Goal: Task Accomplishment & Management: Manage account settings

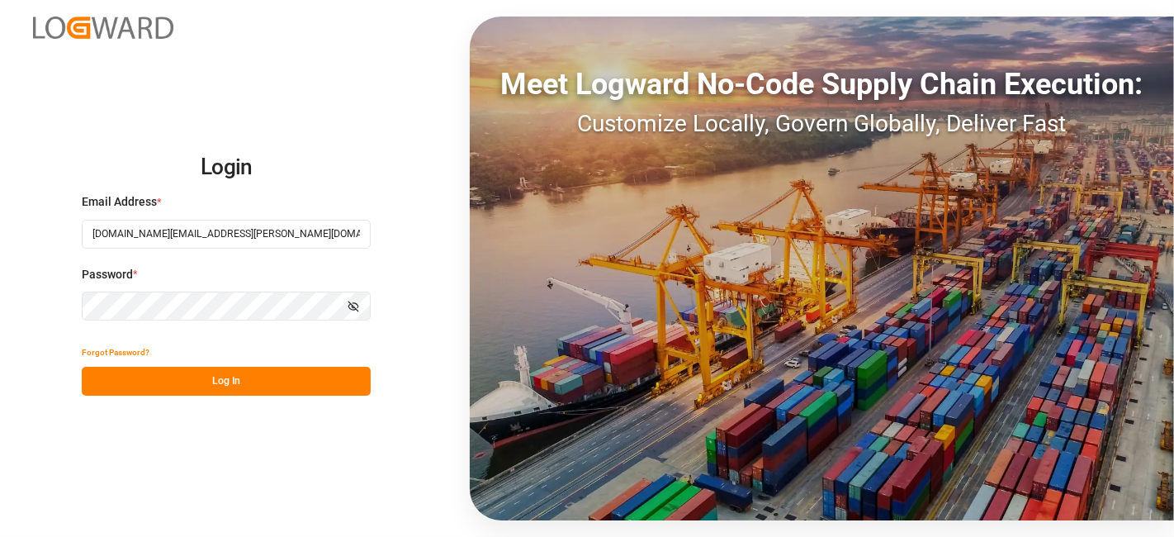
click at [213, 372] on button "Log In" at bounding box center [226, 381] width 289 height 29
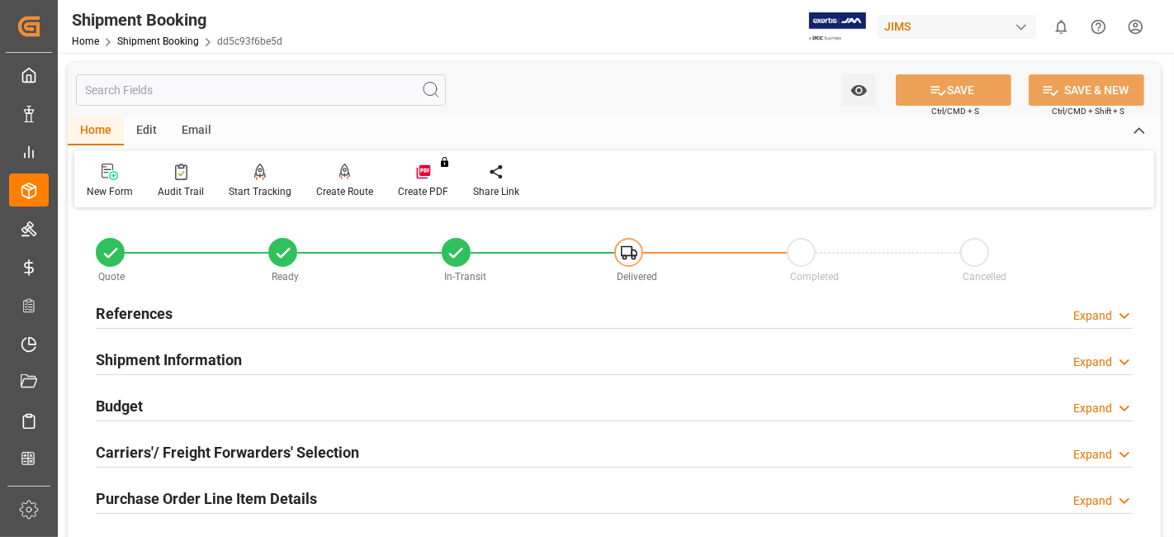
click at [158, 305] on h2 "References" at bounding box center [134, 313] width 77 height 22
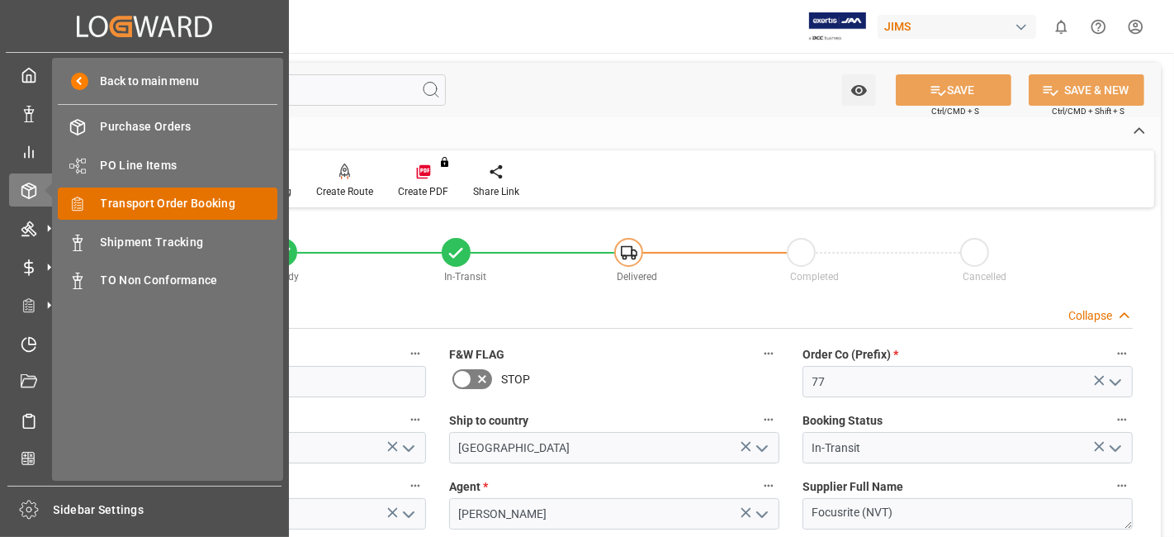
click at [156, 203] on span "Transport Order Booking" at bounding box center [190, 203] width 178 height 17
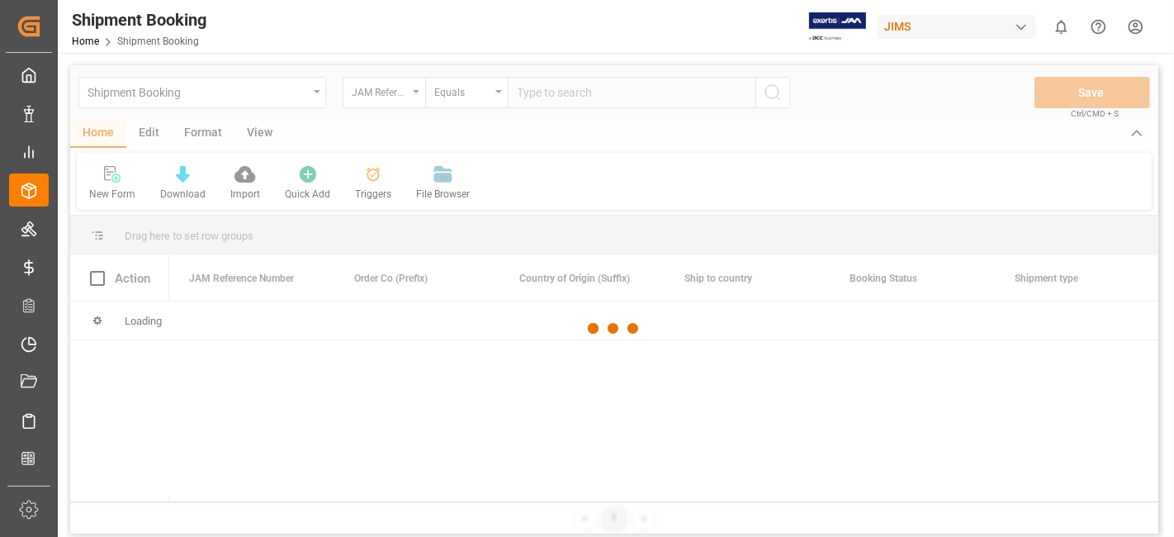
click at [552, 93] on div at bounding box center [614, 328] width 1088 height 527
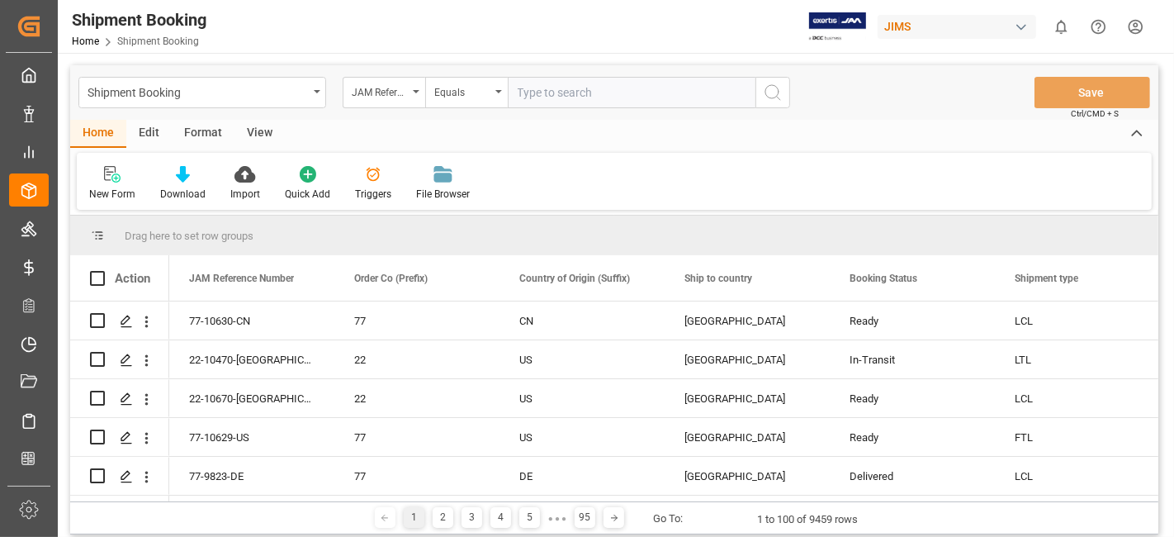
click at [548, 100] on input "text" at bounding box center [632, 92] width 248 height 31
paste input "77-10249-US"
type input "77-10249-US"
click at [764, 95] on icon "search button" at bounding box center [773, 93] width 20 height 20
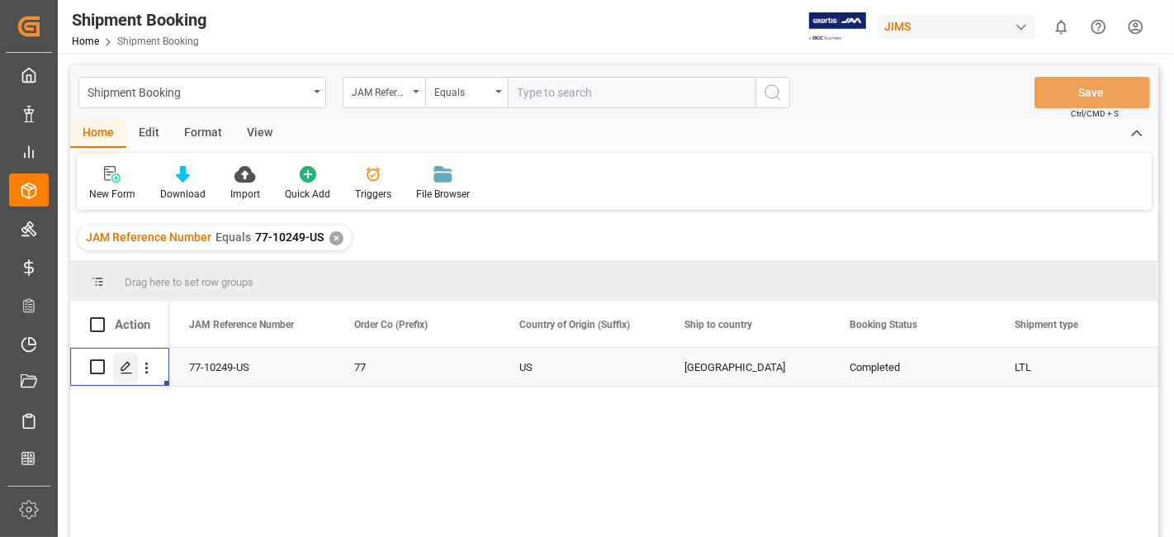
click at [130, 367] on icon "Press SPACE to select this row." at bounding box center [126, 367] width 13 height 13
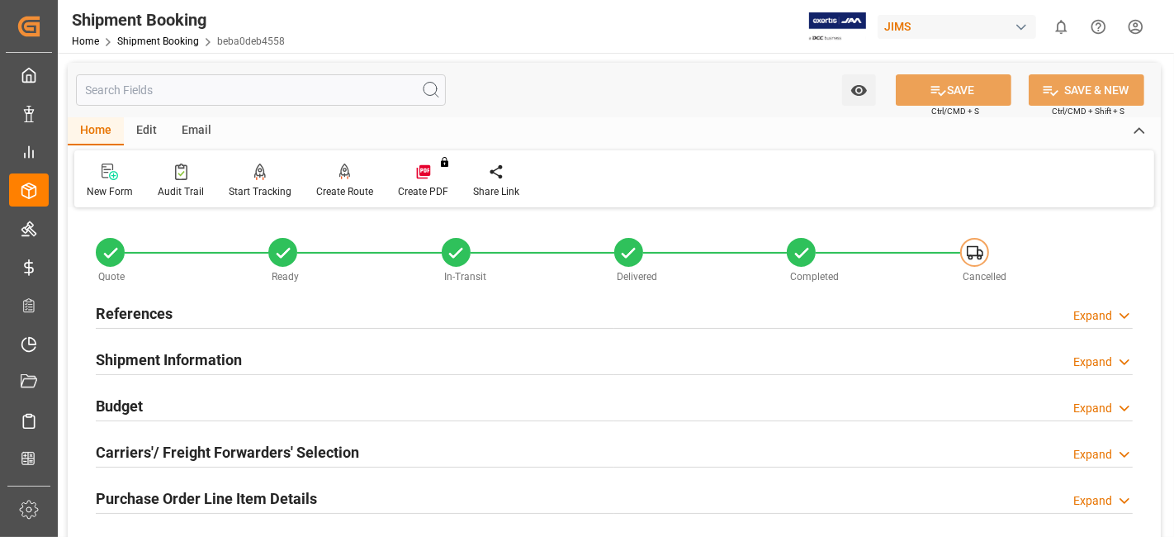
click at [210, 320] on div "References Expand" at bounding box center [614, 311] width 1037 height 31
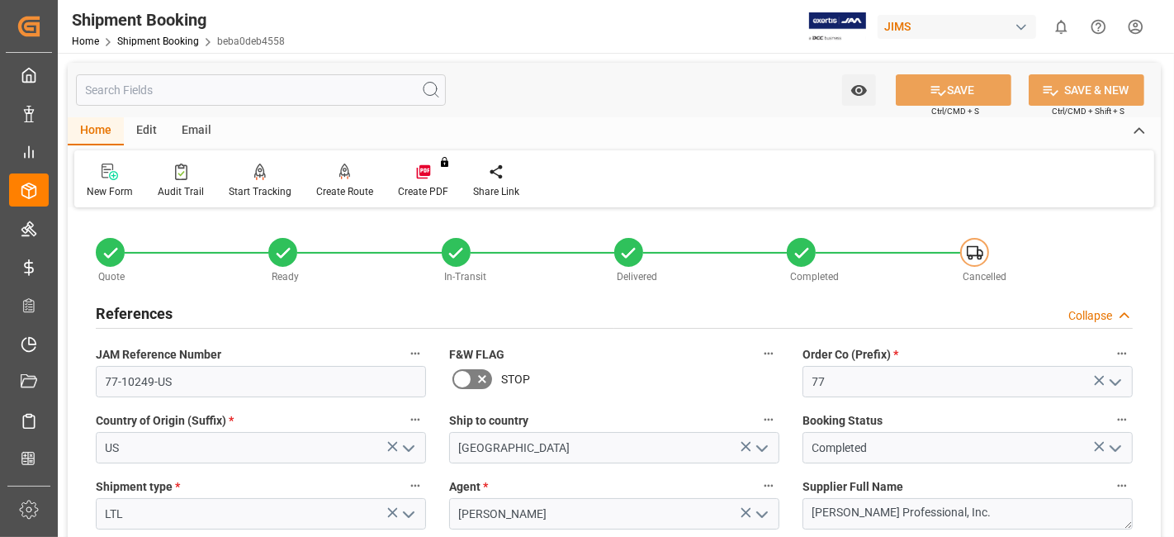
click at [210, 320] on div "References Collapse" at bounding box center [614, 311] width 1037 height 31
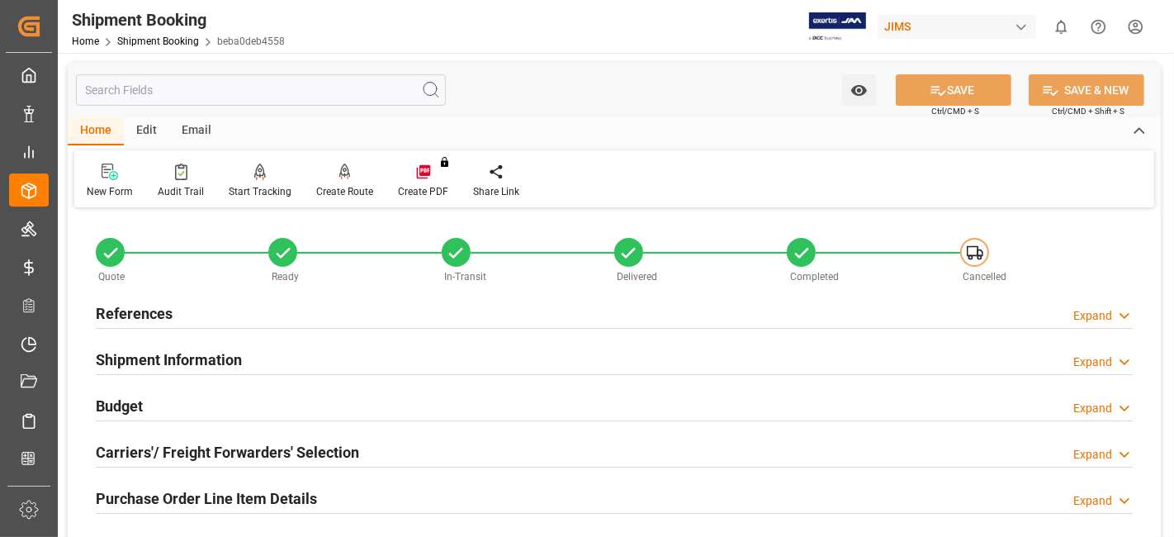
click at [276, 482] on div "Purchase Order Line Item Details" at bounding box center [206, 496] width 221 height 31
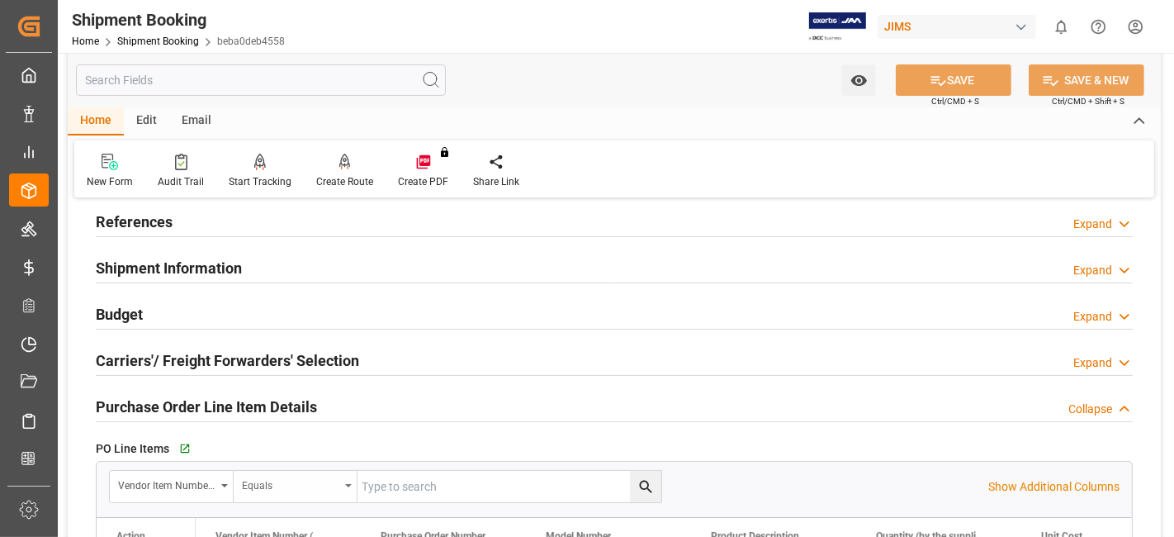
scroll to position [183, 0]
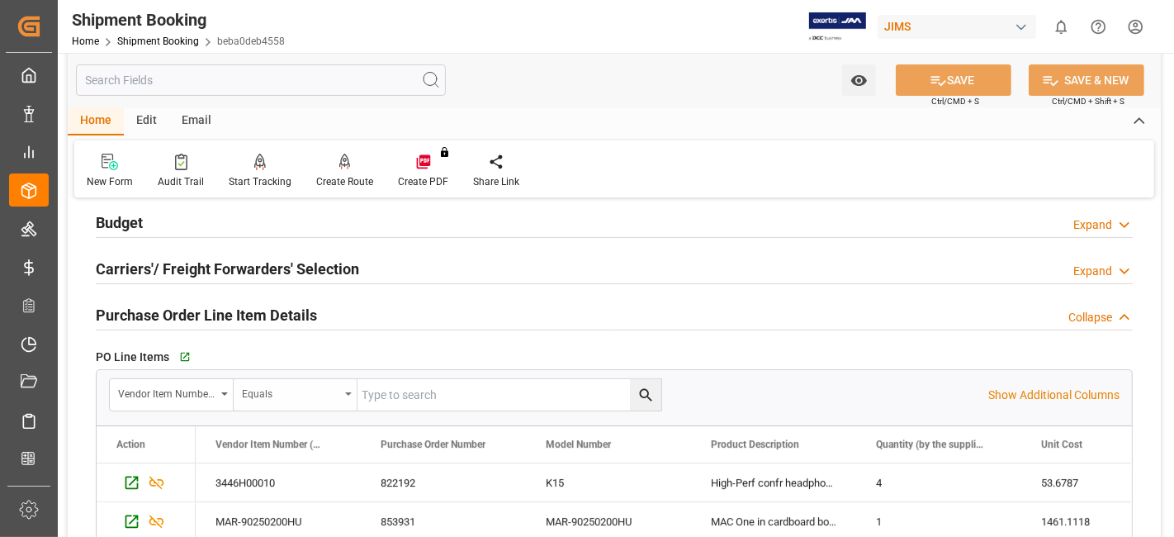
click at [252, 405] on div "Equals" at bounding box center [296, 394] width 124 height 31
click at [272, 306] on h2 "Purchase Order Line Item Details" at bounding box center [206, 315] width 221 height 22
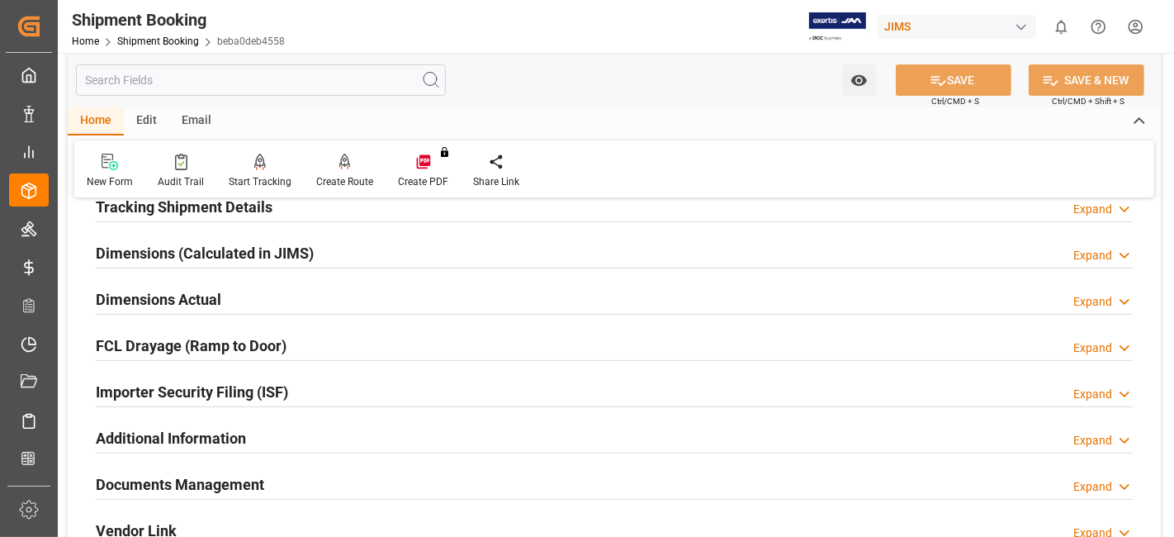
scroll to position [367, 0]
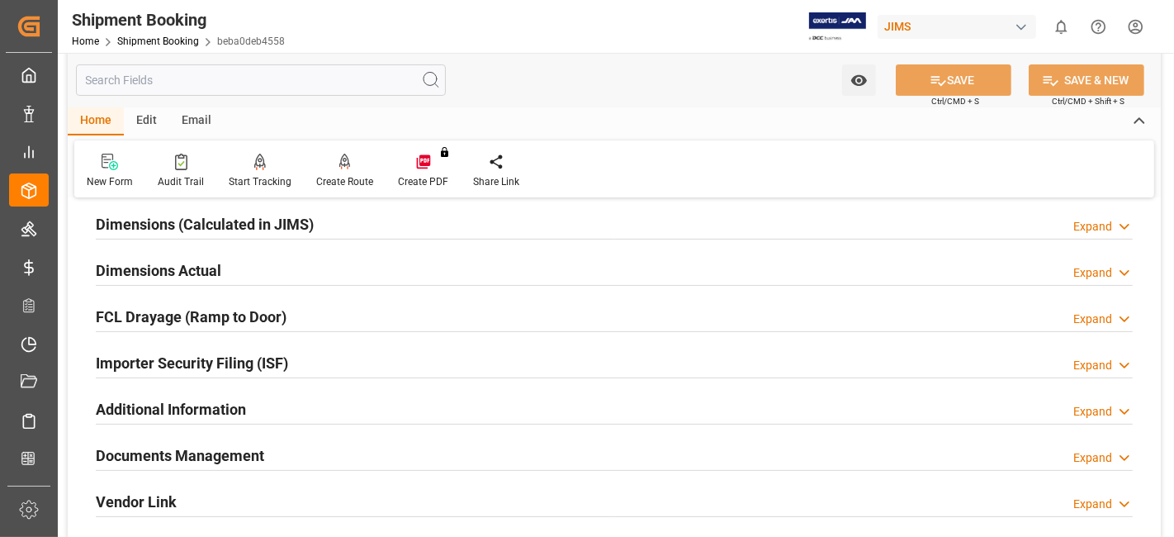
click at [197, 454] on h2 "Documents Management" at bounding box center [180, 455] width 168 height 22
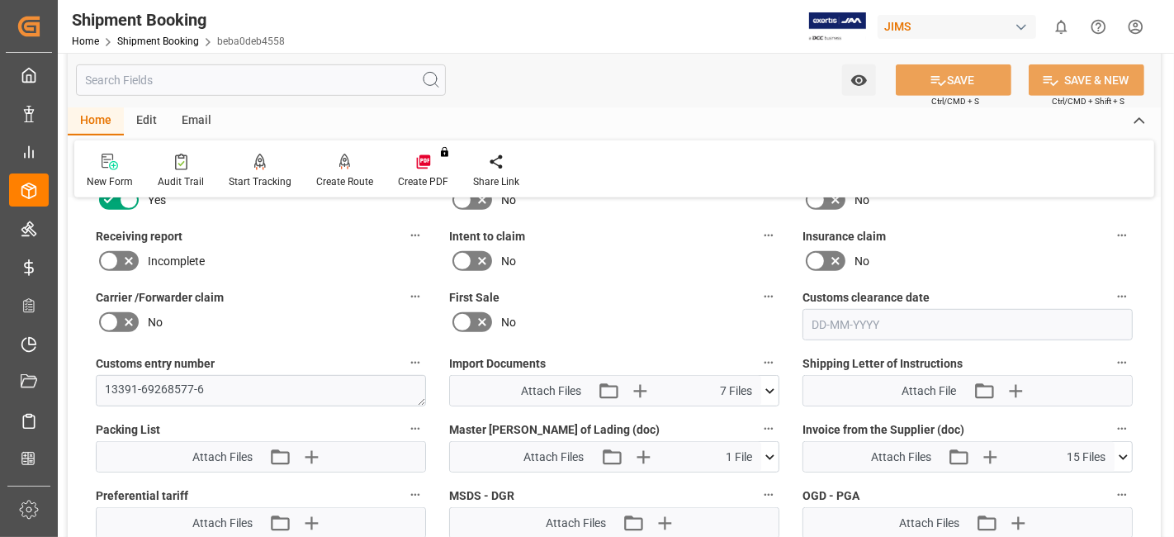
scroll to position [752, 0]
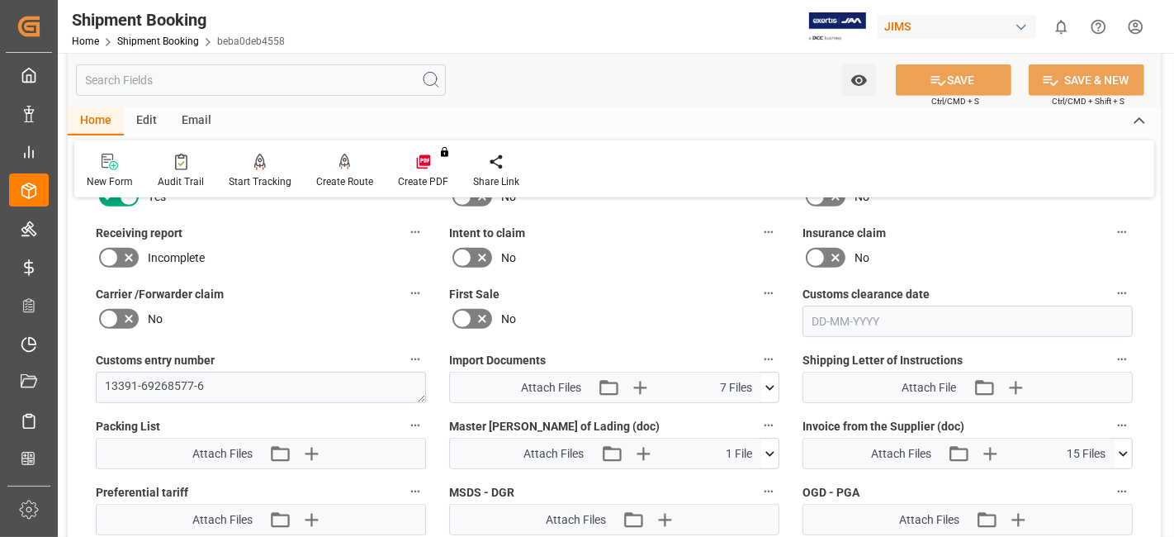
click at [651, 317] on div "No" at bounding box center [614, 319] width 330 height 26
click at [638, 384] on icon "button" at bounding box center [640, 388] width 16 height 16
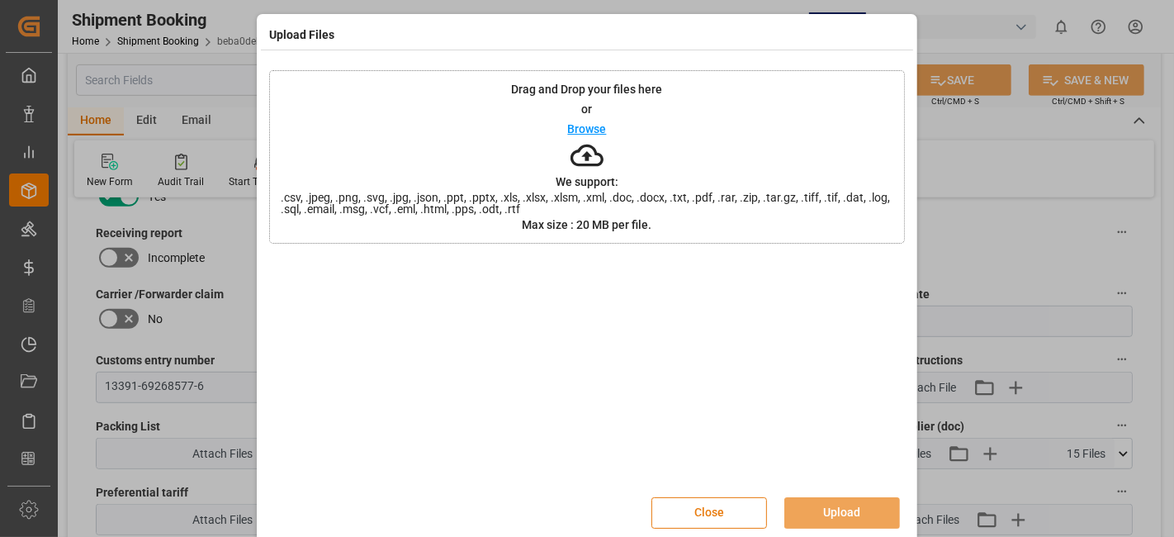
click at [715, 500] on button "Close" at bounding box center [710, 512] width 116 height 31
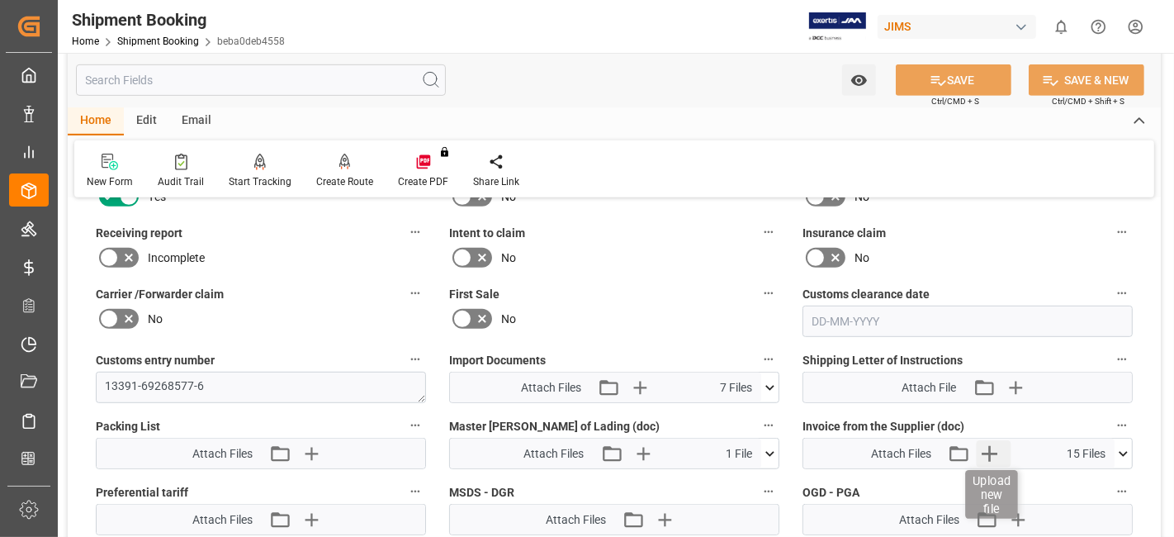
click at [988, 452] on icon "button" at bounding box center [990, 453] width 26 height 26
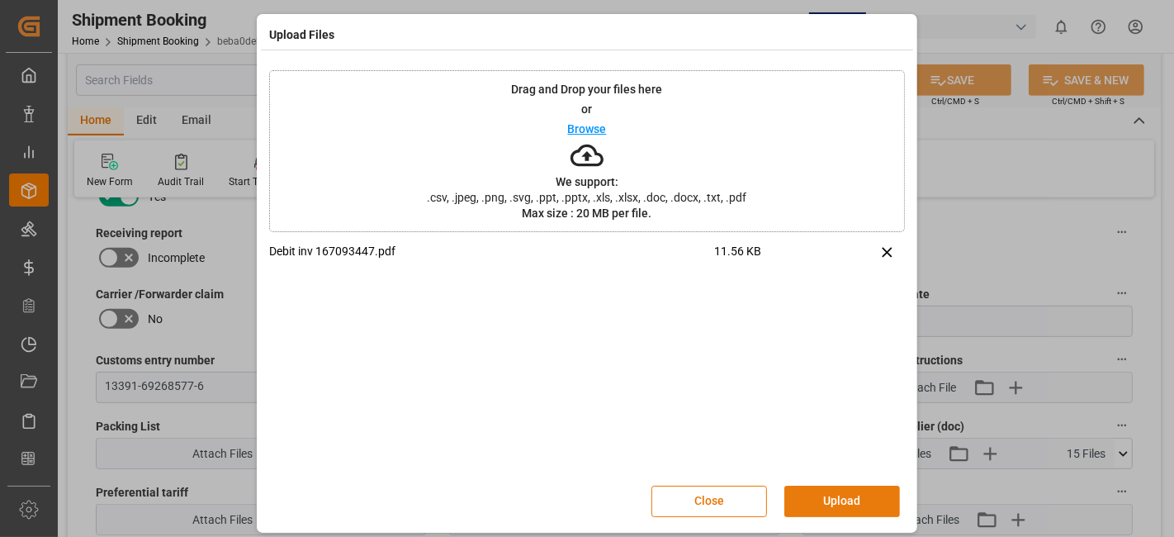
click at [856, 500] on button "Upload" at bounding box center [843, 501] width 116 height 31
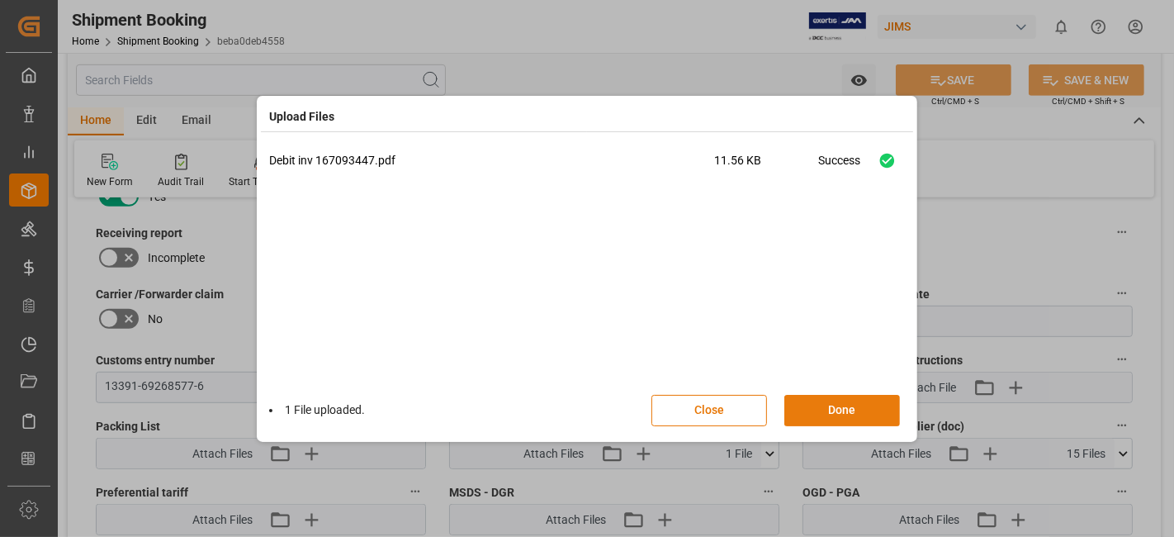
click at [837, 406] on button "Done" at bounding box center [843, 410] width 116 height 31
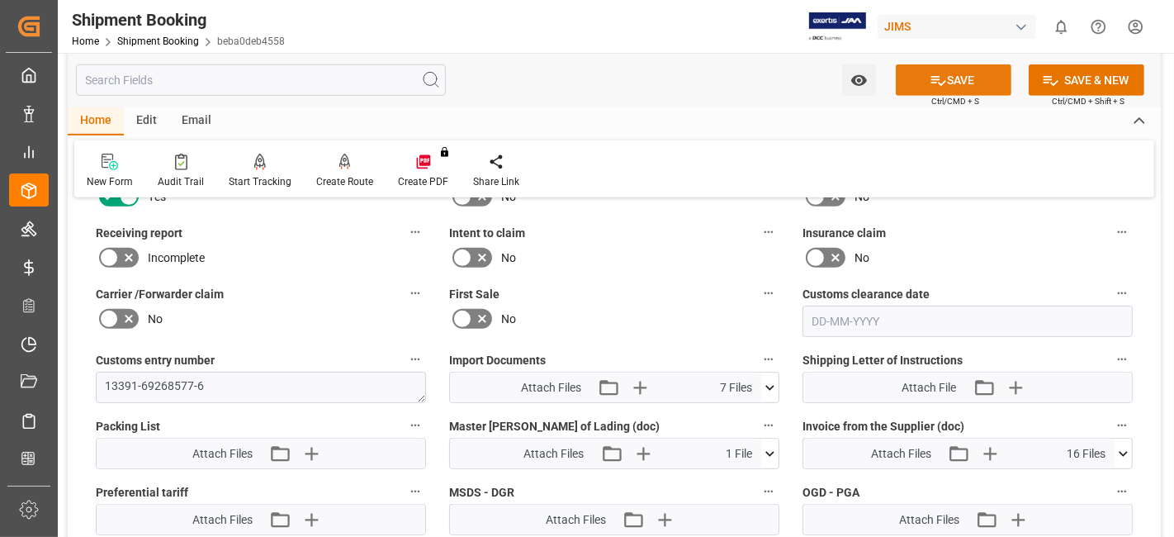
click at [909, 84] on button "SAVE" at bounding box center [954, 79] width 116 height 31
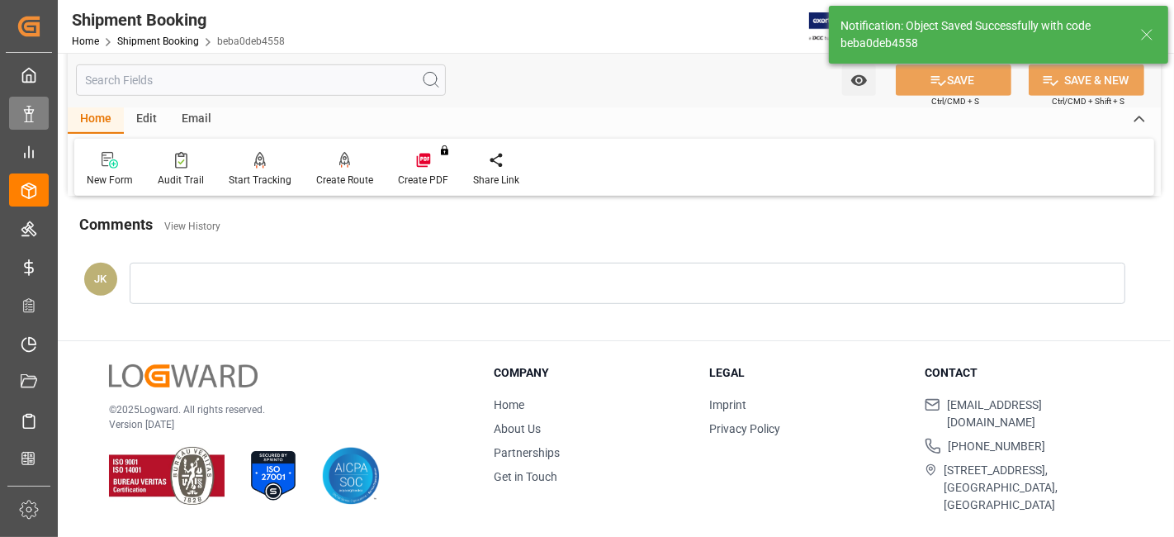
scroll to position [699, 0]
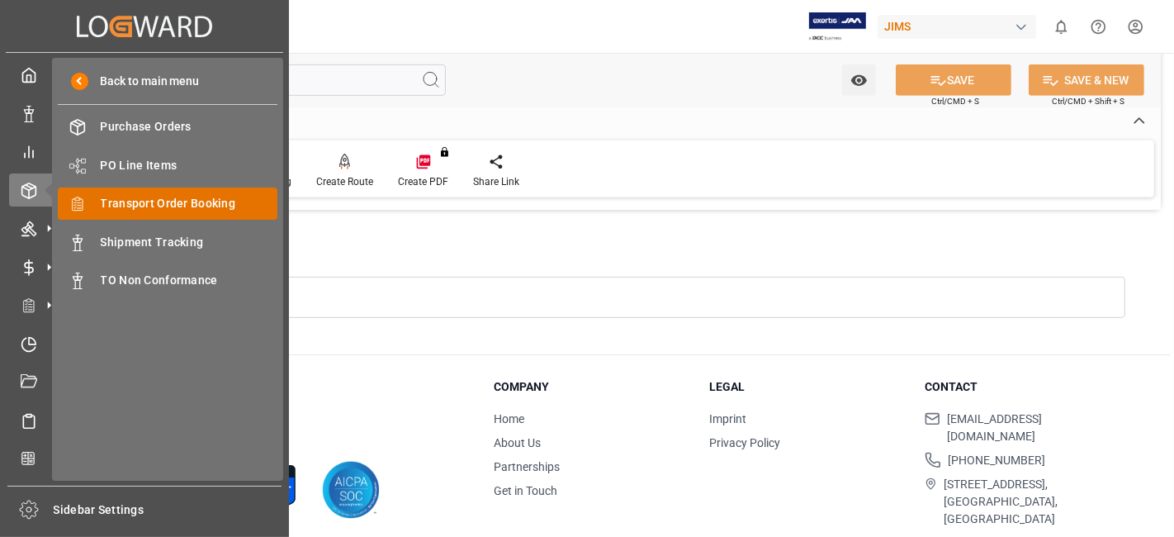
click at [224, 202] on span "Transport Order Booking" at bounding box center [190, 203] width 178 height 17
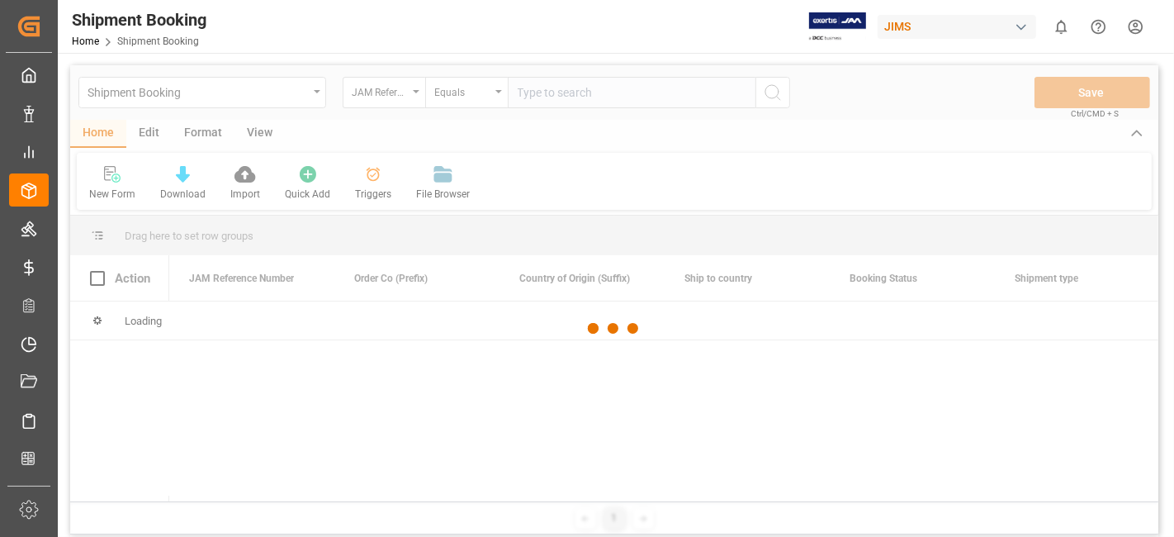
click at [566, 101] on div at bounding box center [614, 328] width 1088 height 527
click at [554, 92] on div at bounding box center [614, 328] width 1088 height 527
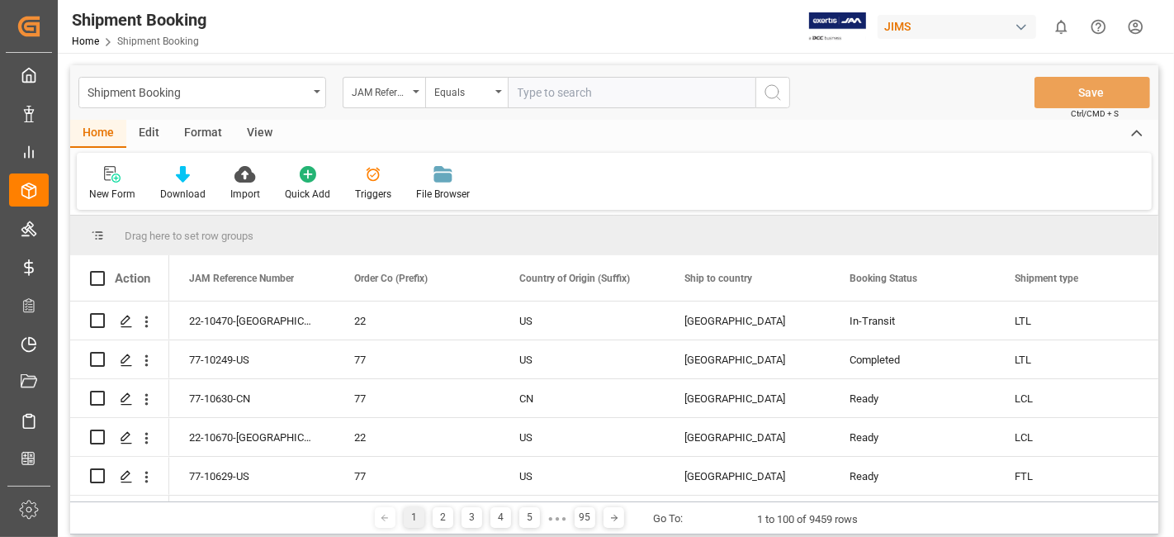
click at [554, 92] on input "text" at bounding box center [632, 92] width 248 height 31
paste input "77-10659-US"
type input "77-10659-US"
click at [767, 92] on icon "search button" at bounding box center [773, 93] width 20 height 20
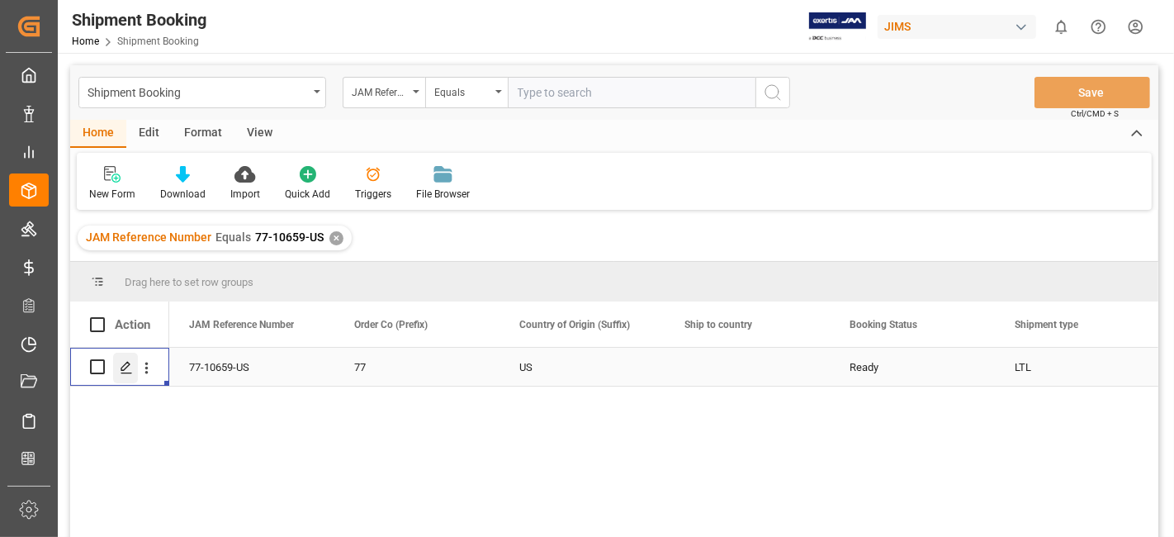
click at [130, 372] on line "Press SPACE to select this row." at bounding box center [126, 372] width 10 height 0
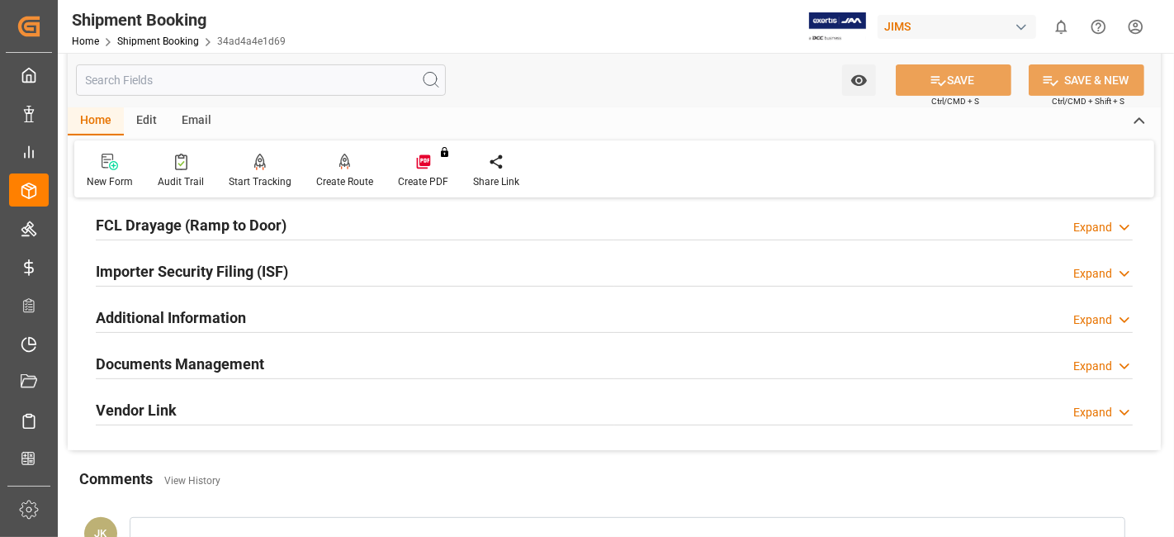
click at [215, 362] on h2 "Documents Management" at bounding box center [180, 364] width 168 height 22
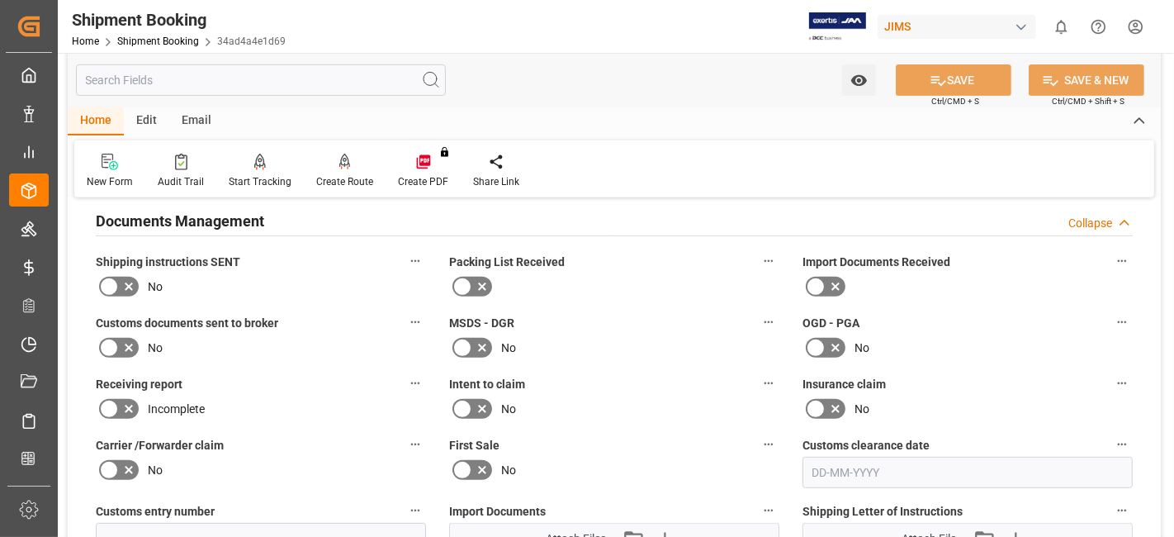
scroll to position [642, 0]
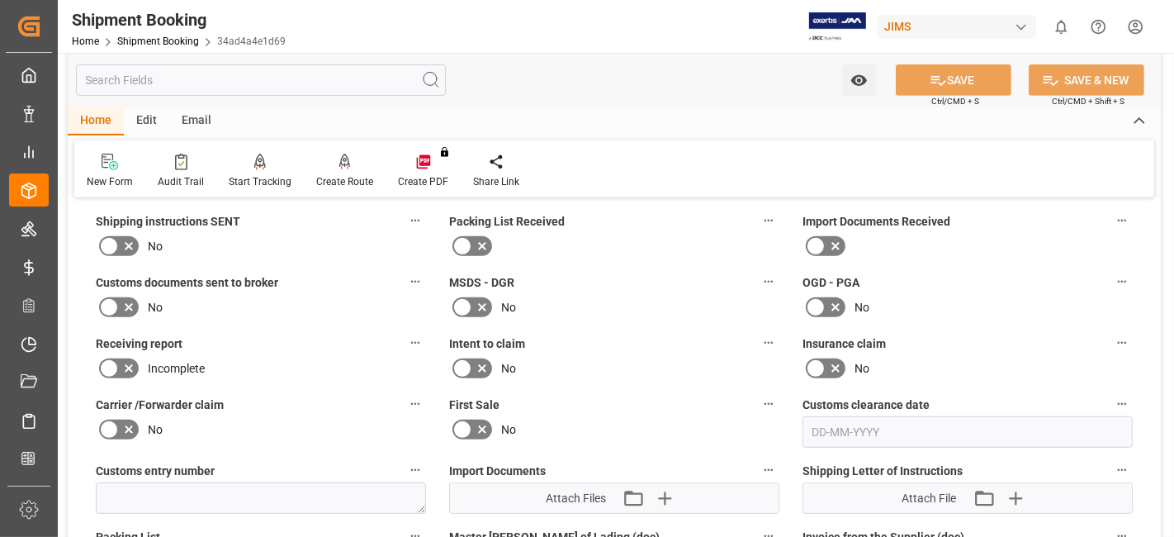
click at [132, 241] on icon at bounding box center [129, 246] width 20 height 20
click at [0, 0] on input "checkbox" at bounding box center [0, 0] width 0 height 0
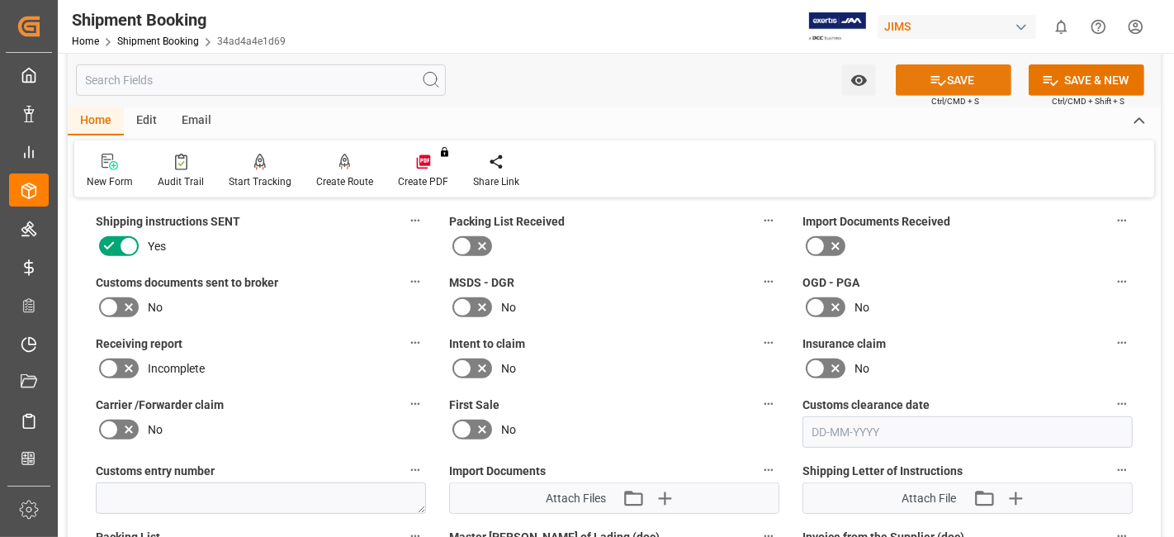
click at [932, 84] on icon at bounding box center [938, 80] width 17 height 17
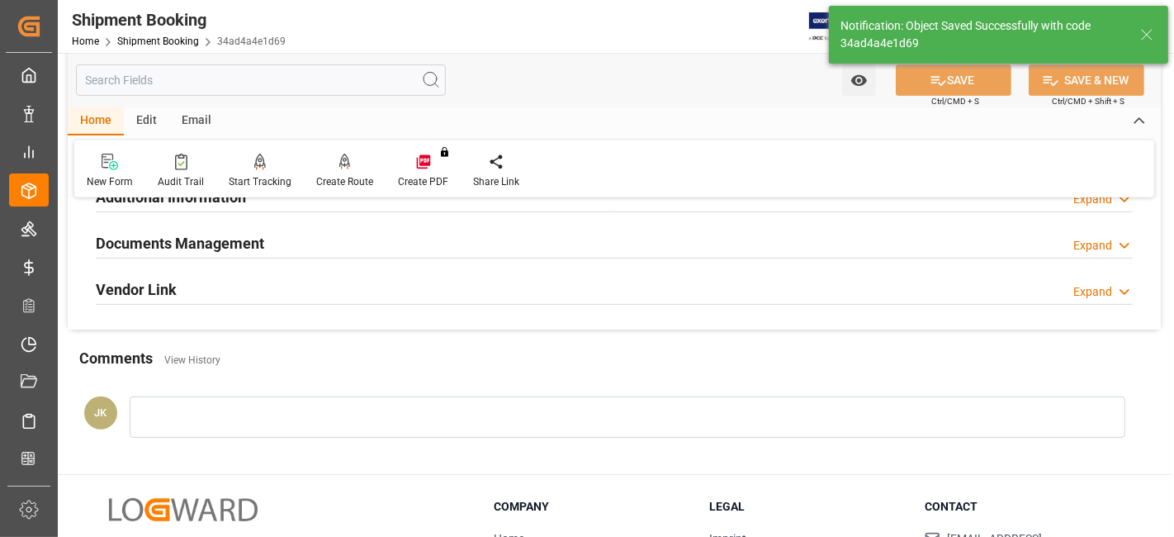
scroll to position [550, 0]
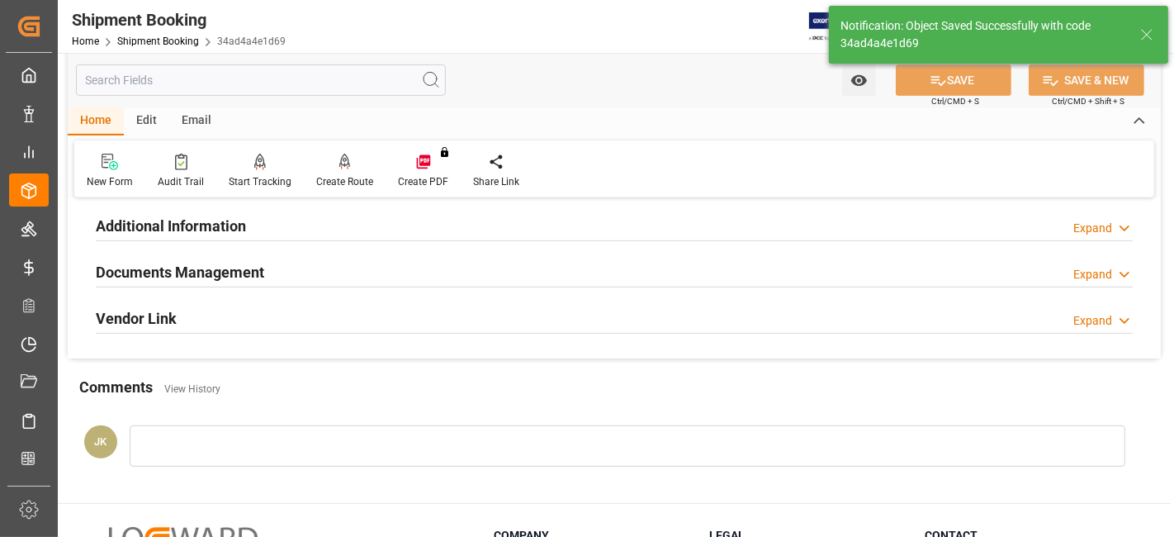
click at [282, 270] on div "Documents Management Expand" at bounding box center [614, 270] width 1037 height 31
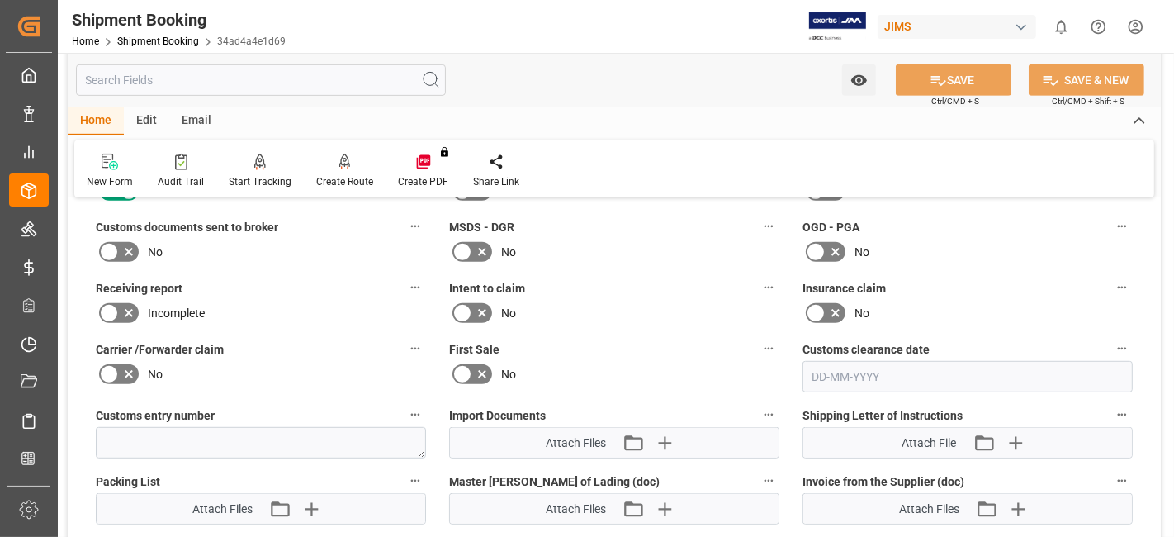
scroll to position [733, 0]
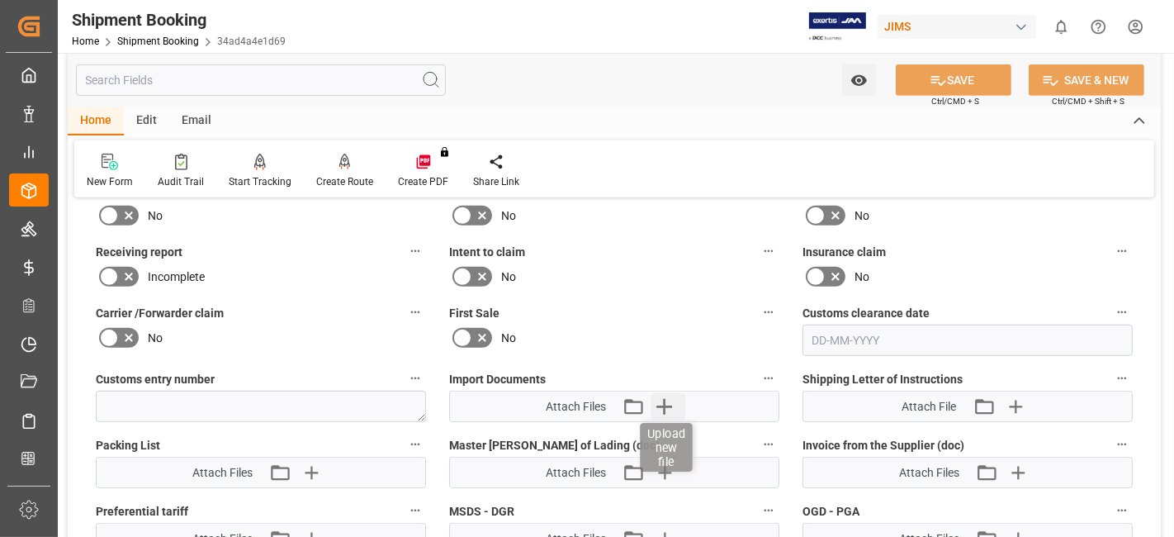
click at [665, 401] on icon "button" at bounding box center [665, 407] width 16 height 16
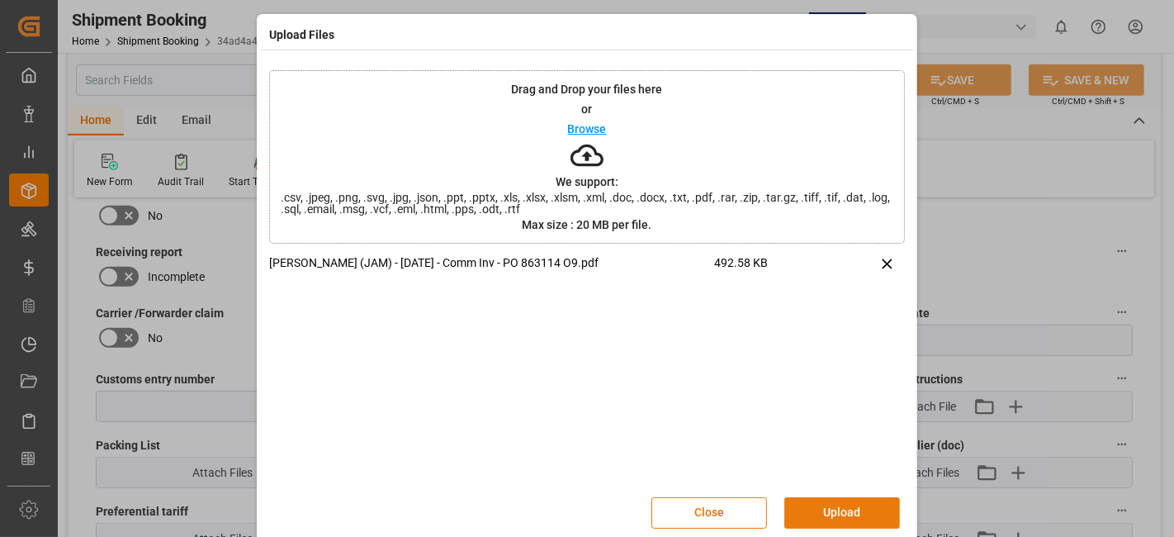
click at [847, 511] on button "Upload" at bounding box center [843, 512] width 116 height 31
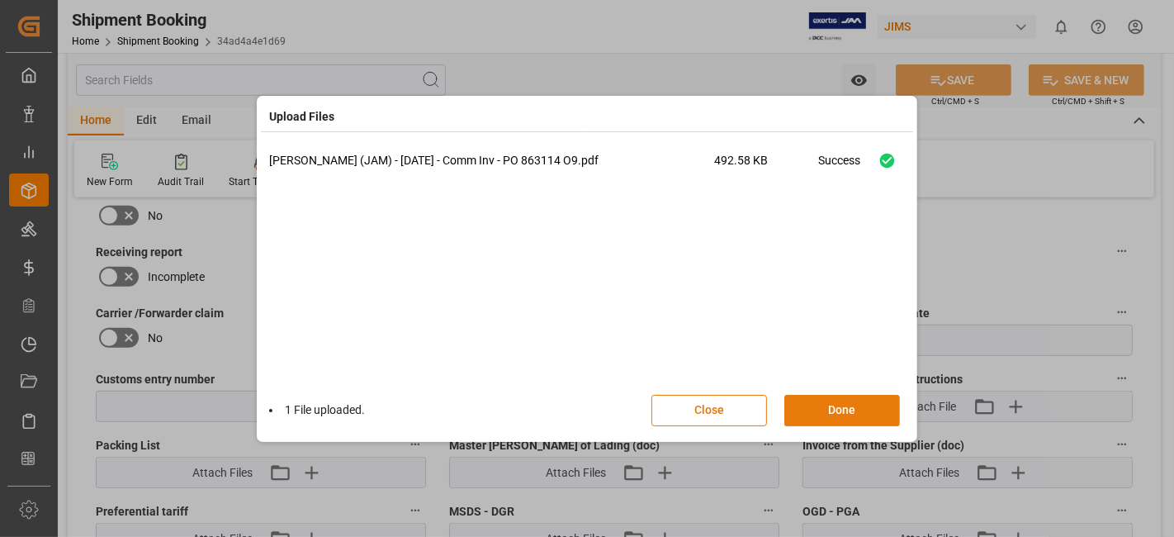
click at [830, 414] on button "Done" at bounding box center [843, 410] width 116 height 31
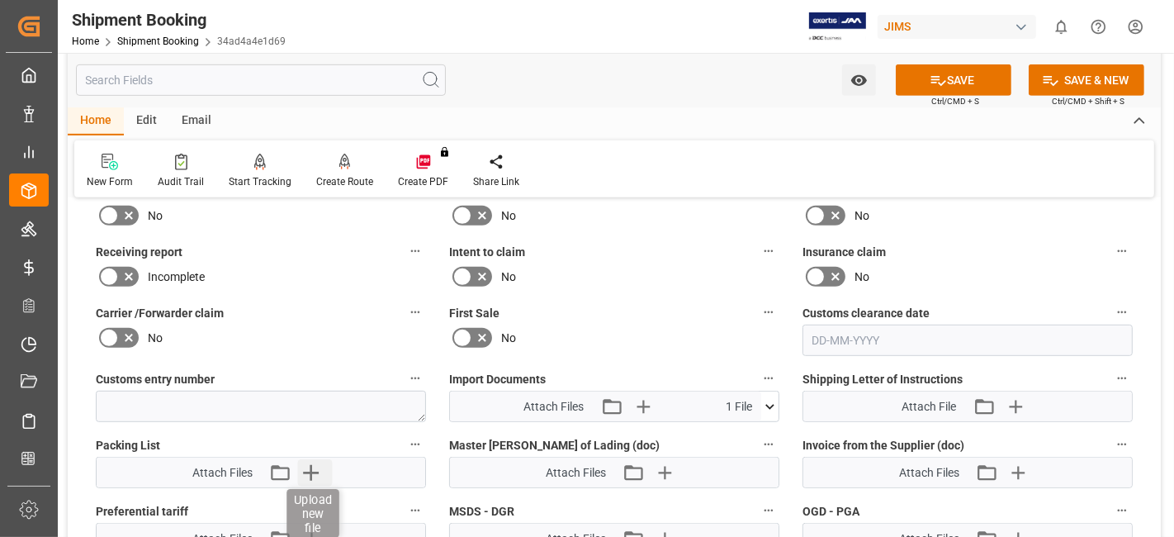
click at [315, 462] on icon "button" at bounding box center [311, 472] width 26 height 26
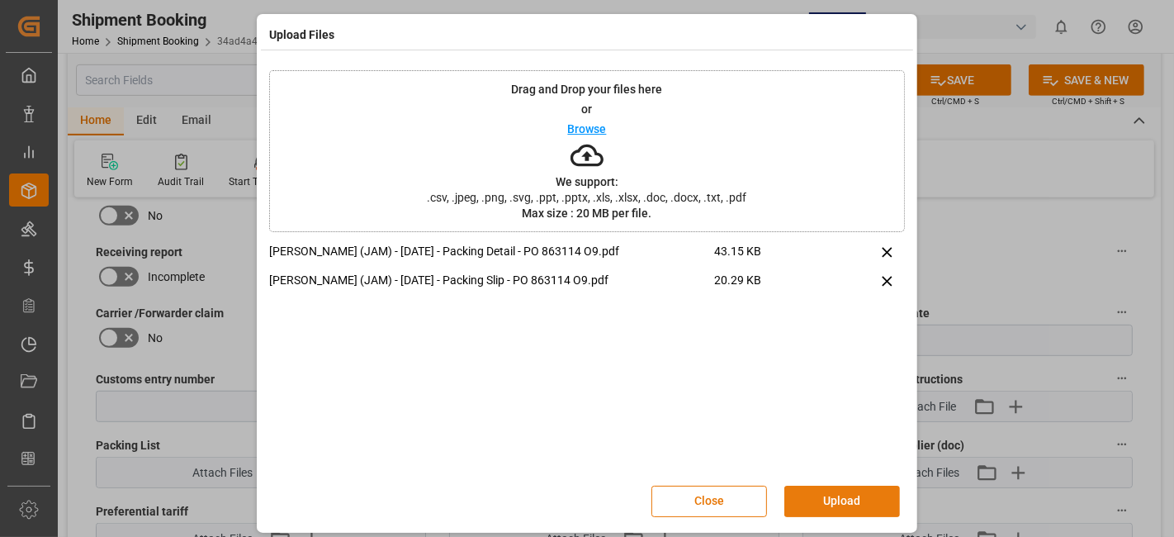
click at [823, 500] on button "Upload" at bounding box center [843, 501] width 116 height 31
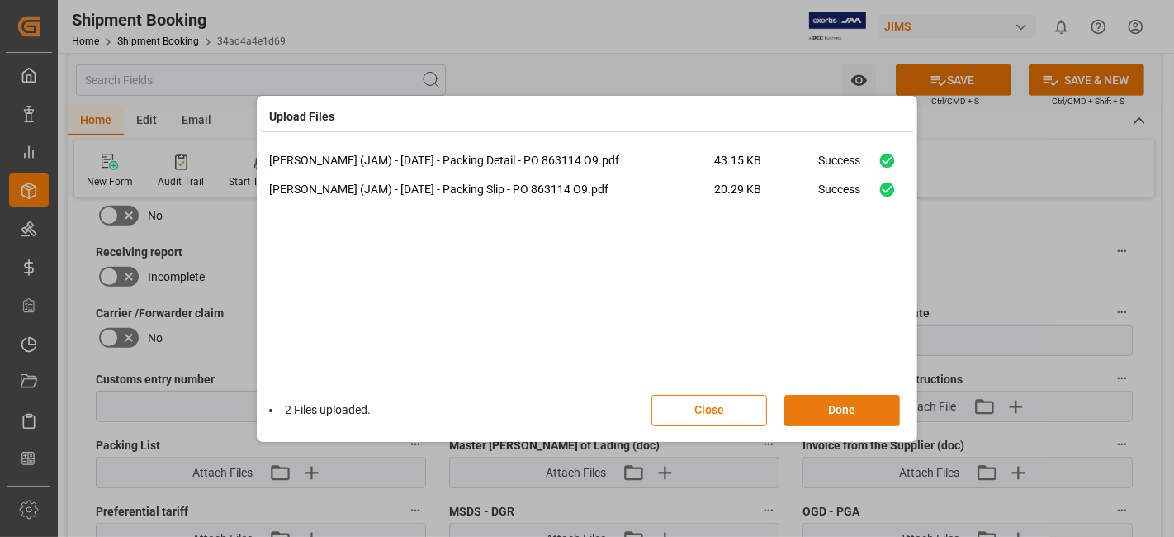
click at [835, 401] on button "Done" at bounding box center [843, 410] width 116 height 31
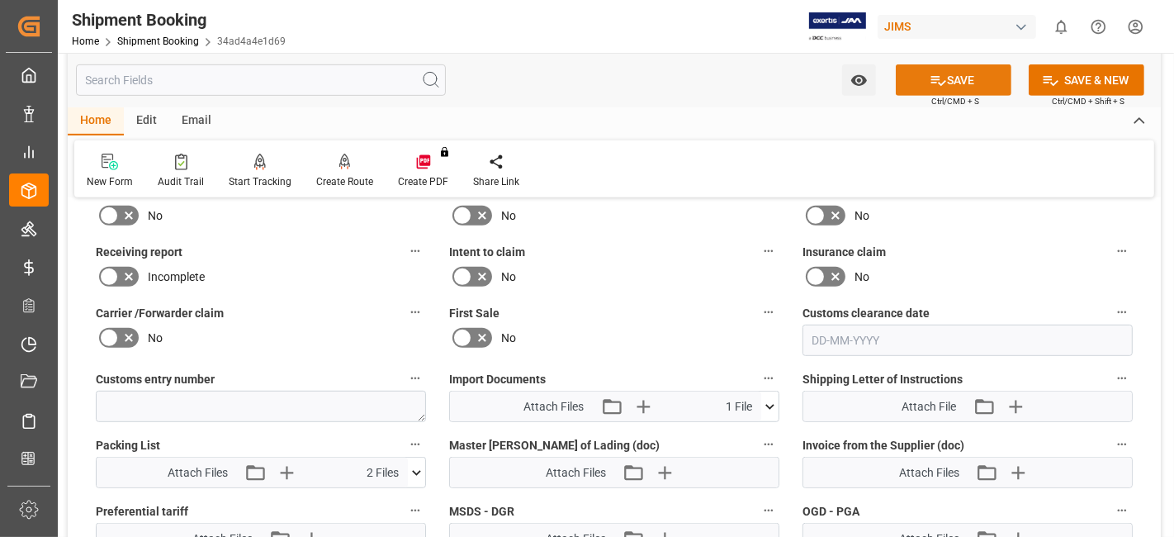
click at [932, 88] on button "SAVE" at bounding box center [954, 79] width 116 height 31
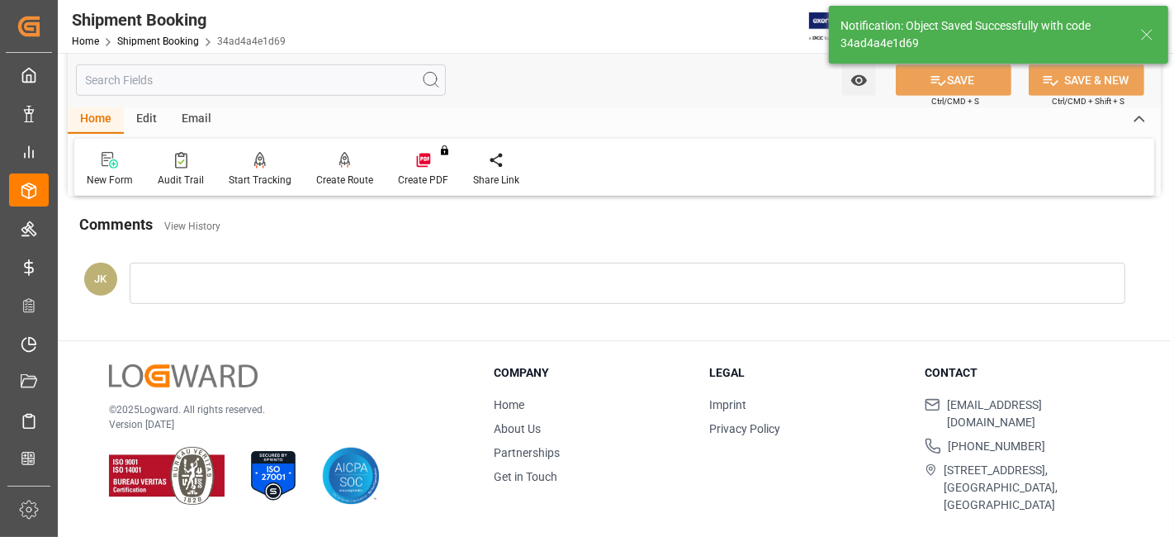
scroll to position [699, 0]
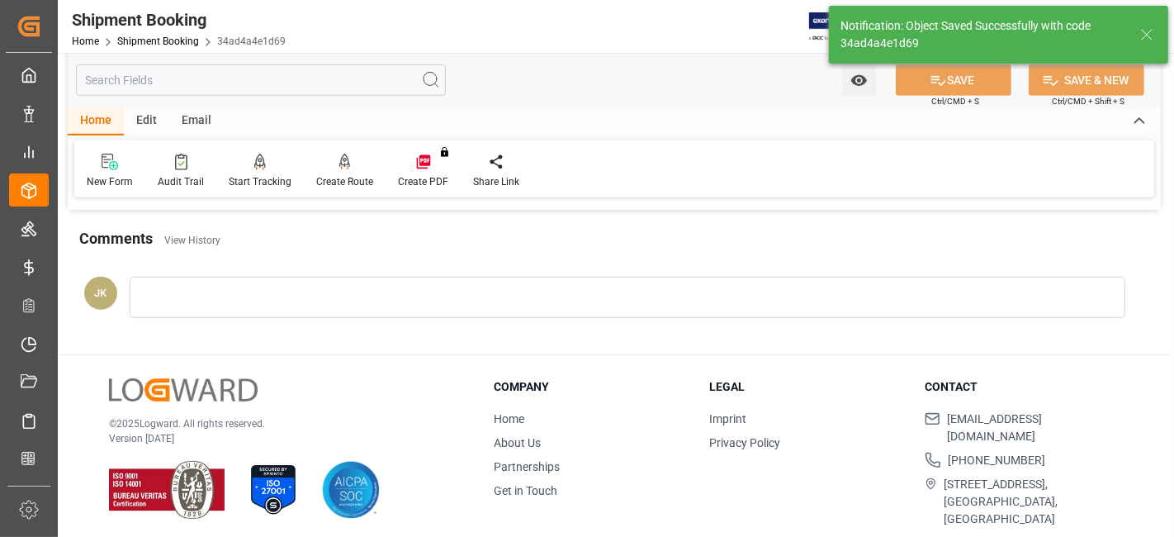
click at [357, 378] on div "© 2025 Logward. All rights reserved. Version 1.1.86" at bounding box center [281, 448] width 344 height 141
click at [354, 378] on div "© 2025 Logward. All rights reserved. Version 1.1.86" at bounding box center [281, 448] width 344 height 141
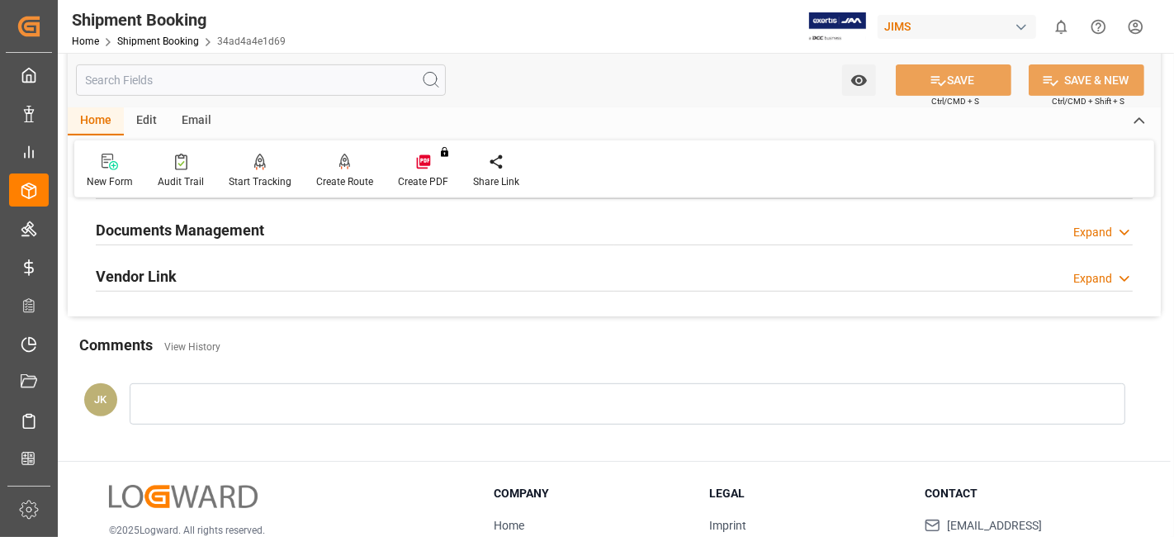
scroll to position [589, 0]
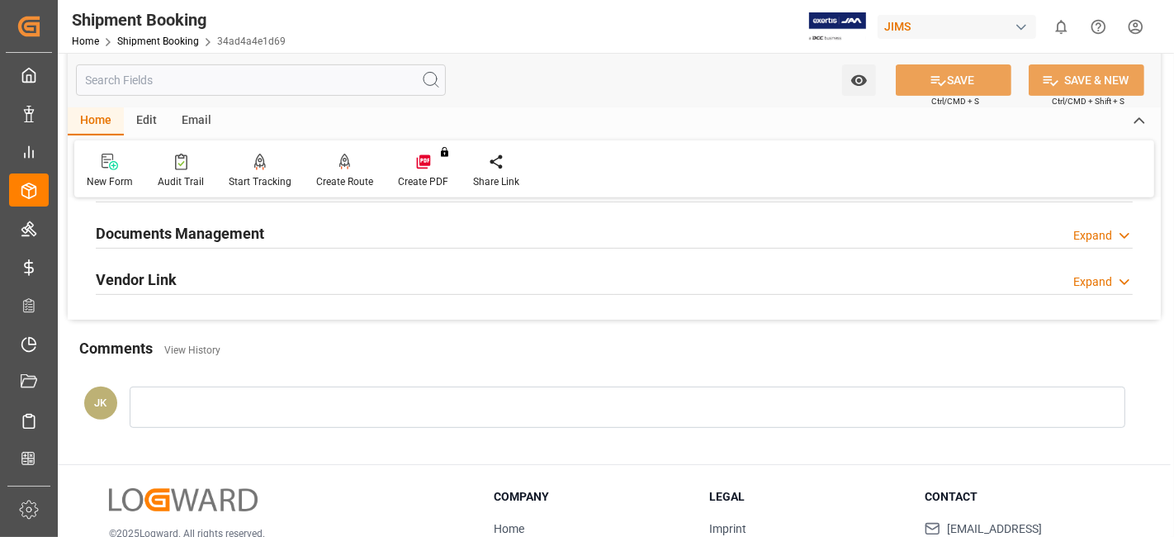
click at [210, 232] on h2 "Documents Management" at bounding box center [180, 233] width 168 height 22
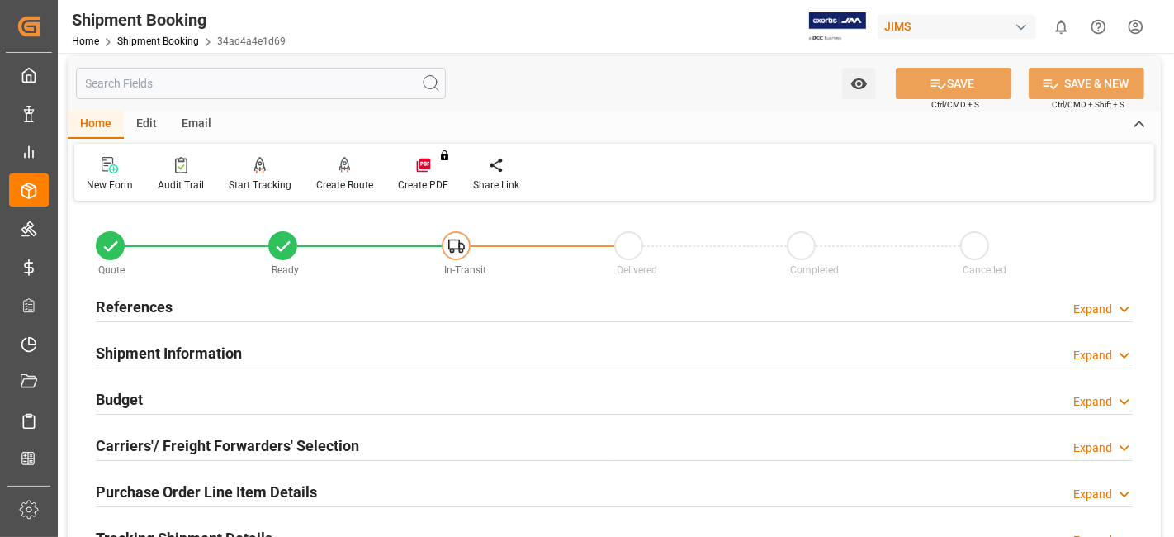
scroll to position [0, 0]
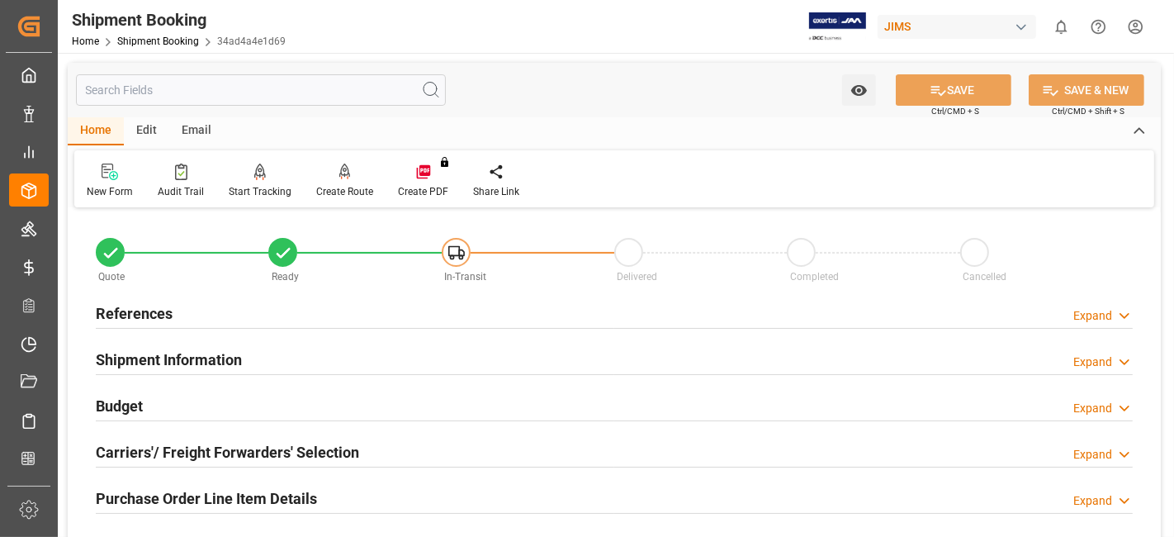
click at [141, 311] on h2 "References" at bounding box center [134, 313] width 77 height 22
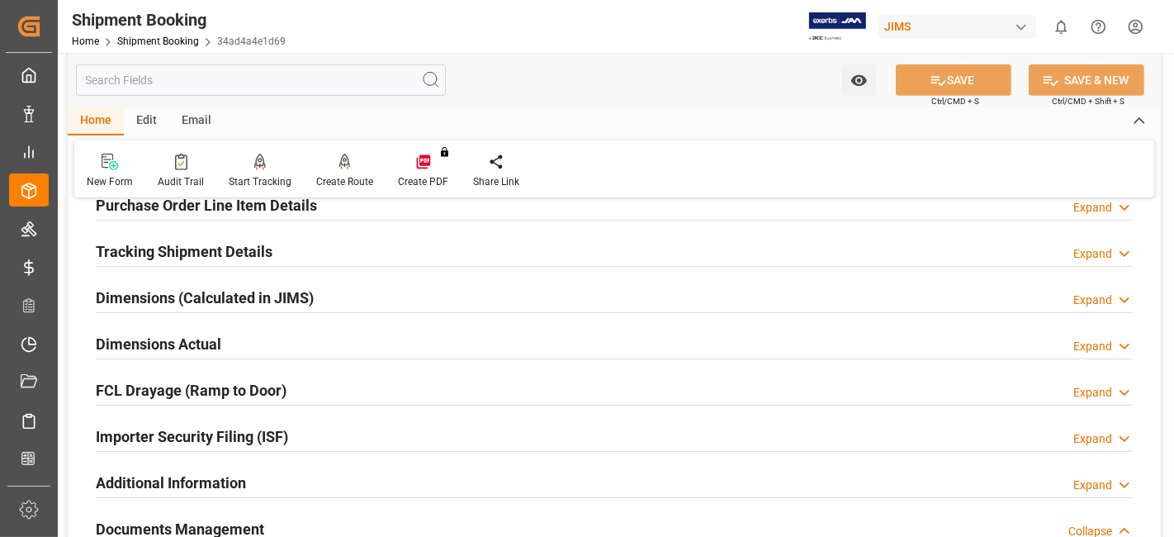
scroll to position [587, 0]
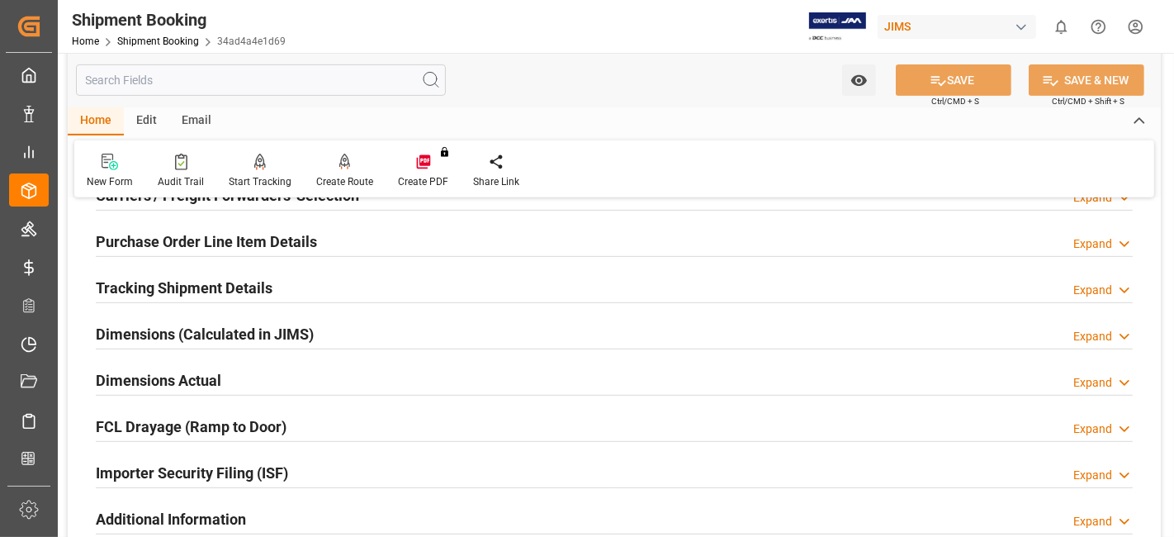
click at [172, 279] on h2 "Tracking Shipment Details" at bounding box center [184, 288] width 177 height 22
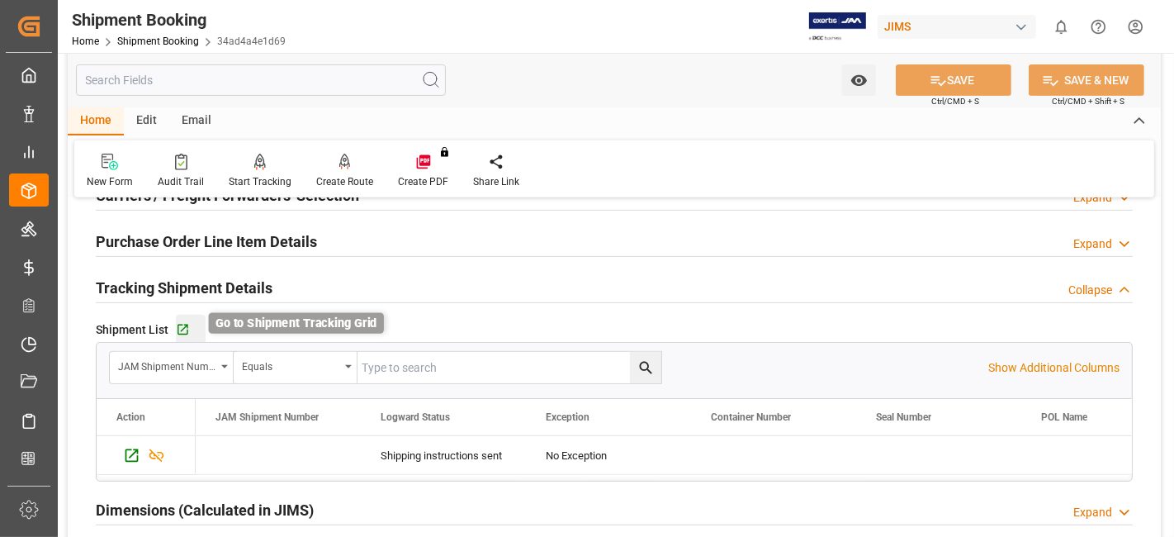
click at [179, 325] on icon "button" at bounding box center [183, 330] width 11 height 11
click at [500, 284] on div "Tracking Shipment Details Collapse" at bounding box center [614, 286] width 1037 height 31
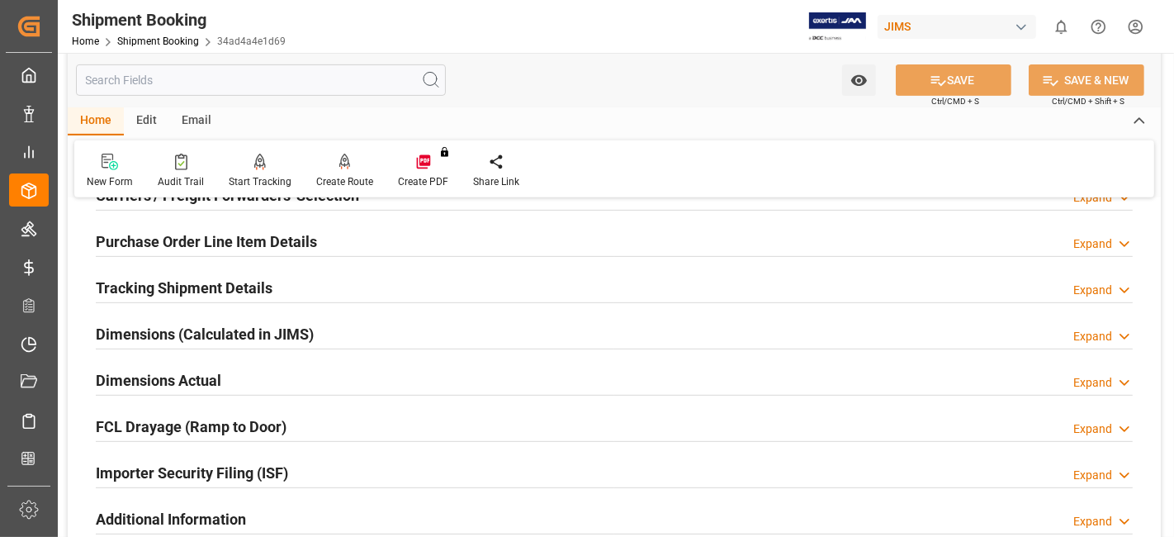
click at [500, 284] on div "Tracking Shipment Details Expand" at bounding box center [614, 286] width 1037 height 31
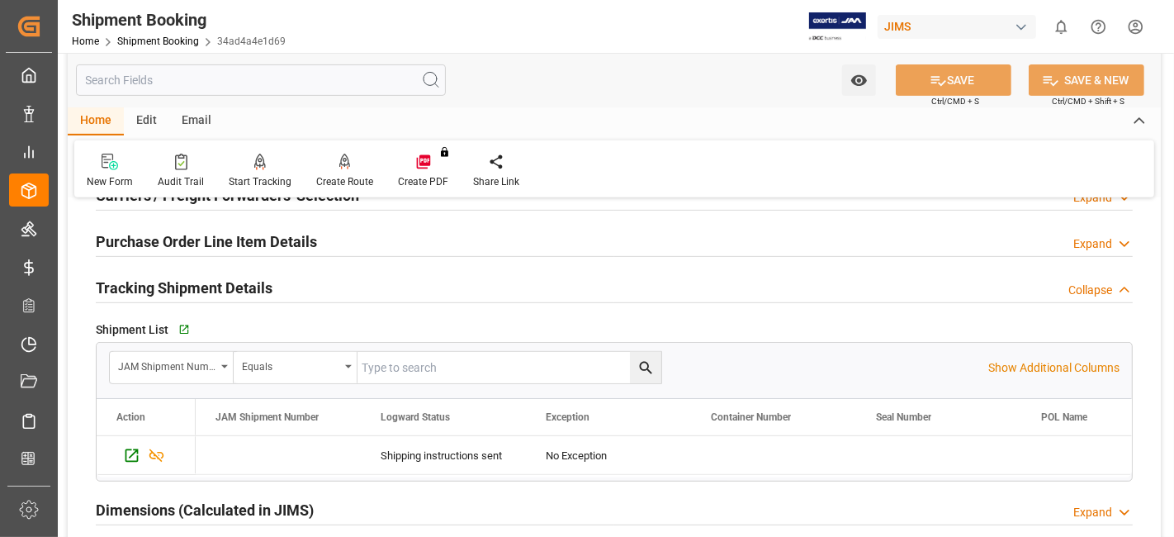
click at [500, 284] on div "Tracking Shipment Details Collapse" at bounding box center [614, 286] width 1037 height 31
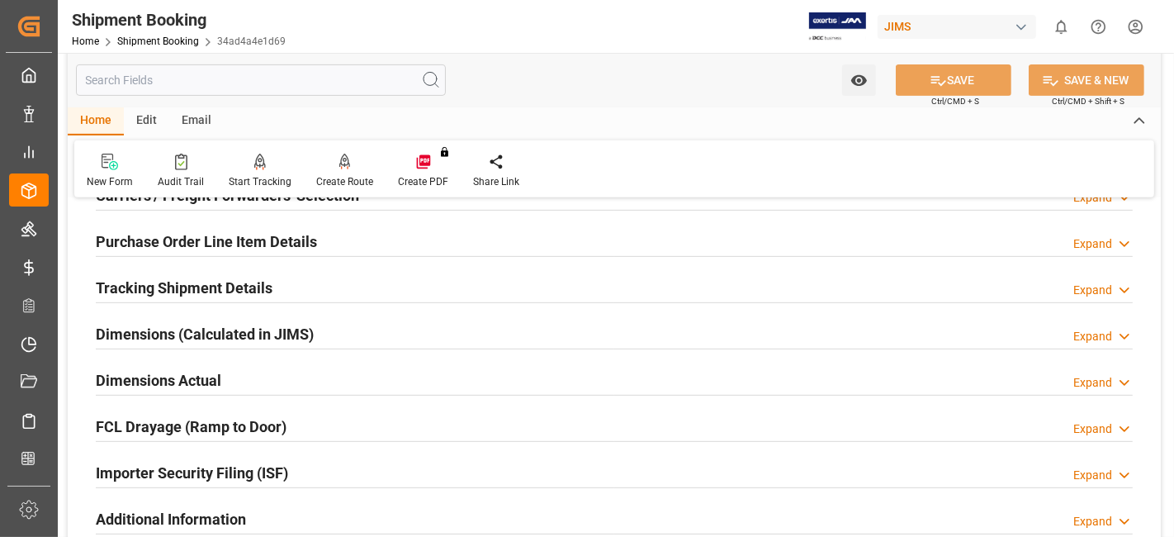
click at [502, 287] on div "Tracking Shipment Details Expand" at bounding box center [614, 286] width 1037 height 31
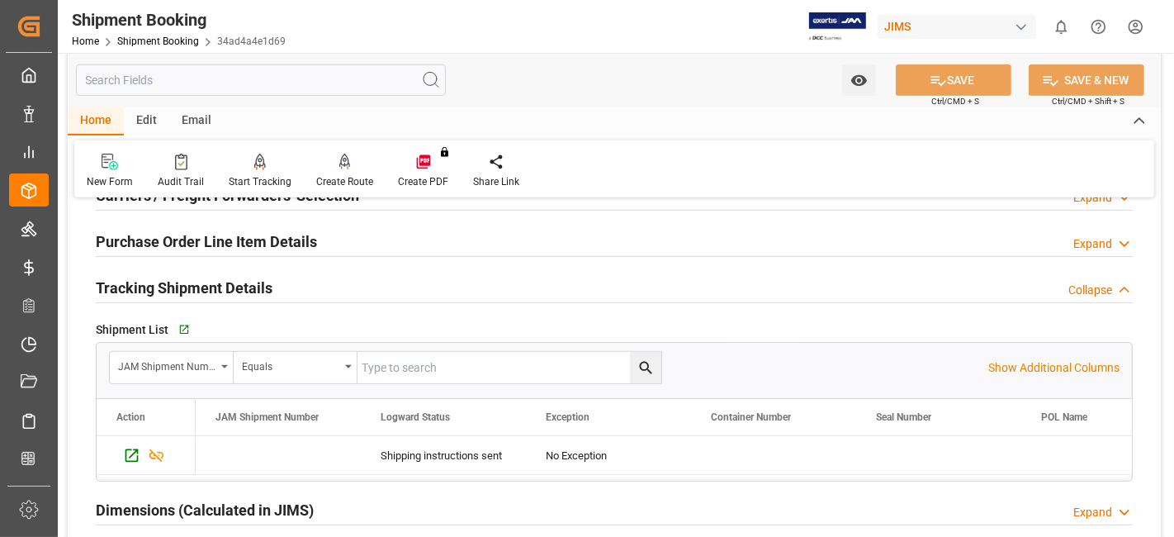
click at [502, 287] on div "Tracking Shipment Details Collapse" at bounding box center [614, 286] width 1037 height 31
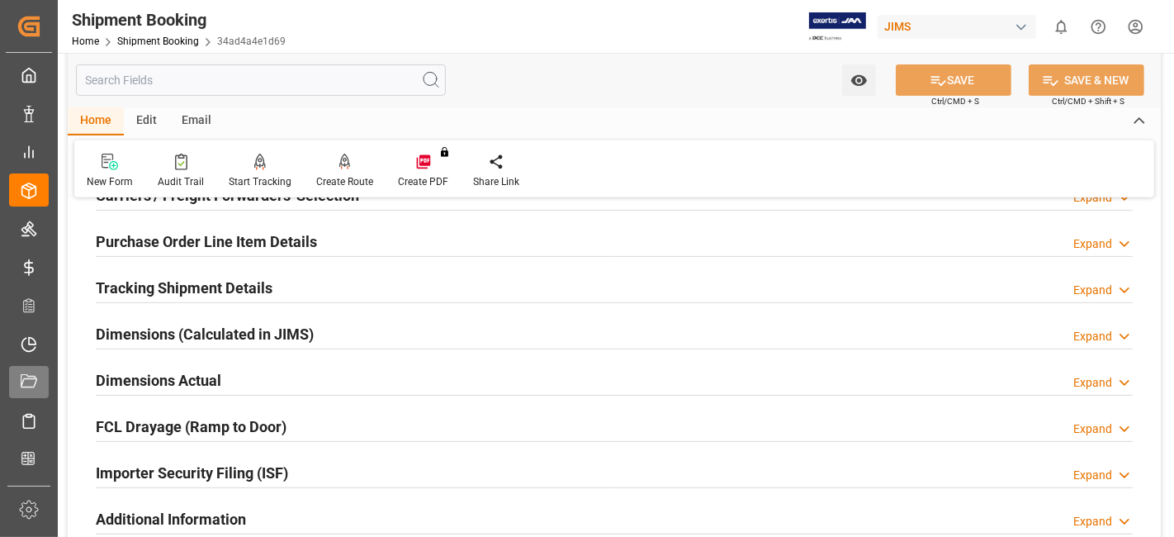
click at [15, 384] on div at bounding box center [23, 381] width 28 height 17
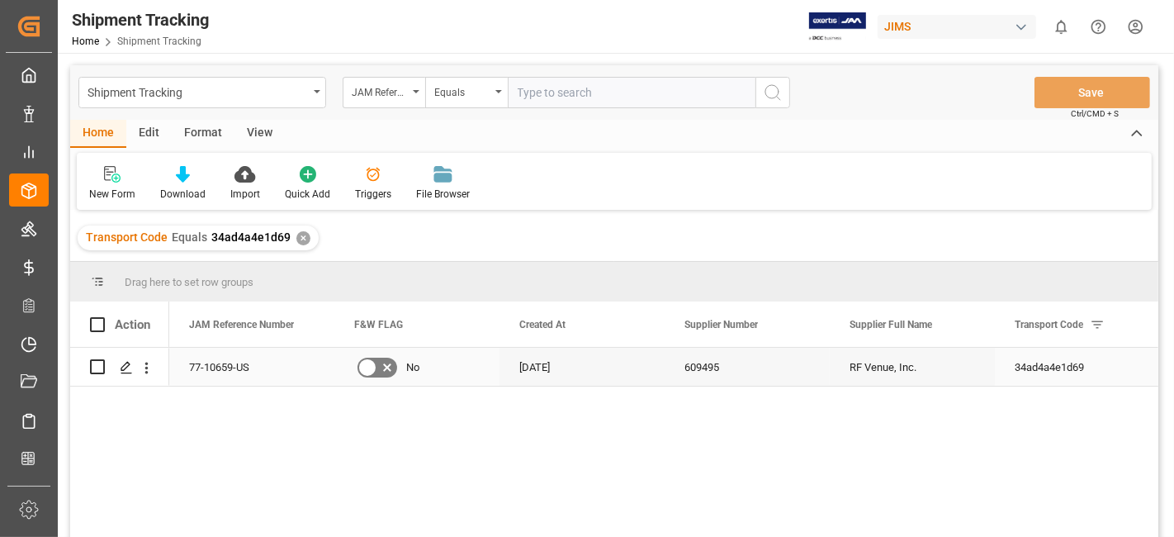
click at [127, 372] on line "Press SPACE to select this row." at bounding box center [126, 372] width 10 height 0
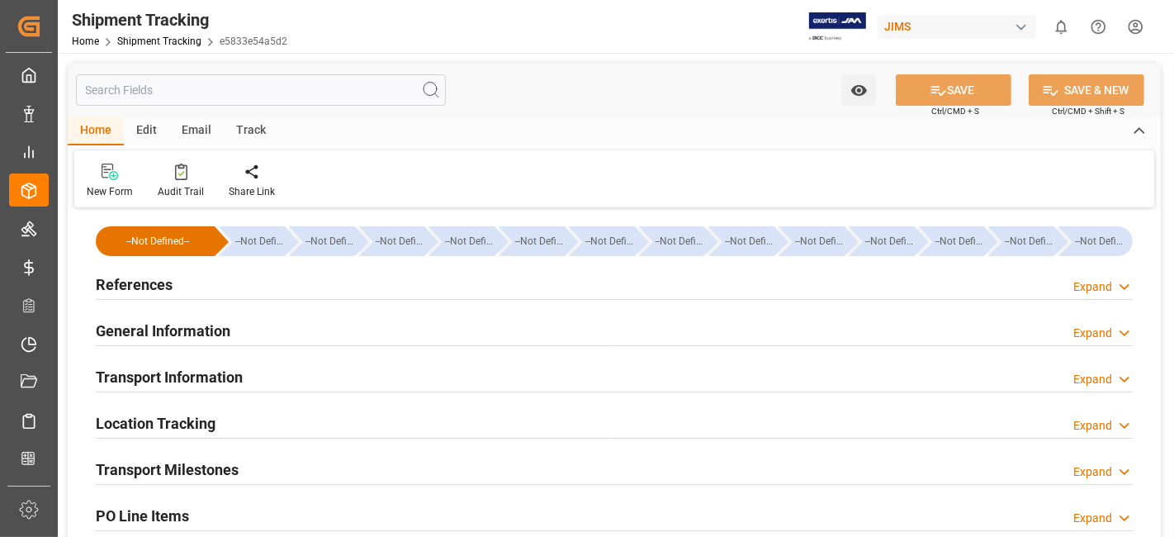
type input "20-08-2025"
click at [196, 297] on div "References Expand" at bounding box center [614, 283] width 1037 height 31
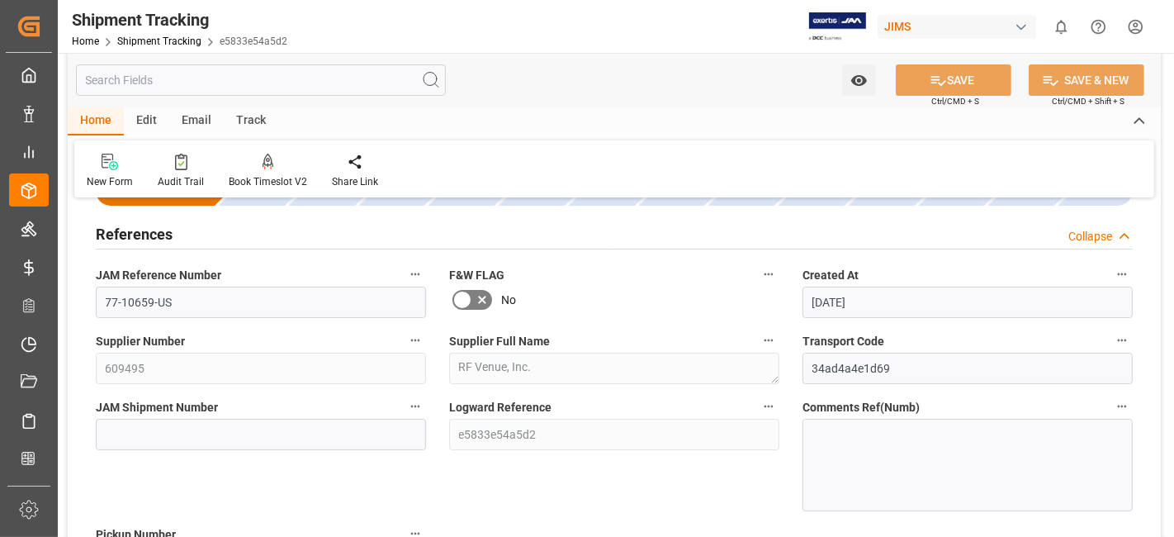
scroll to position [92, 0]
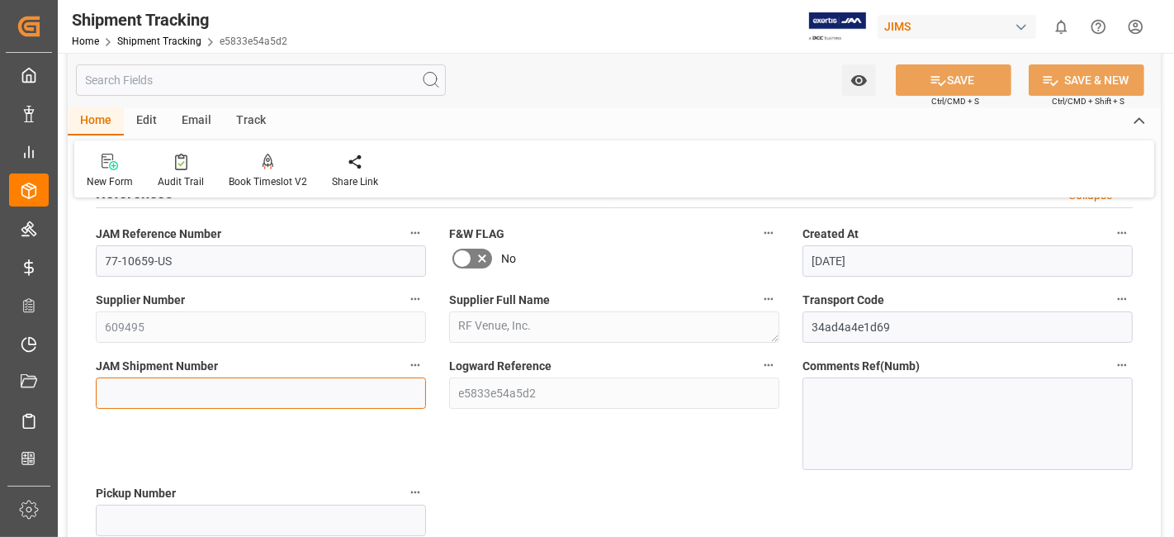
click at [183, 401] on input at bounding box center [261, 392] width 330 height 31
paste input "72652"
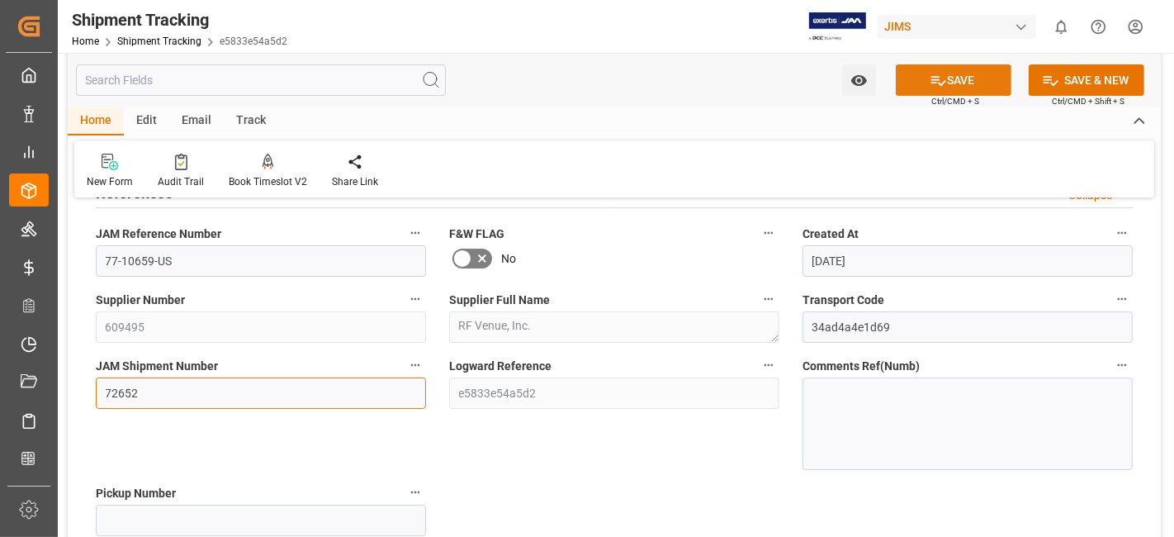
type input "72652"
click at [932, 85] on icon at bounding box center [938, 80] width 17 height 17
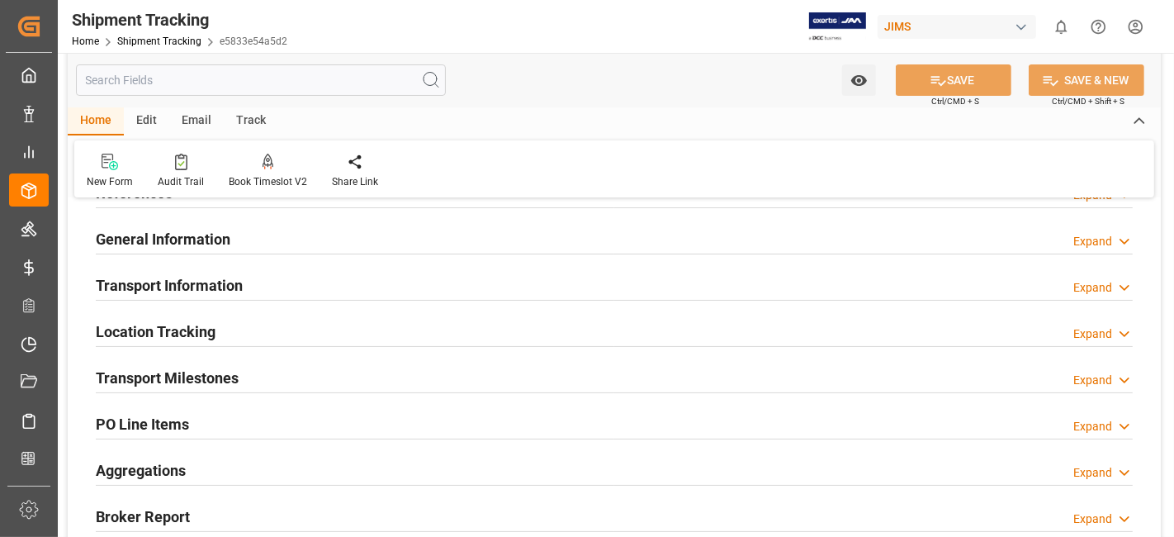
click at [230, 381] on h2 "Transport Milestones" at bounding box center [167, 378] width 143 height 22
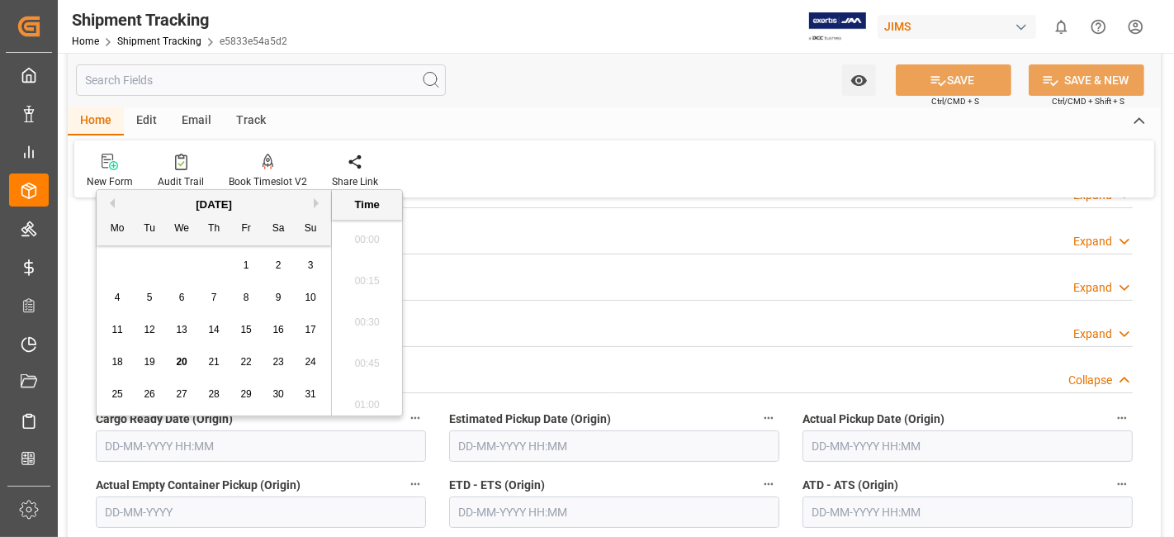
click at [183, 442] on input "text" at bounding box center [261, 445] width 330 height 31
click at [153, 365] on span "19" at bounding box center [149, 362] width 11 height 12
type input "19-08-2025 00:00"
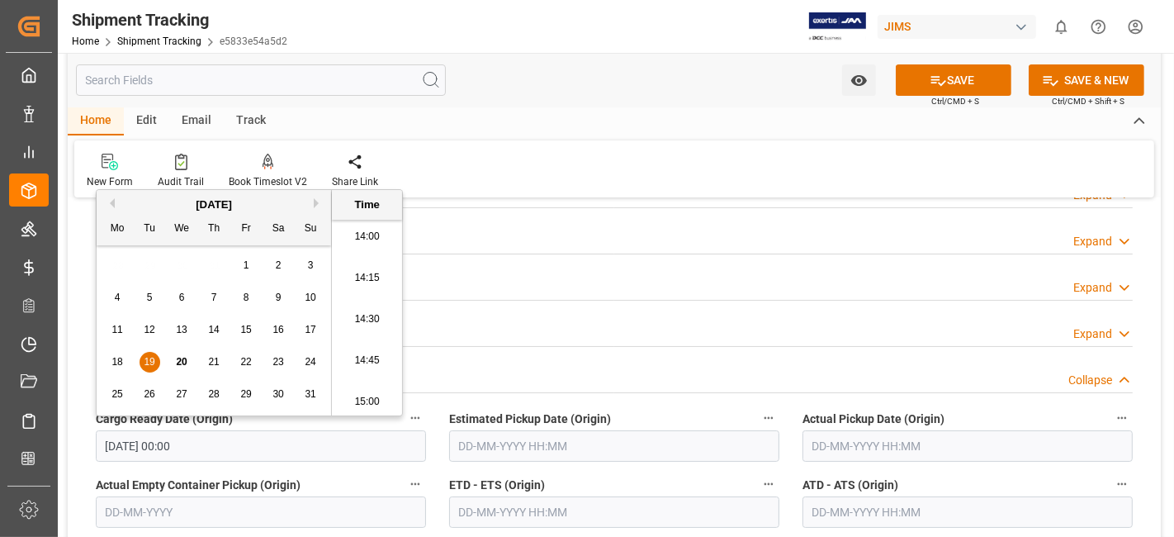
click at [540, 442] on input "text" at bounding box center [614, 445] width 330 height 31
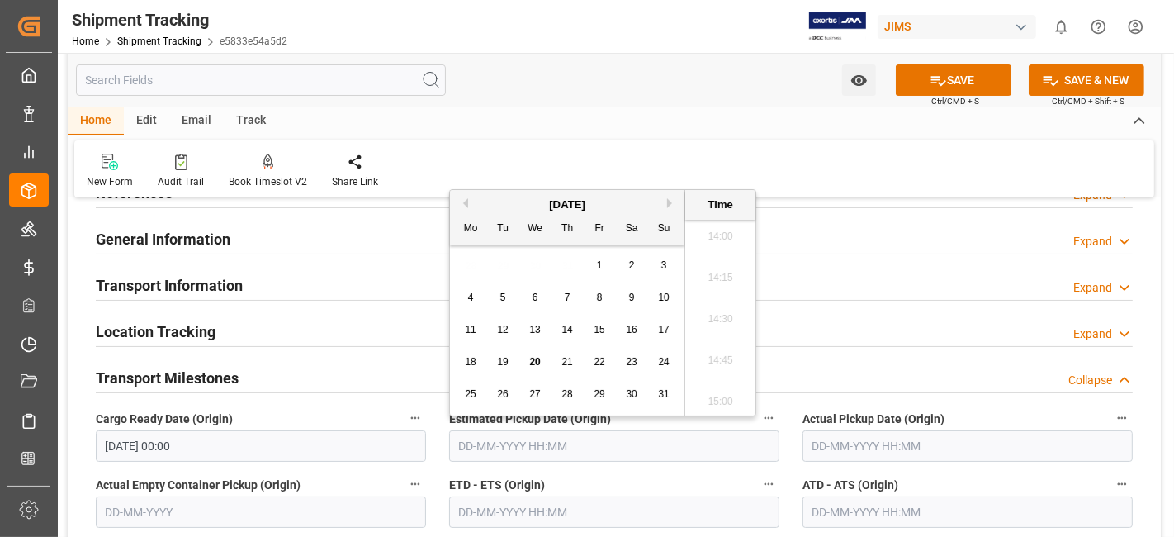
click at [528, 366] on div "20" at bounding box center [535, 363] width 21 height 20
type input "20-08-2025 00:00"
click at [351, 393] on div "Transport Milestones Collapse" at bounding box center [614, 378] width 1060 height 46
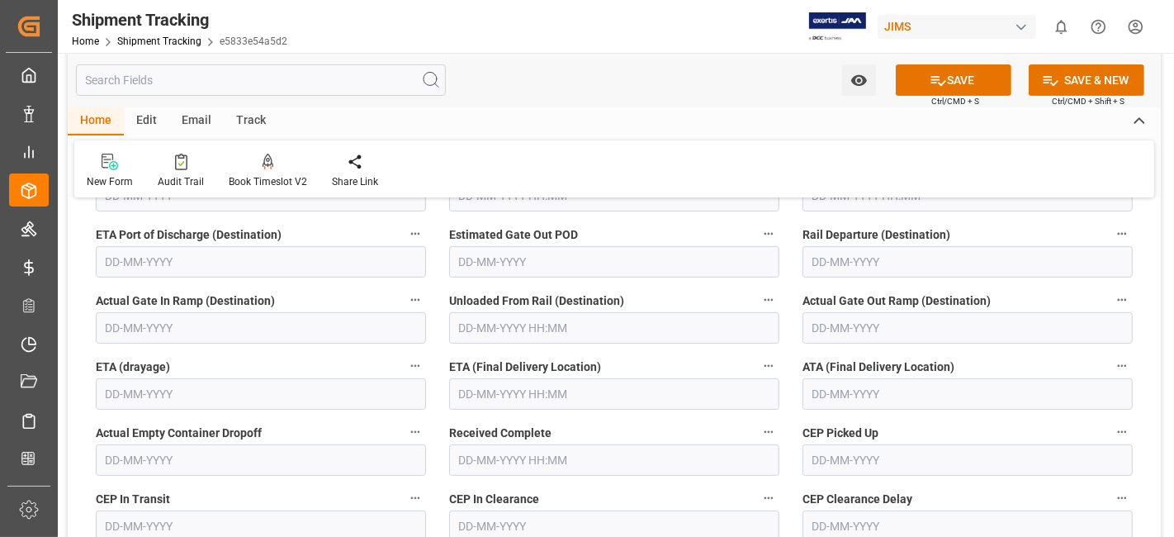
scroll to position [422, 0]
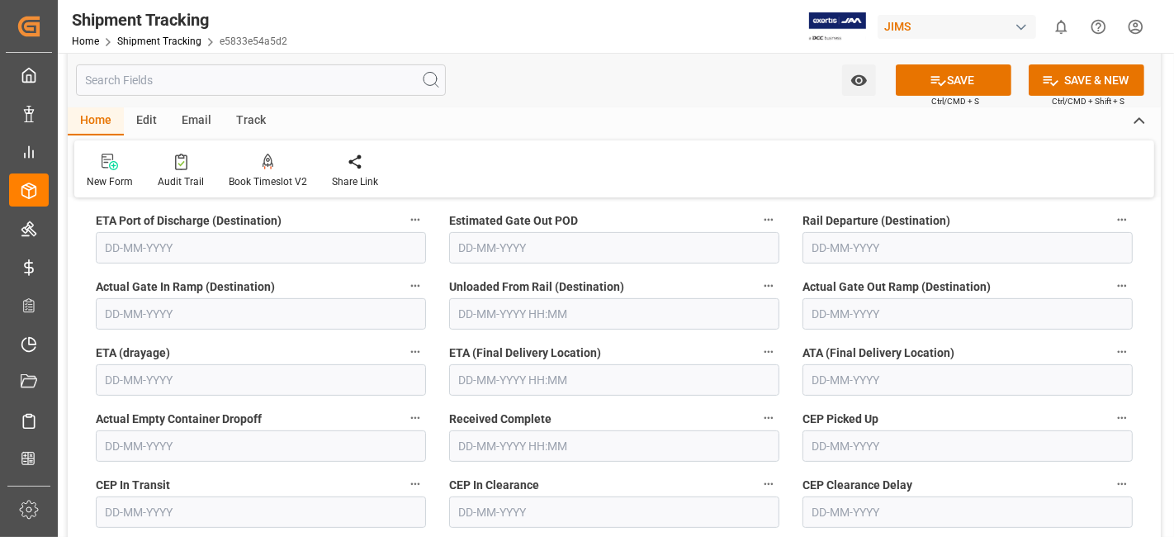
click at [524, 381] on input "text" at bounding box center [614, 379] width 330 height 31
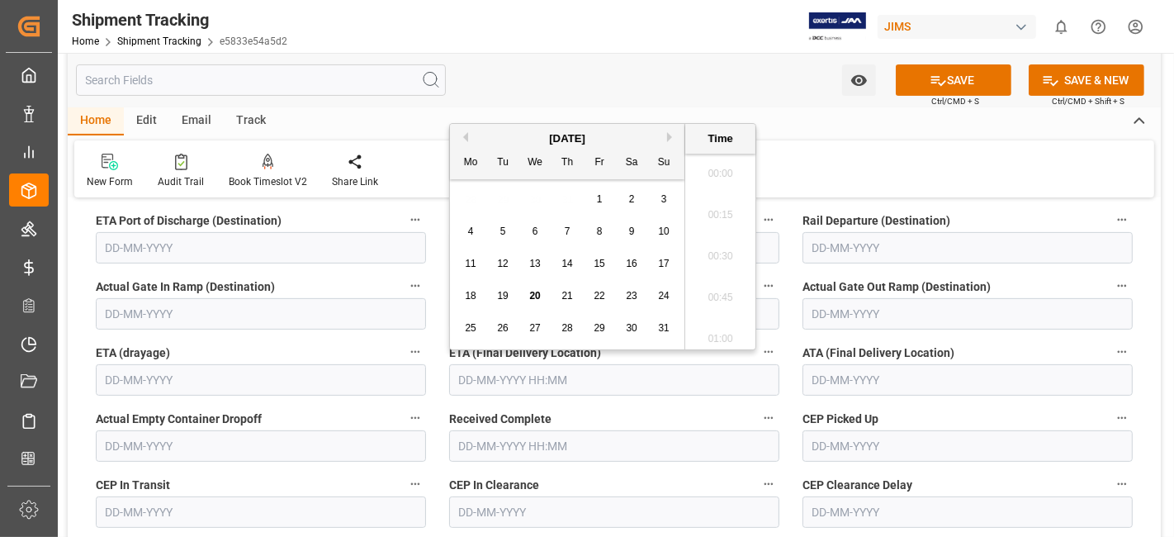
scroll to position [2316, 0]
click at [516, 312] on div "25 26 27 28 29 30 31" at bounding box center [567, 328] width 225 height 32
click at [469, 326] on span "25" at bounding box center [470, 328] width 11 height 12
type input "25-08-2025 00:00"
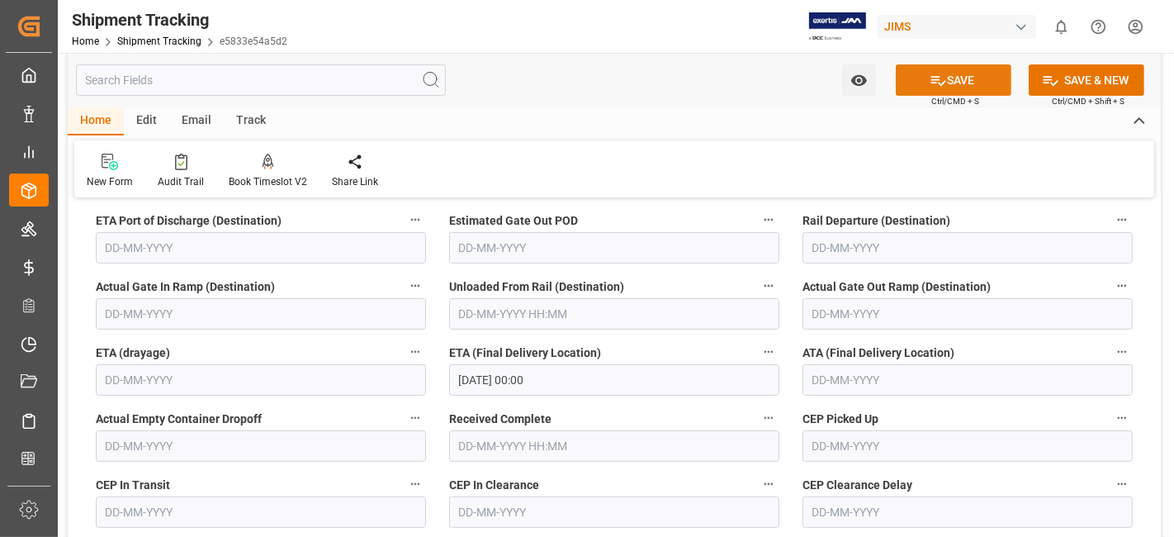
click at [934, 78] on icon at bounding box center [939, 81] width 15 height 10
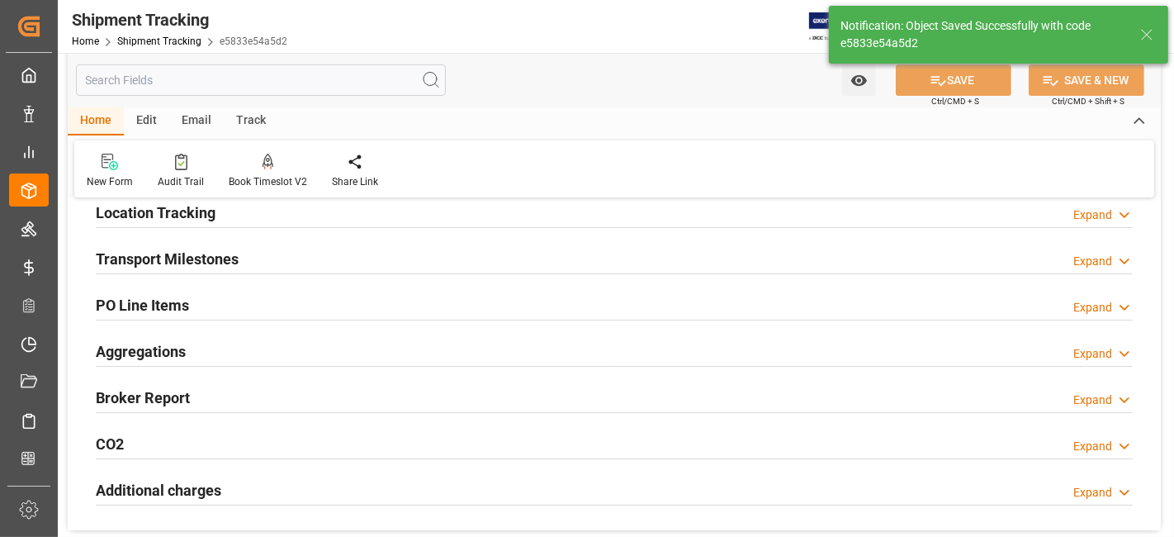
scroll to position [202, 0]
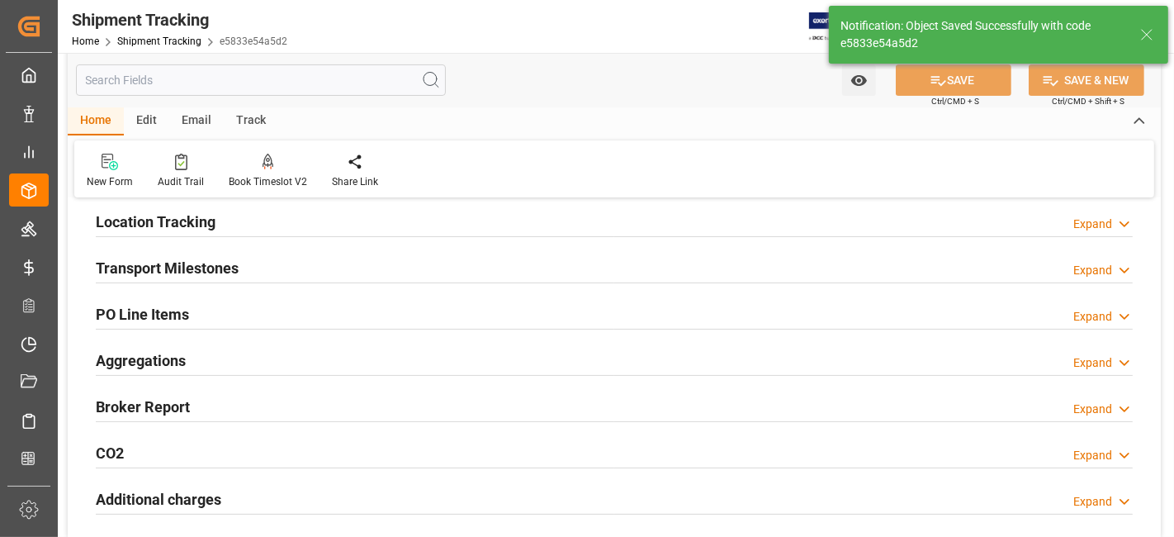
click at [321, 270] on div "Transport Milestones Expand" at bounding box center [614, 266] width 1037 height 31
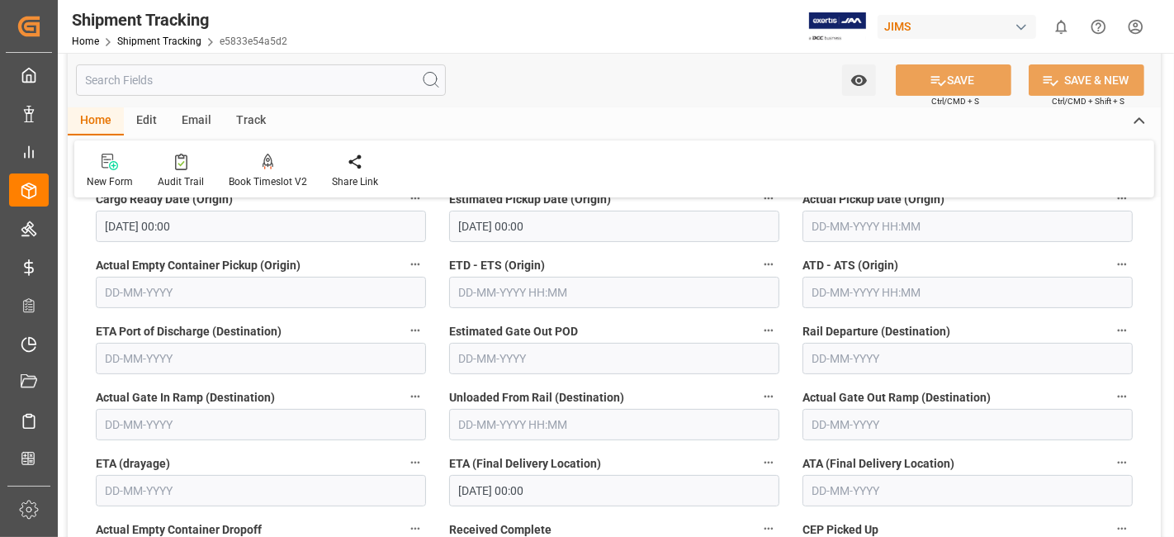
scroll to position [275, 0]
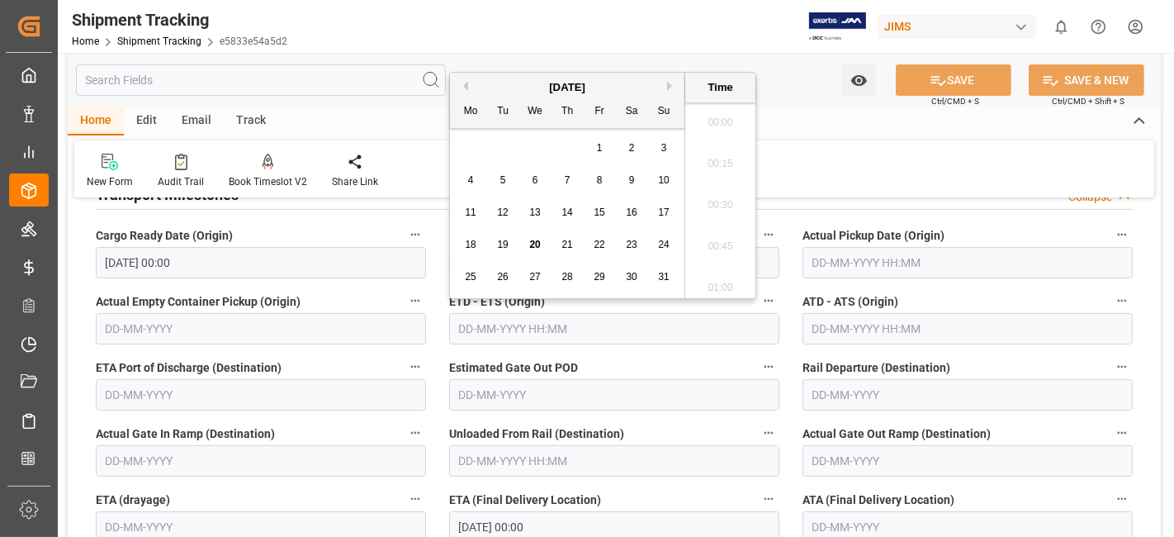
click at [472, 322] on input "text" at bounding box center [614, 328] width 330 height 31
click at [538, 242] on span "20" at bounding box center [534, 245] width 11 height 12
type input "[DATE] 00:00"
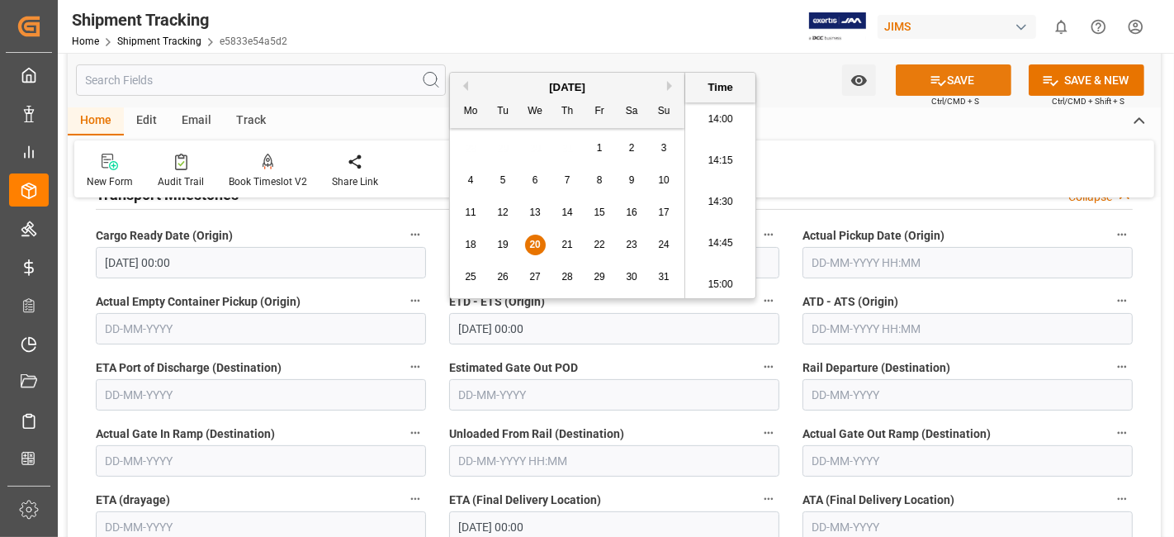
click at [918, 86] on button "SAVE" at bounding box center [954, 79] width 116 height 31
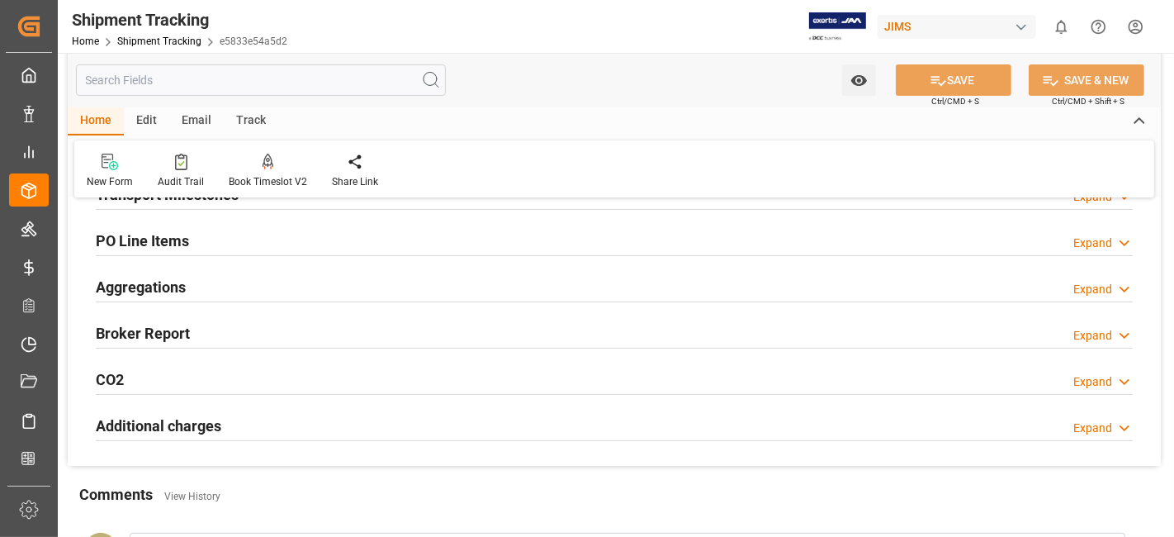
click at [184, 297] on div "Aggregations" at bounding box center [141, 285] width 90 height 31
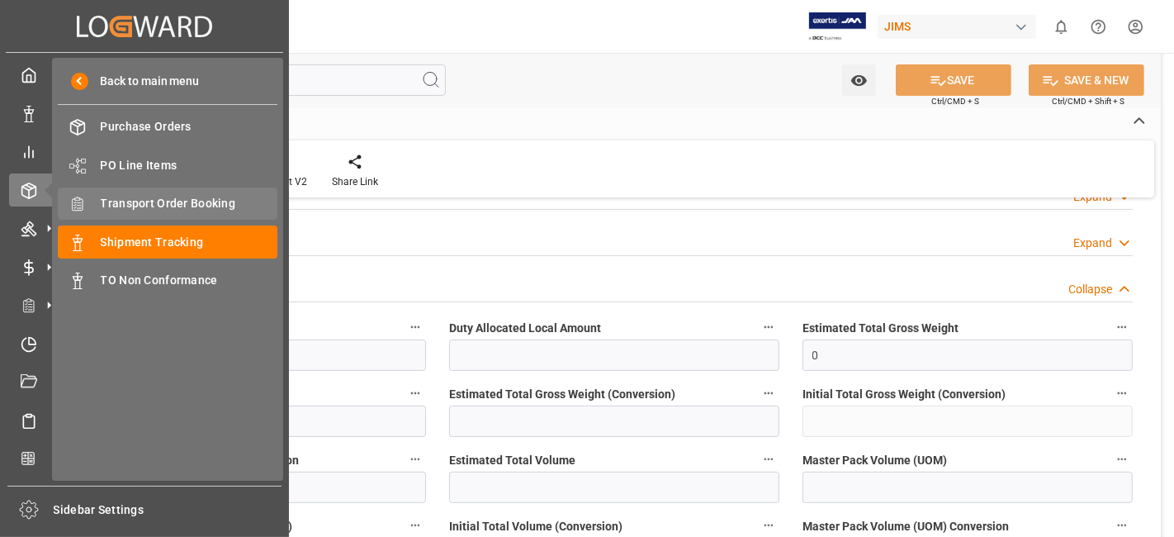
click at [208, 197] on span "Transport Order Booking" at bounding box center [190, 203] width 178 height 17
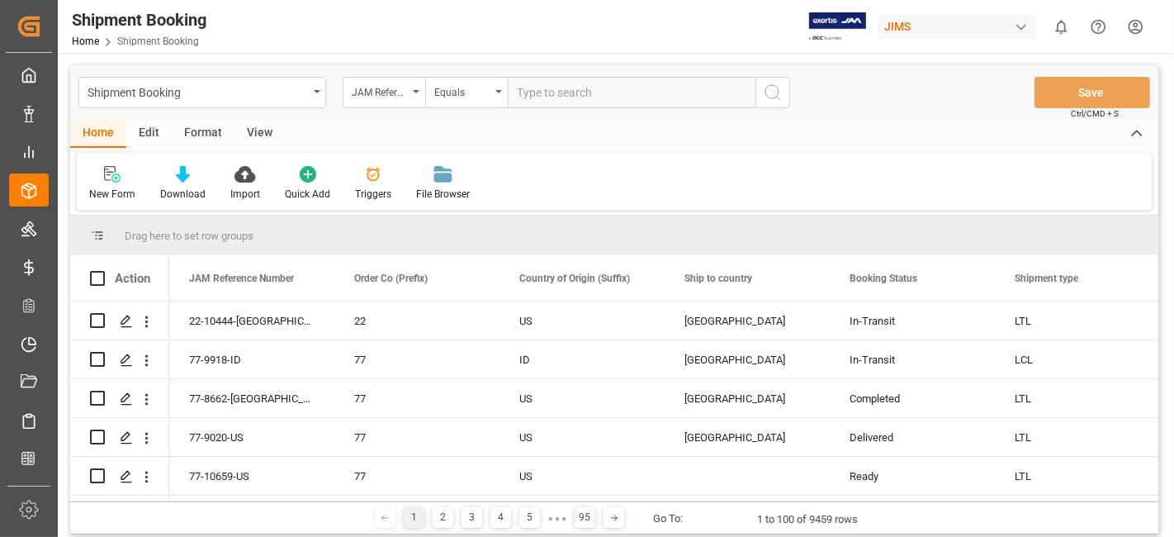
click at [551, 92] on input "text" at bounding box center [632, 92] width 248 height 31
type input "77-10658-[GEOGRAPHIC_DATA]"
click at [784, 98] on button "search button" at bounding box center [773, 92] width 35 height 31
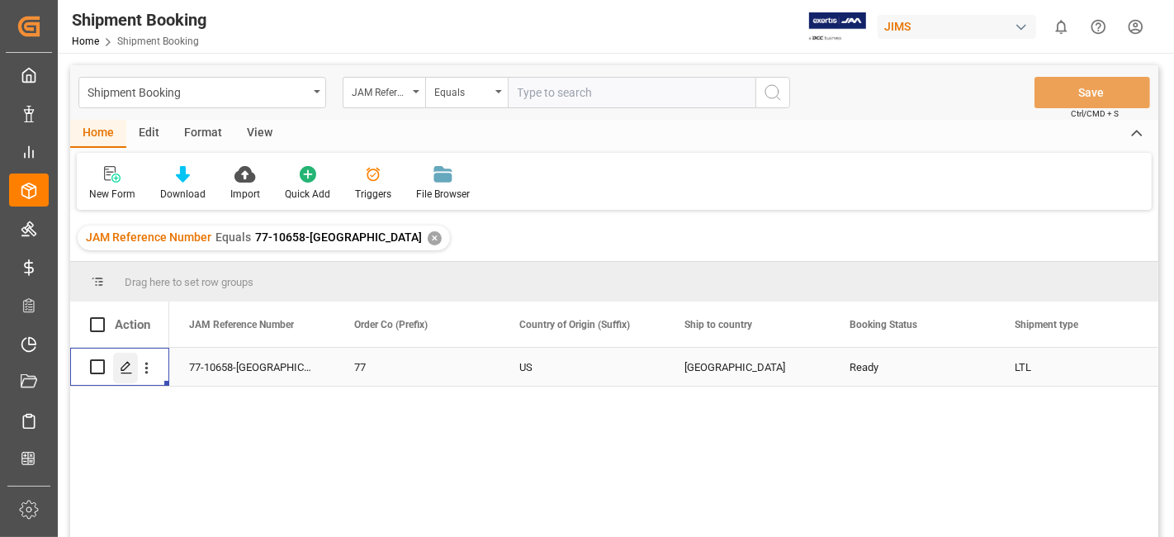
click at [126, 373] on icon "Press SPACE to select this row." at bounding box center [126, 367] width 13 height 13
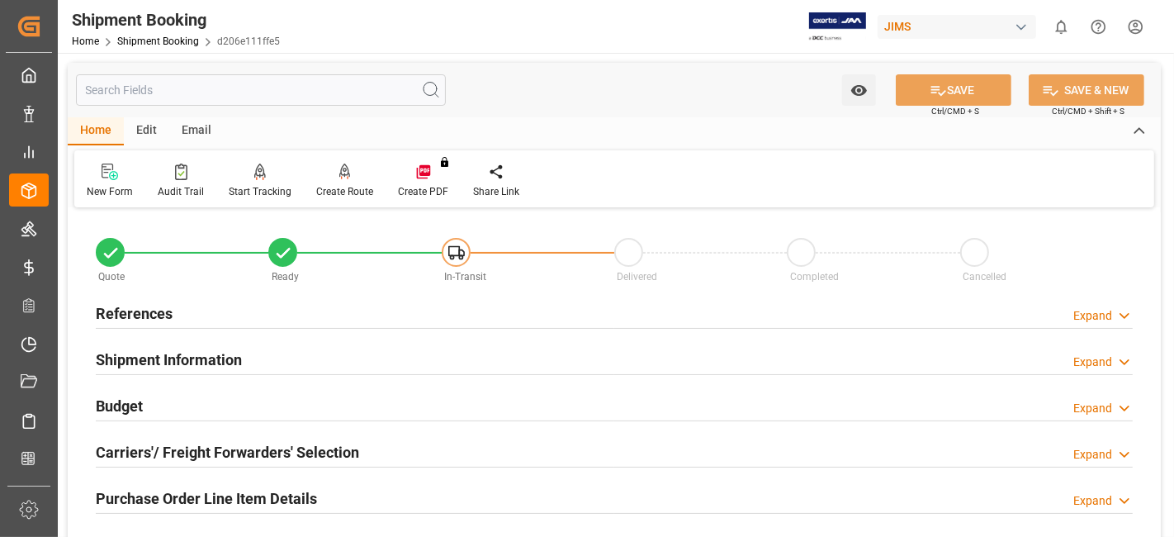
click at [140, 312] on h2 "References" at bounding box center [134, 313] width 77 height 22
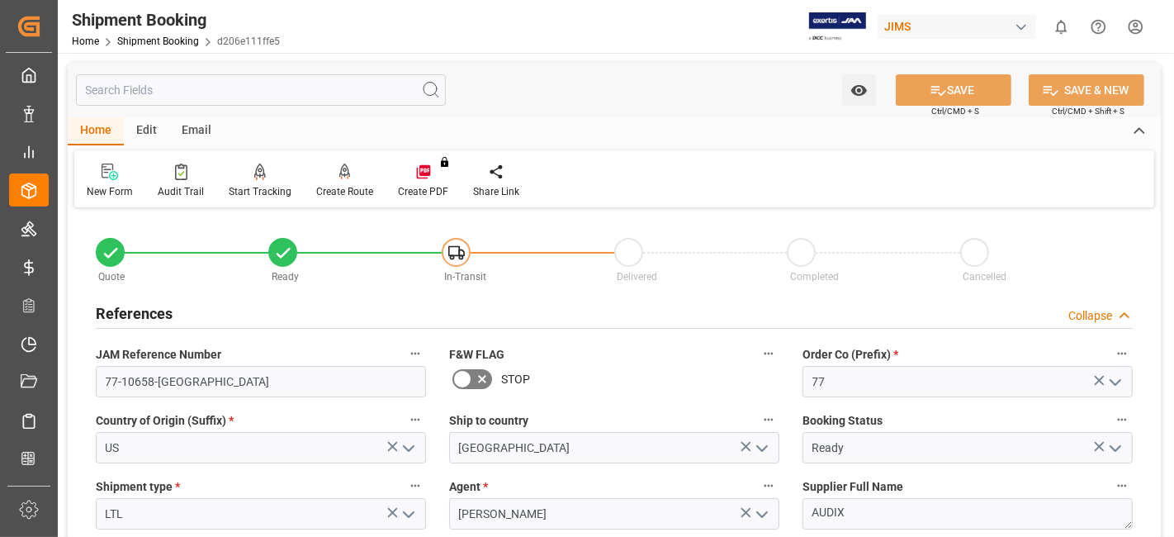
click at [140, 312] on h2 "References" at bounding box center [134, 313] width 77 height 22
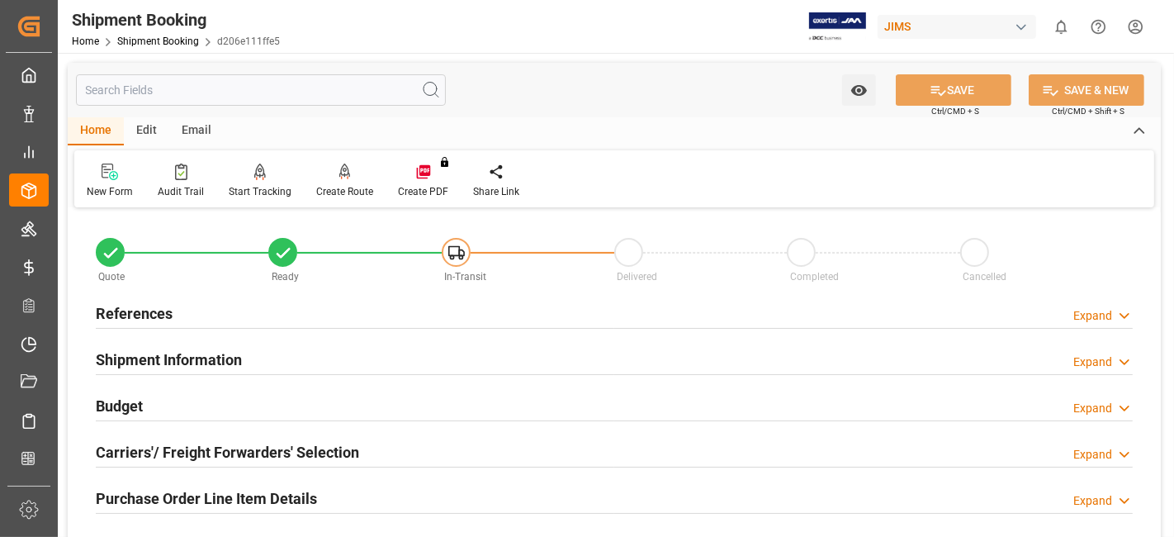
click at [141, 357] on h2 "Shipment Information" at bounding box center [169, 360] width 146 height 22
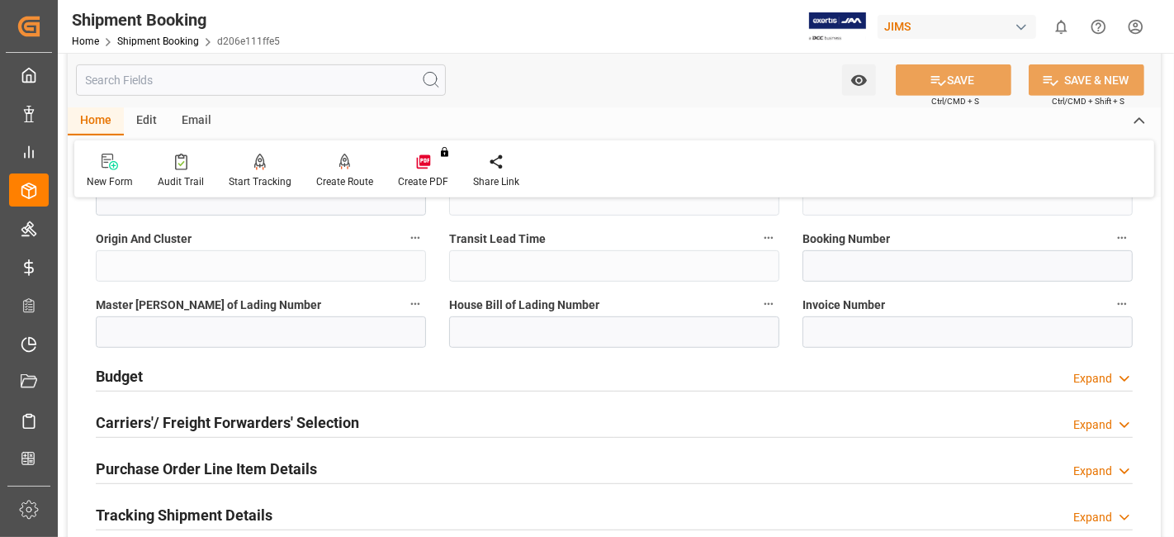
click at [132, 366] on h2 "Budget" at bounding box center [119, 376] width 47 height 22
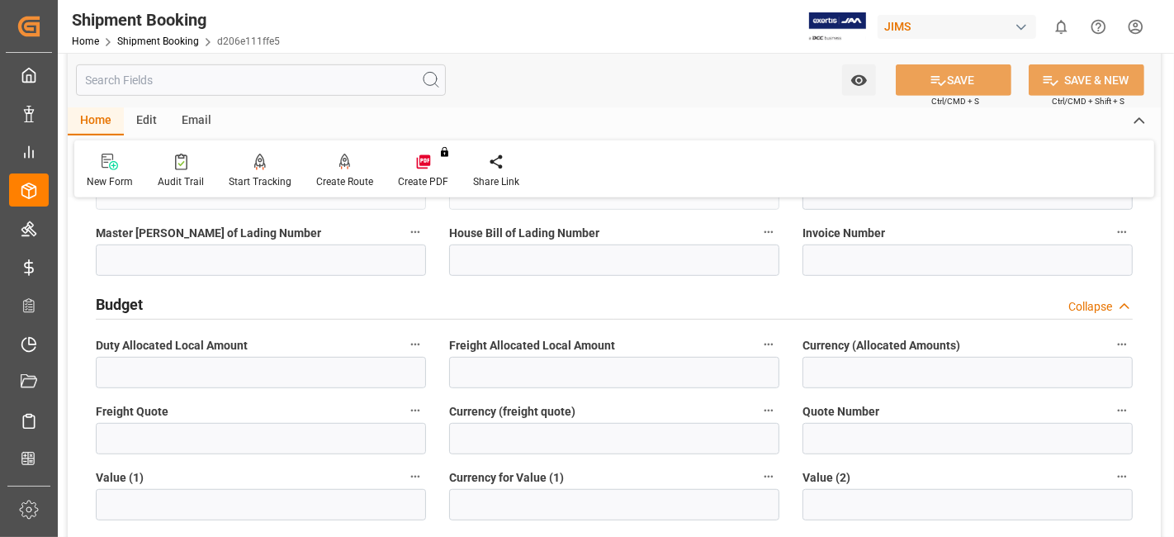
scroll to position [771, 0]
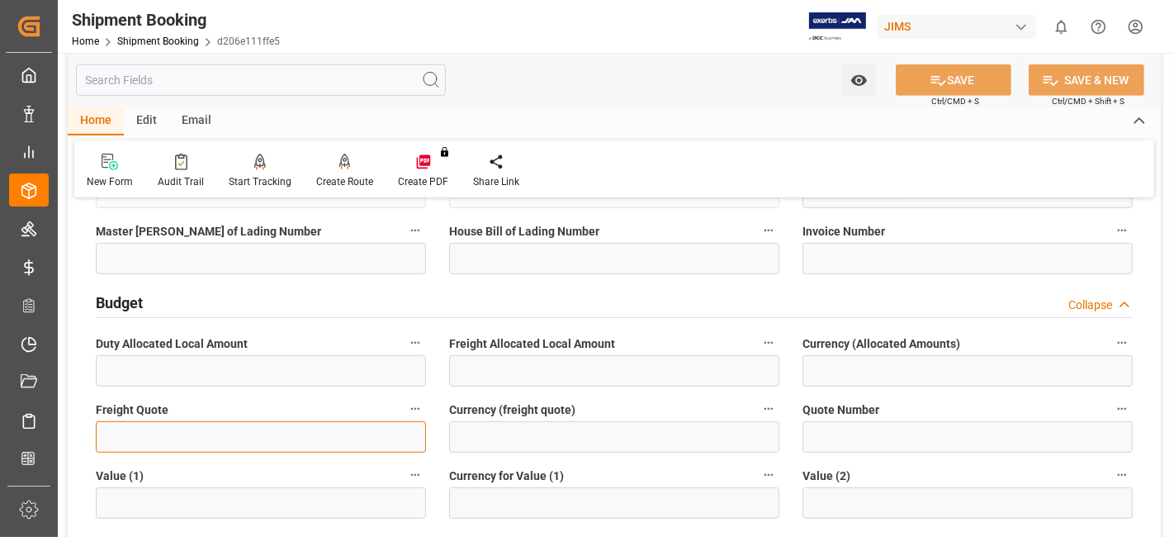
drag, startPoint x: 148, startPoint y: 436, endPoint x: 116, endPoint y: 420, distance: 35.8
click at [148, 436] on input "text" at bounding box center [261, 436] width 330 height 31
type input "75"
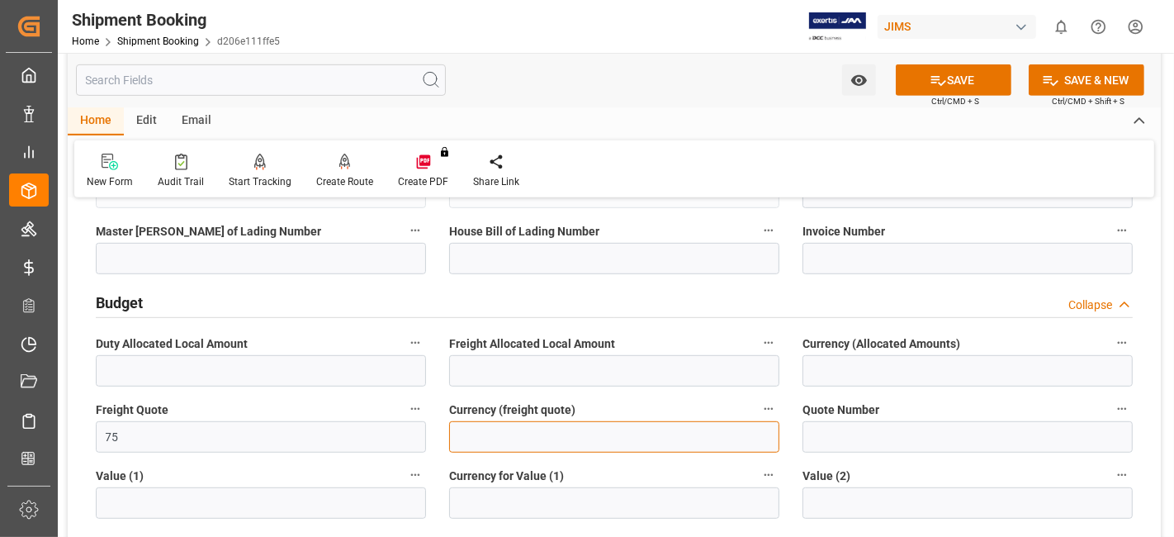
click at [587, 432] on input at bounding box center [614, 436] width 330 height 31
type input "USD"
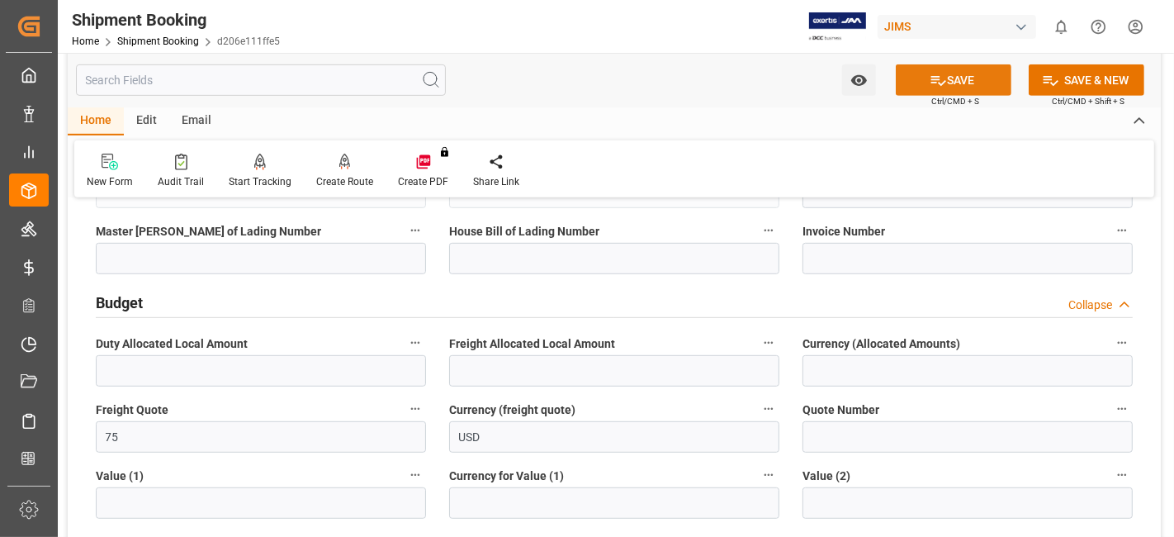
click at [907, 88] on button "SAVE" at bounding box center [954, 79] width 116 height 31
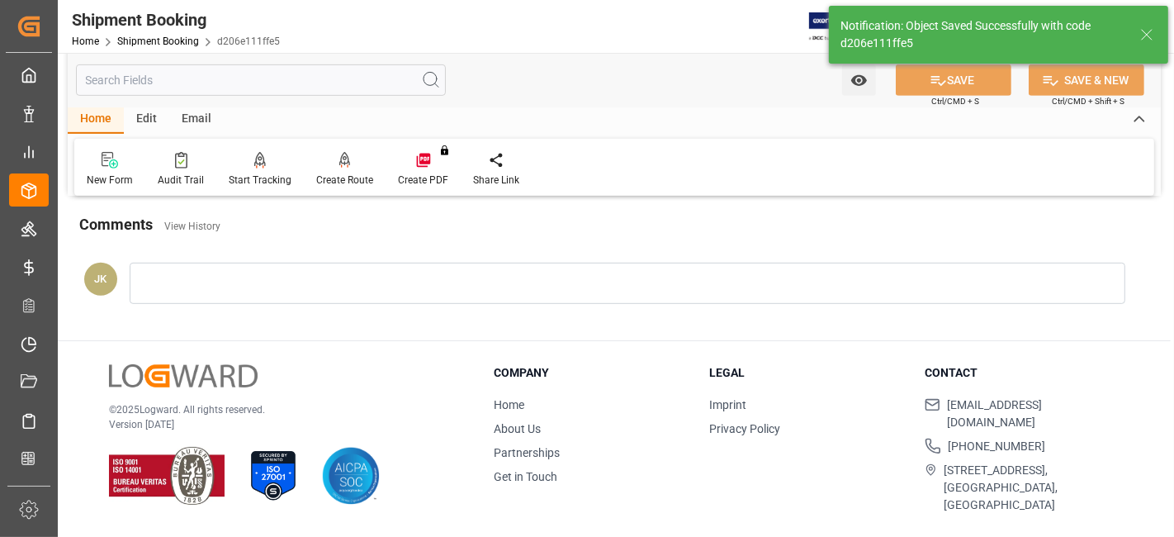
scroll to position [106, 0]
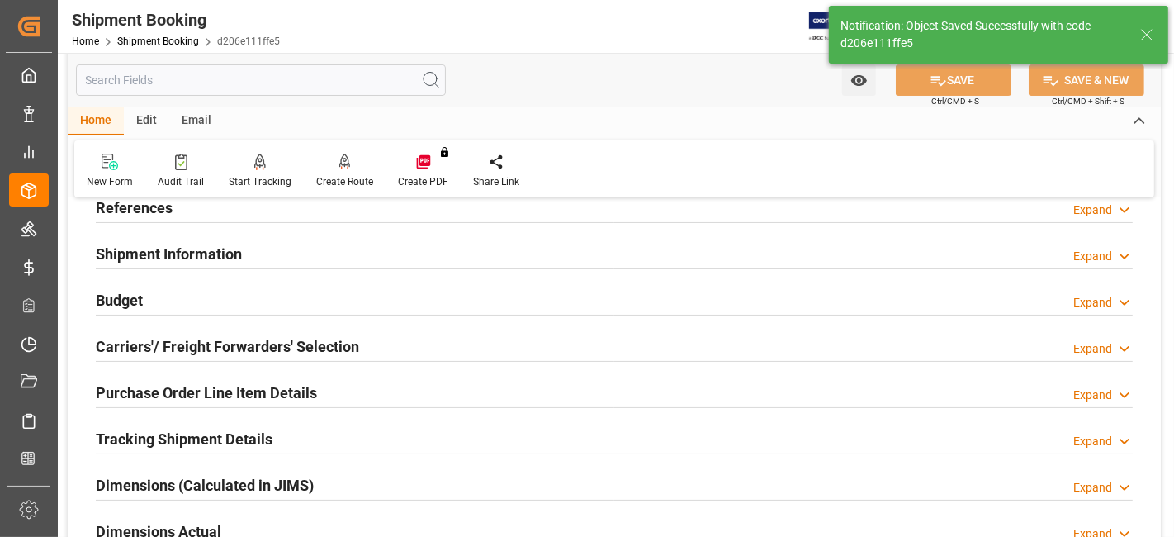
click at [183, 339] on h2 "Carriers'/ Freight Forwarders' Selection" at bounding box center [227, 346] width 263 height 22
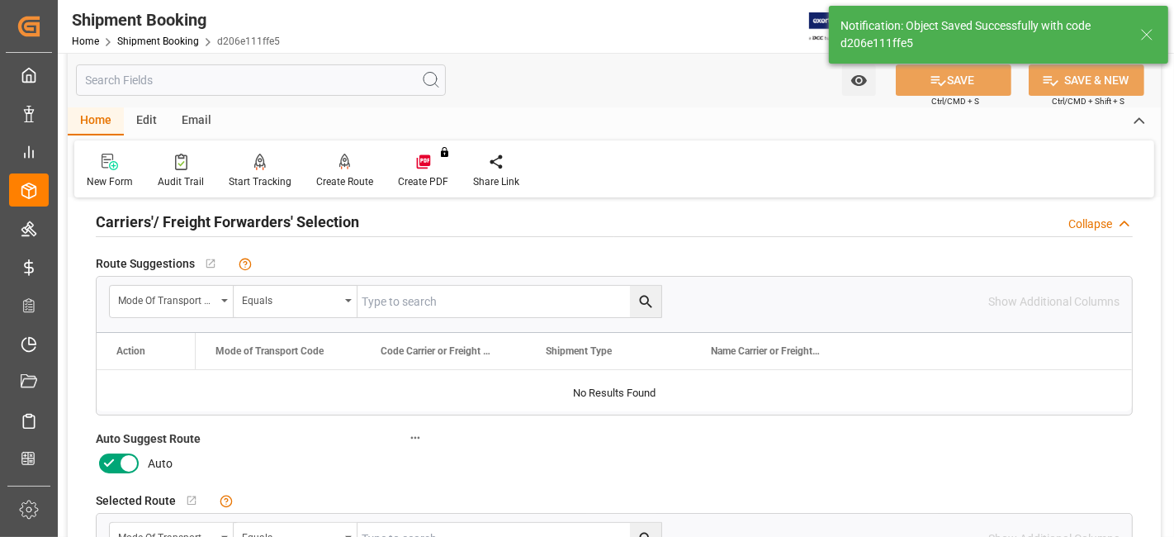
scroll to position [252, 0]
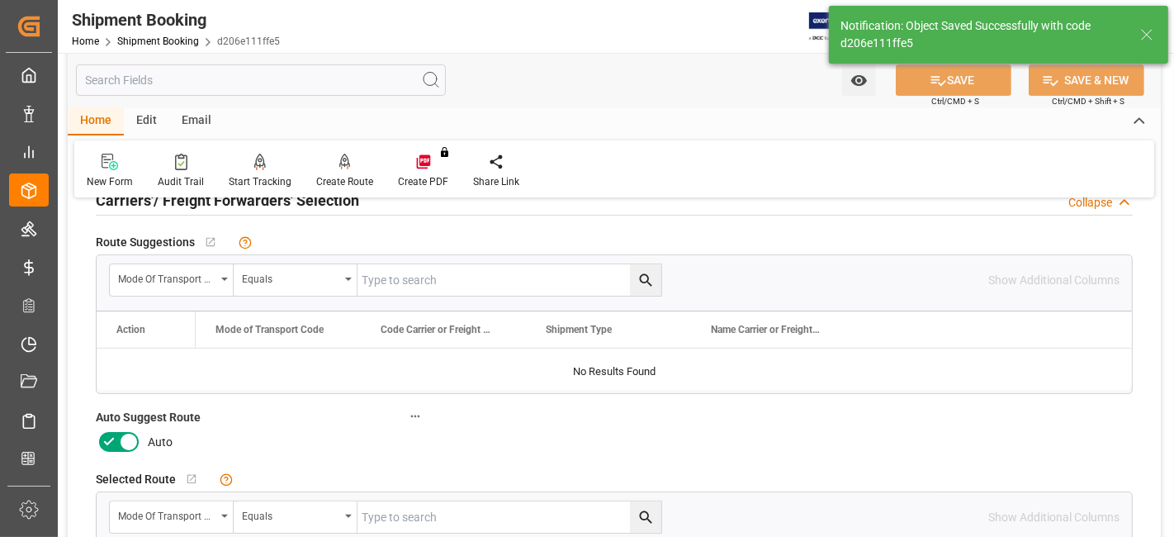
click at [107, 443] on icon at bounding box center [109, 442] width 20 height 20
click at [0, 0] on input "checkbox" at bounding box center [0, 0] width 0 height 0
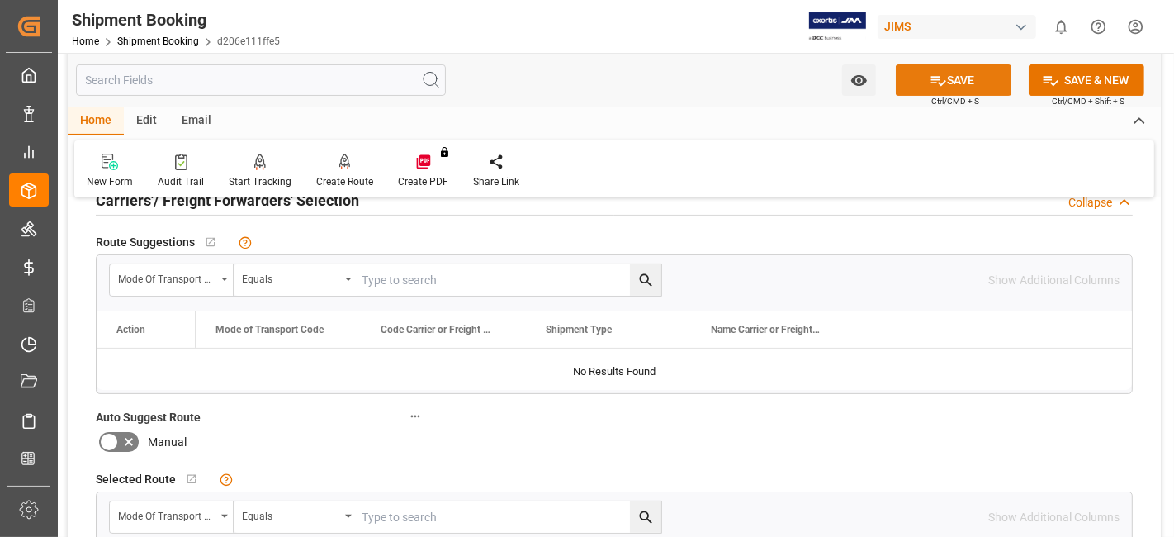
click at [953, 74] on button "SAVE" at bounding box center [954, 79] width 116 height 31
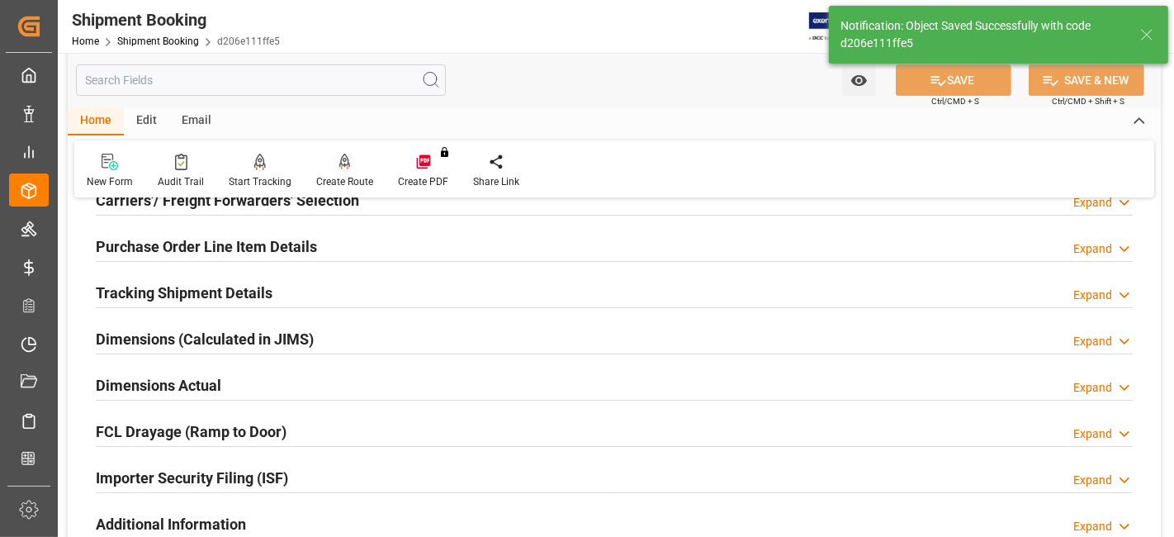
click at [325, 177] on div "Create Route" at bounding box center [344, 181] width 57 height 15
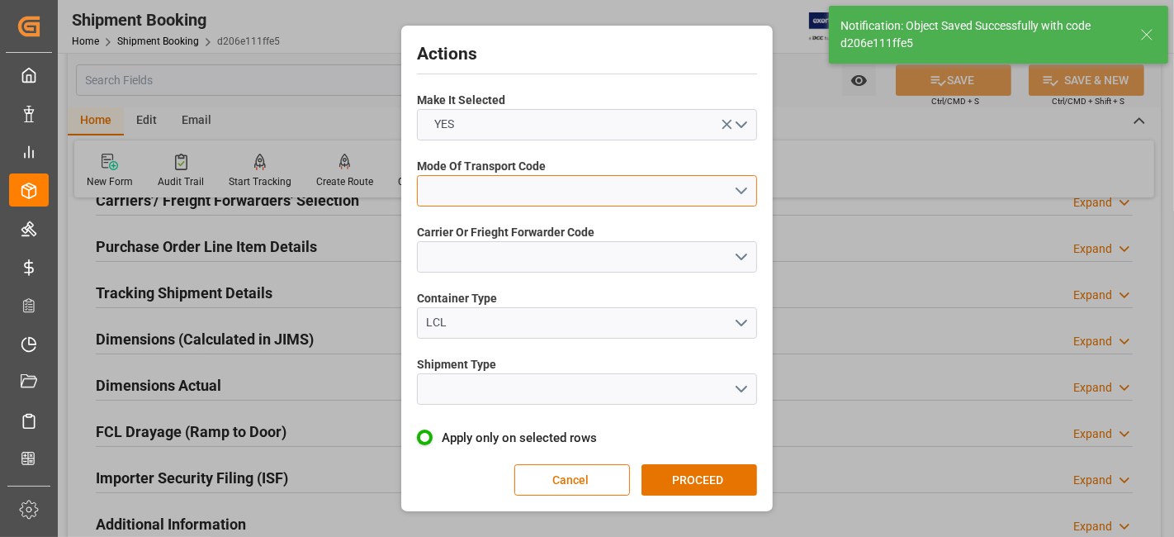
click at [736, 195] on button "open menu" at bounding box center [587, 190] width 340 height 31
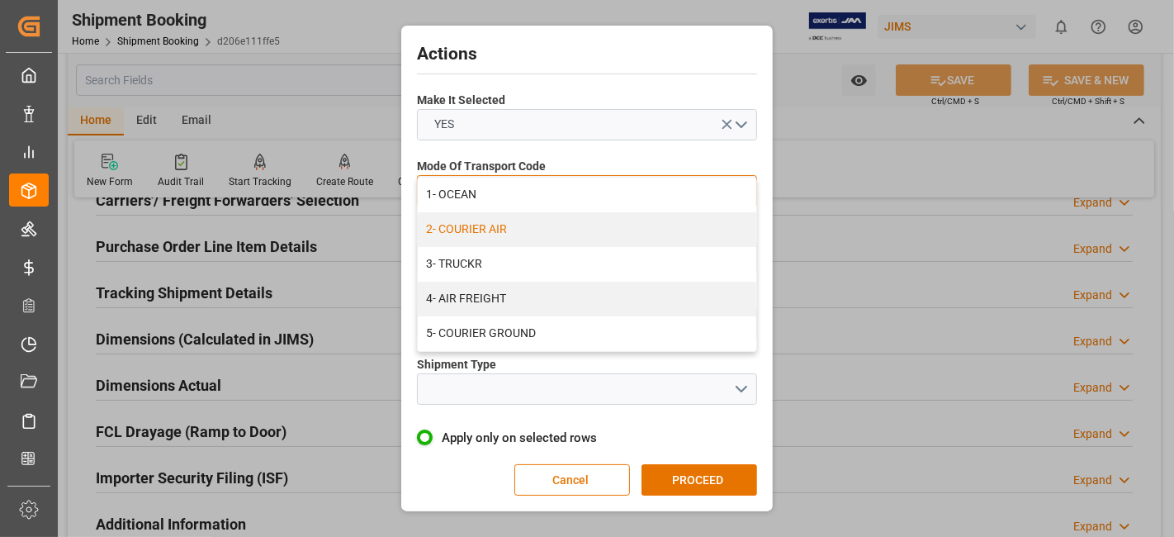
click at [508, 232] on div "2- COURIER AIR" at bounding box center [587, 229] width 339 height 35
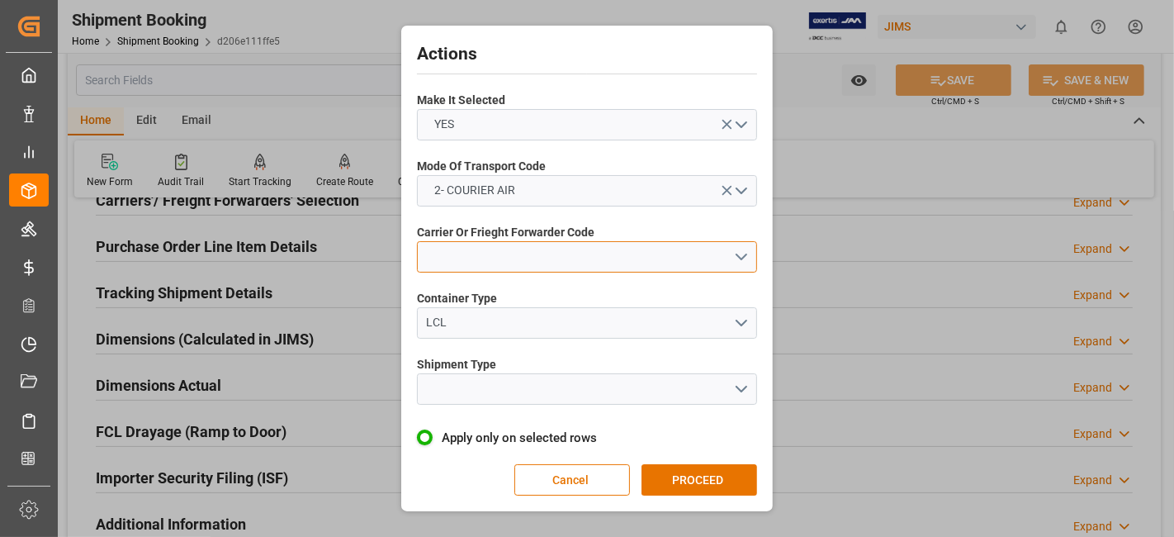
click at [743, 263] on button "open menu" at bounding box center [587, 256] width 340 height 31
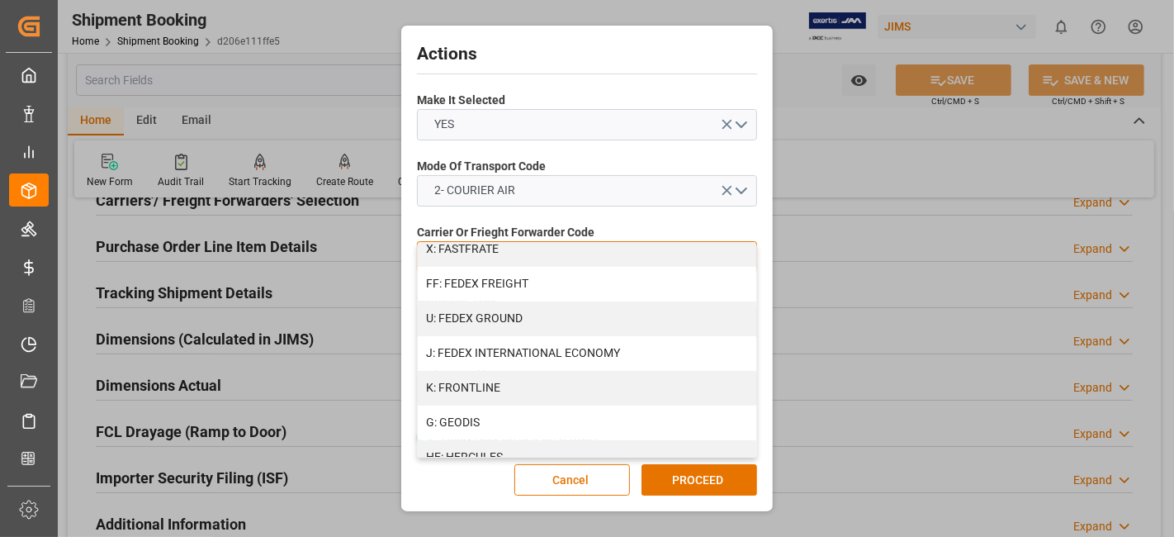
scroll to position [476, 0]
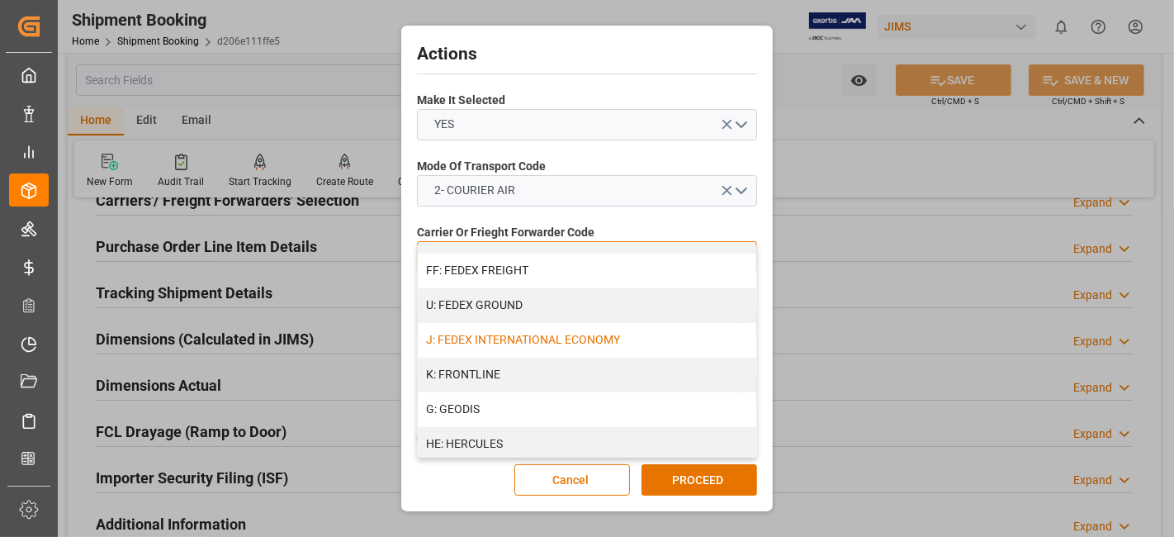
click at [671, 334] on div "J: FEDEX INTERNATIONAL ECONOMY" at bounding box center [587, 340] width 339 height 35
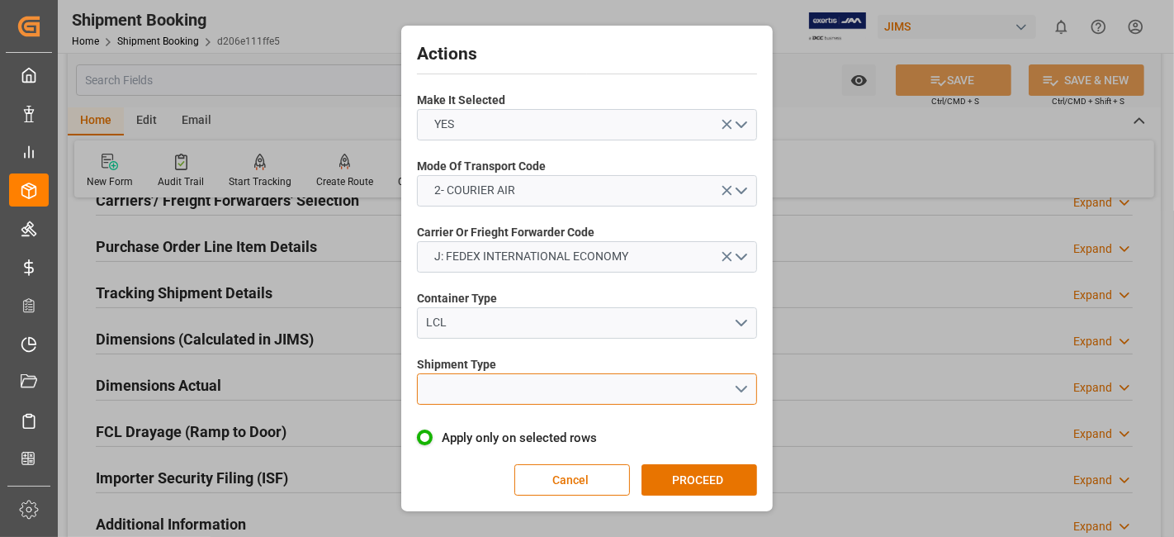
click at [741, 381] on button "open menu" at bounding box center [587, 388] width 340 height 31
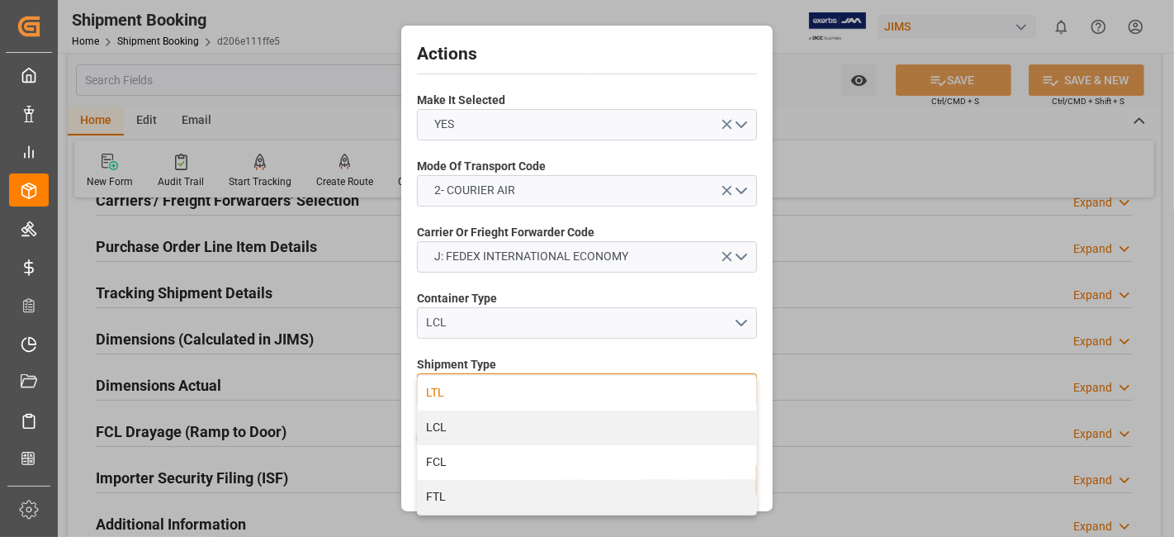
click at [523, 388] on div "LTL" at bounding box center [587, 393] width 339 height 35
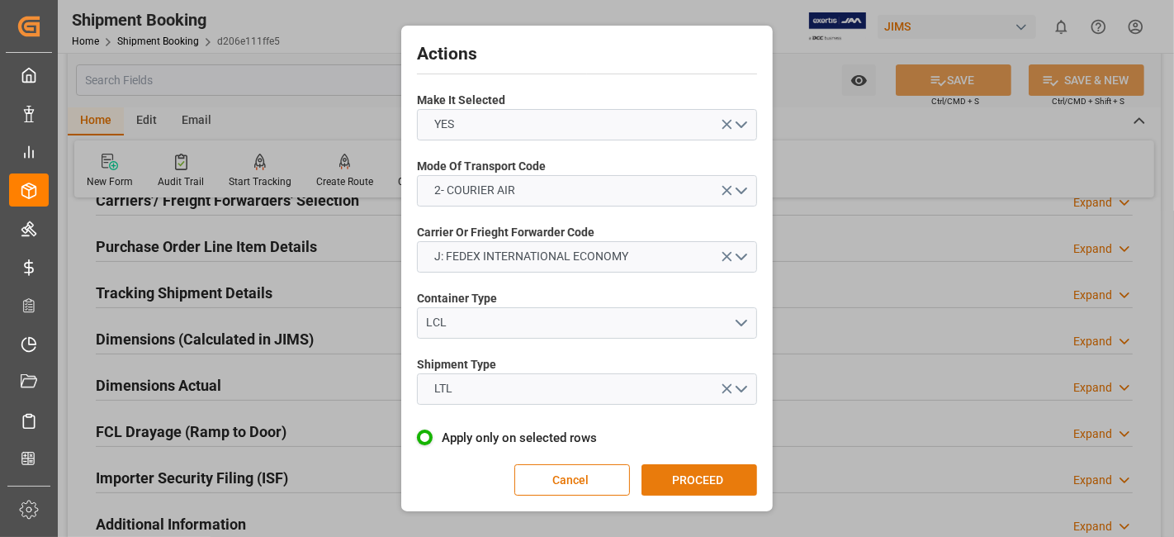
click at [711, 472] on button "PROCEED" at bounding box center [700, 479] width 116 height 31
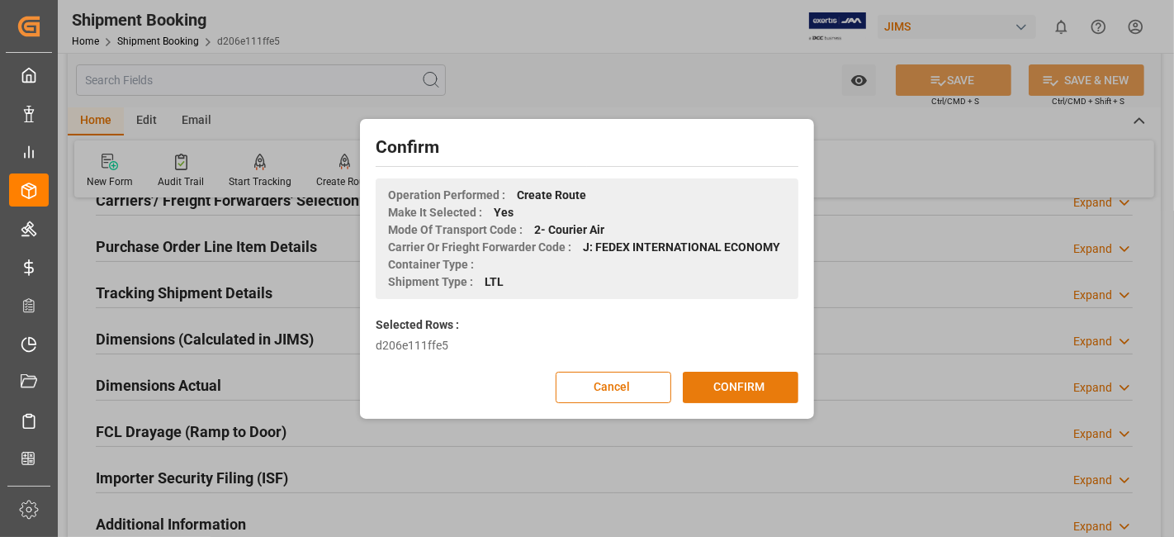
click at [714, 391] on button "CONFIRM" at bounding box center [741, 387] width 116 height 31
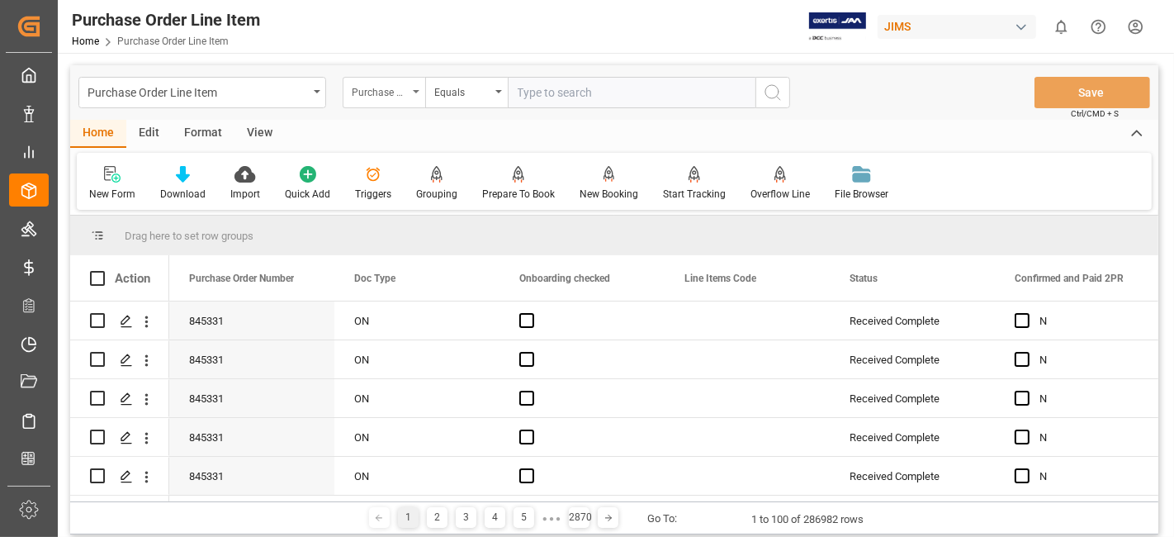
click at [410, 97] on div "Purchase Order Number" at bounding box center [384, 92] width 83 height 31
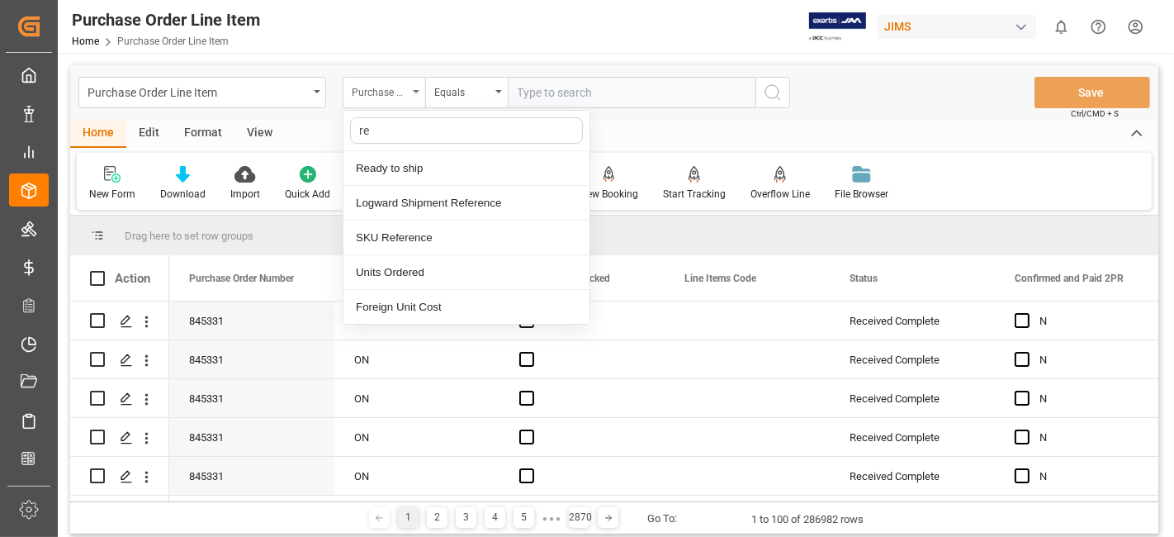
type input "ref"
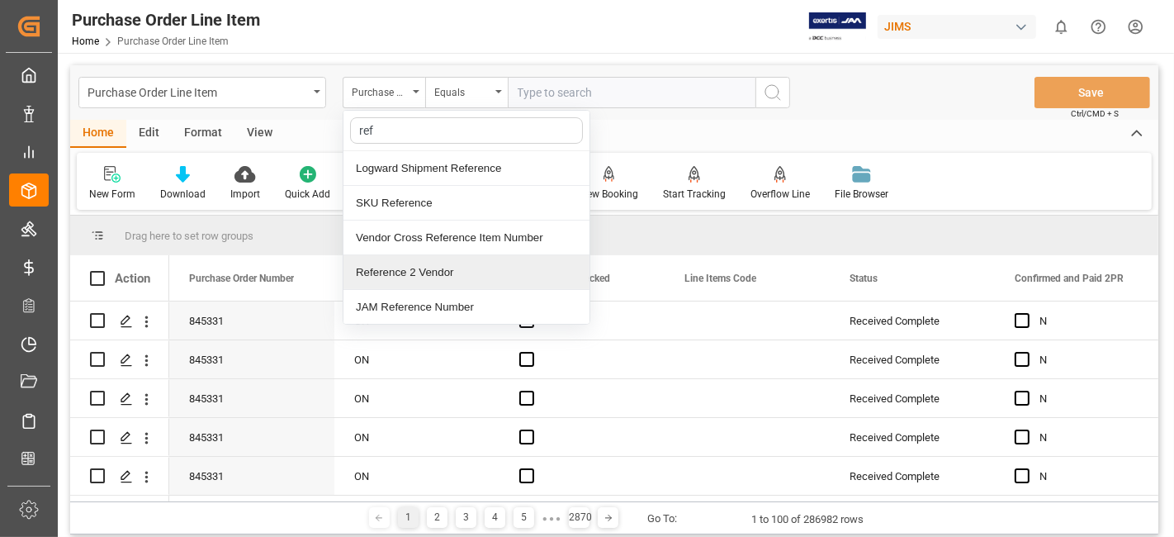
click at [420, 277] on div "Reference 2 Vendor" at bounding box center [467, 272] width 246 height 35
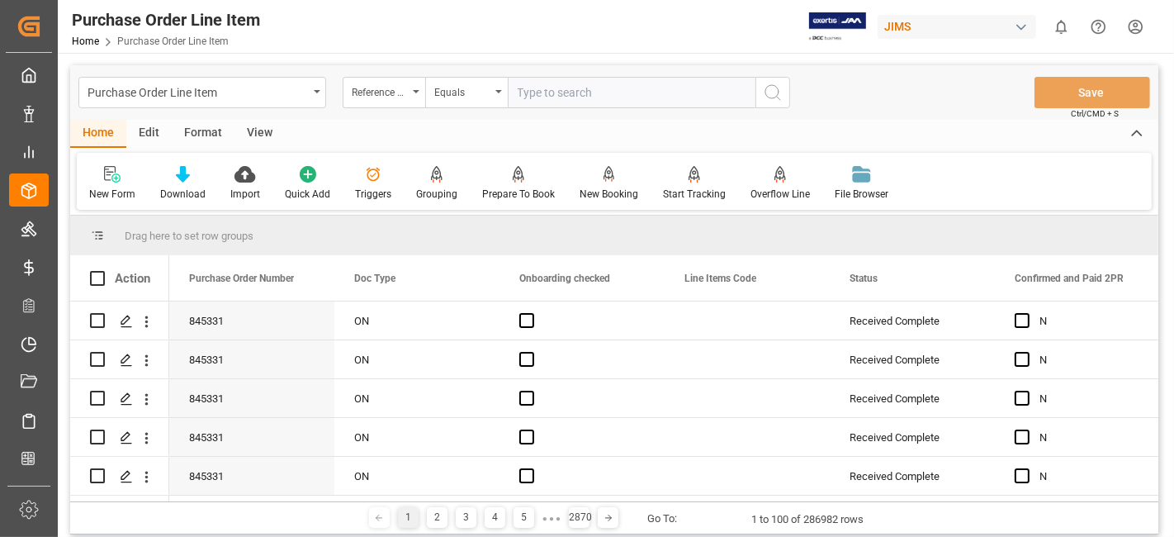
click at [619, 95] on input "text" at bounding box center [632, 92] width 248 height 31
paste input "77-10659-US"
type input "77-10659-US"
click at [775, 98] on icon "search button" at bounding box center [773, 93] width 20 height 20
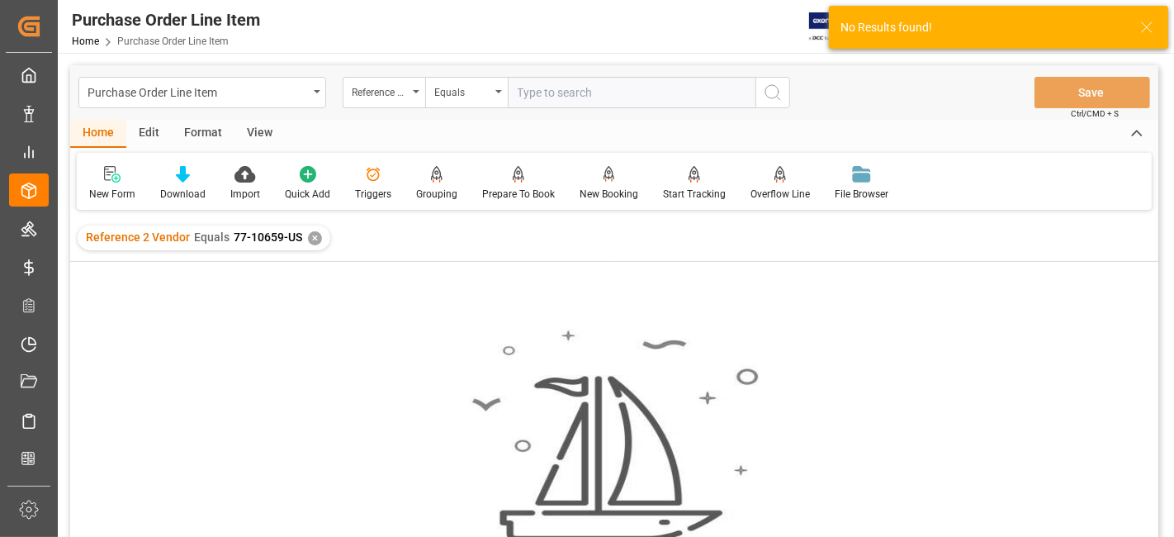
click at [314, 240] on div "✕" at bounding box center [315, 238] width 14 height 14
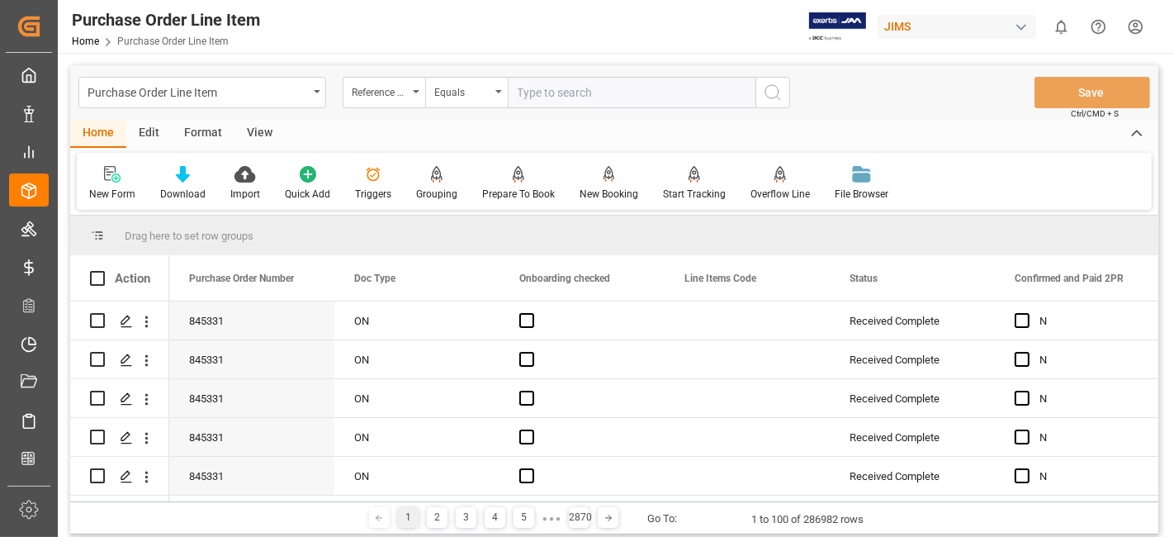
click at [328, 20] on div "Purchase Order Line Item Home Purchase Order Line Item JIMS 0 Notifications Onl…" at bounding box center [610, 26] width 1128 height 53
click at [549, 94] on input "text" at bounding box center [632, 92] width 248 height 31
paste input "77-10659-US"
type input "77-10659-US"
click at [778, 102] on button "search button" at bounding box center [773, 92] width 35 height 31
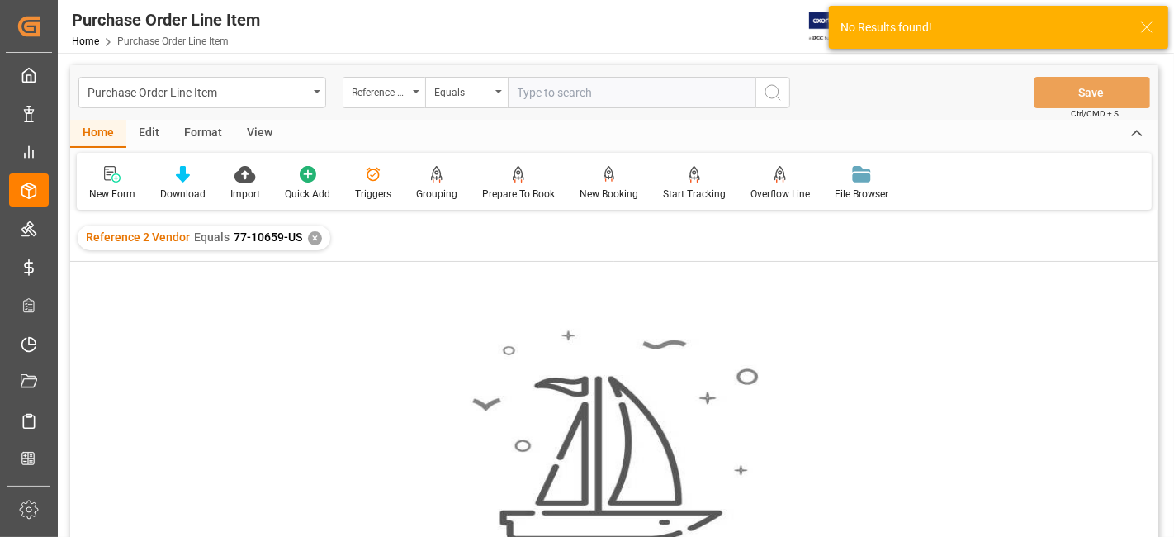
click at [308, 244] on div "✕" at bounding box center [315, 238] width 14 height 14
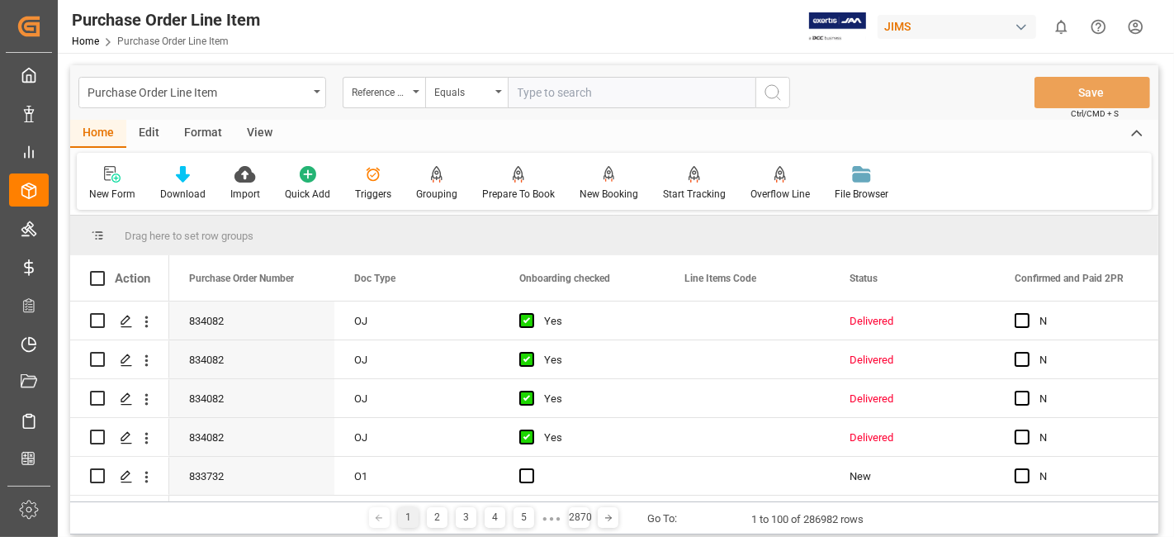
click at [511, 99] on input "text" at bounding box center [632, 92] width 248 height 31
paste input "77-10659-US"
type input "77-10659-US"
click at [778, 100] on icon "search button" at bounding box center [773, 93] width 20 height 20
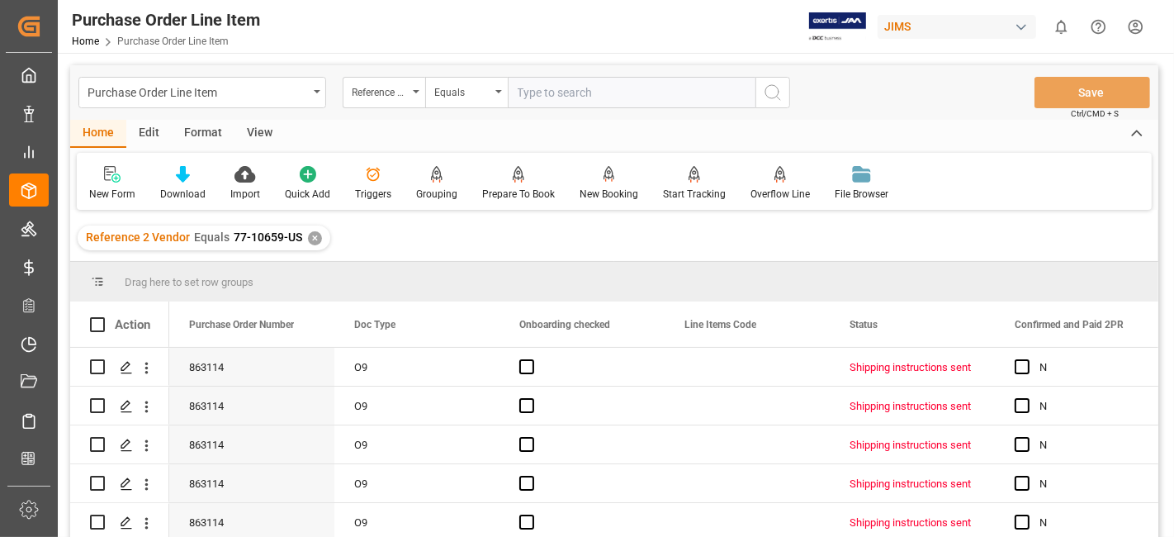
click at [264, 130] on div "View" at bounding box center [260, 134] width 50 height 28
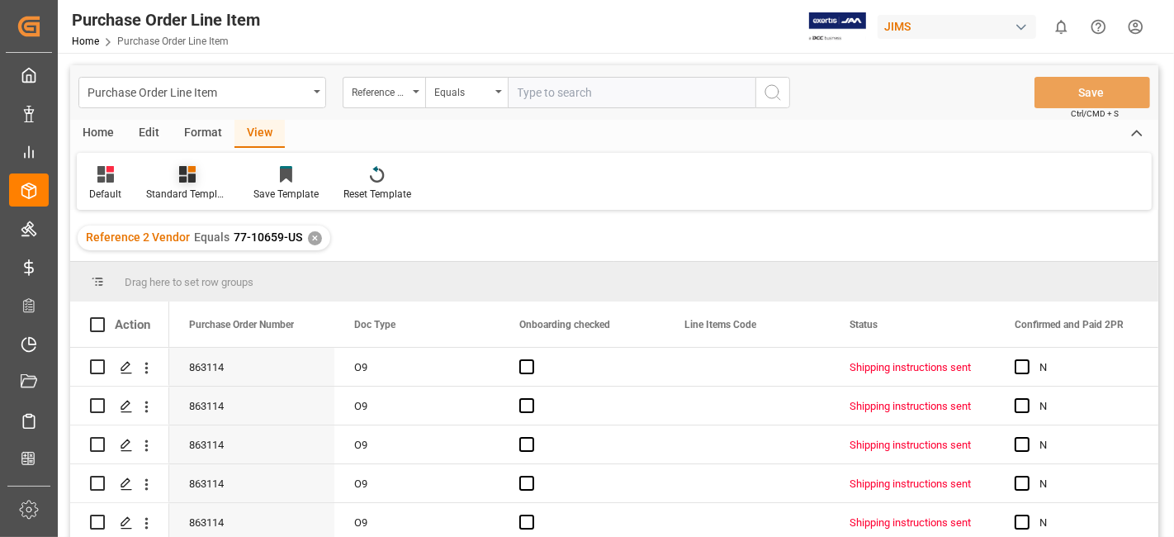
click at [192, 175] on icon at bounding box center [187, 174] width 17 height 17
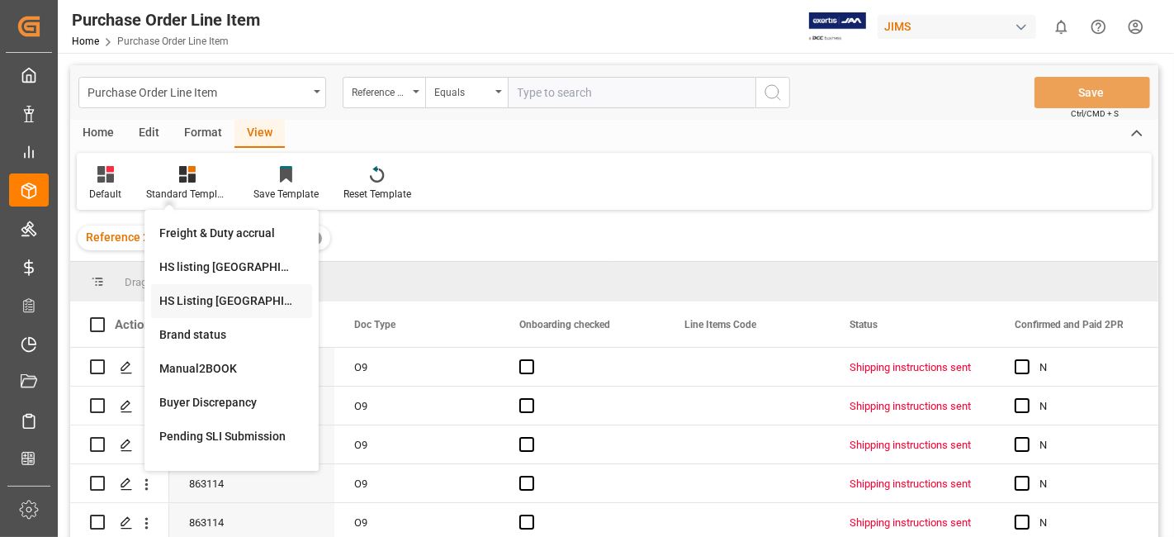
click at [241, 303] on div "HS Listing CANADA" at bounding box center [231, 300] width 145 height 17
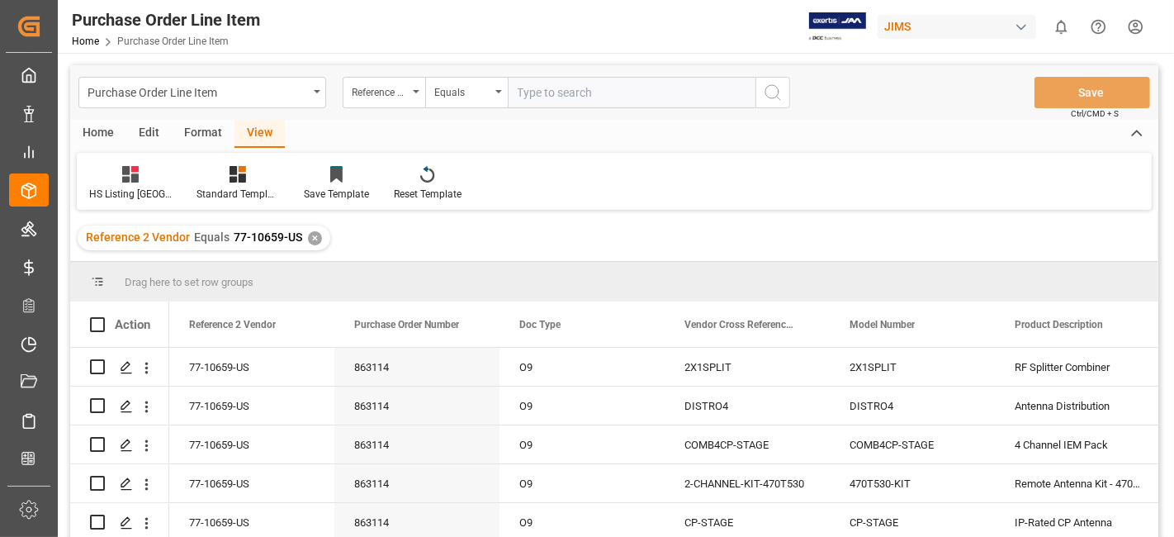
click at [96, 128] on div "Home" at bounding box center [98, 134] width 56 height 28
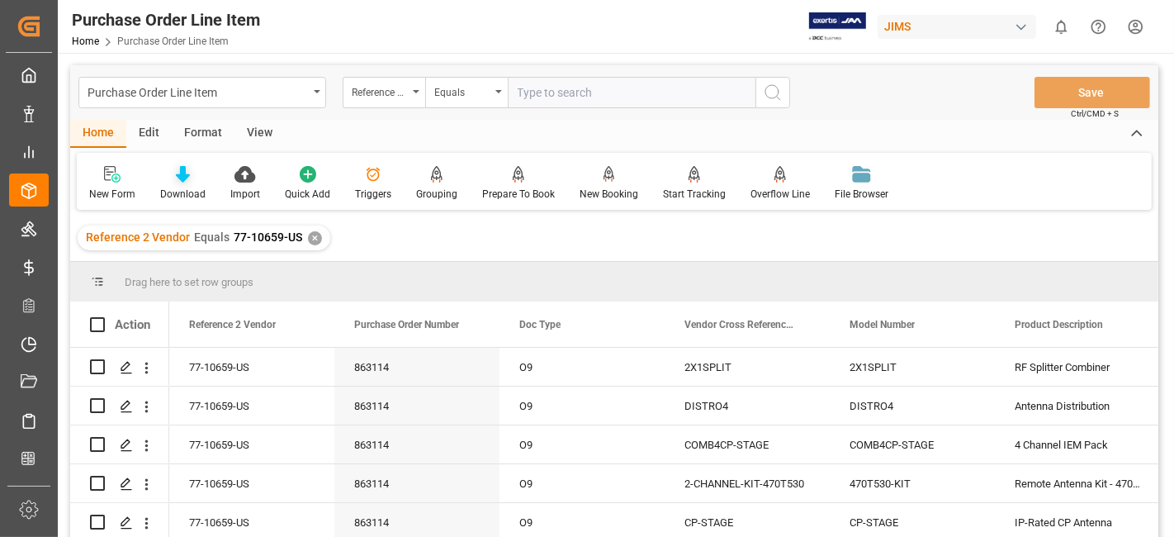
click at [180, 180] on icon at bounding box center [183, 174] width 14 height 17
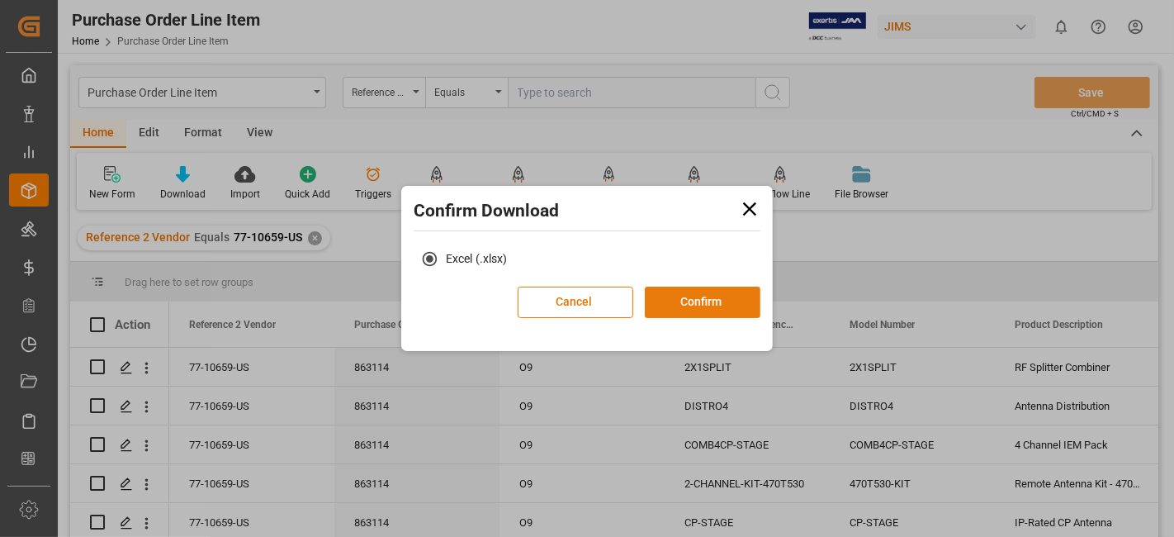
click at [731, 296] on button "Confirm" at bounding box center [703, 302] width 116 height 31
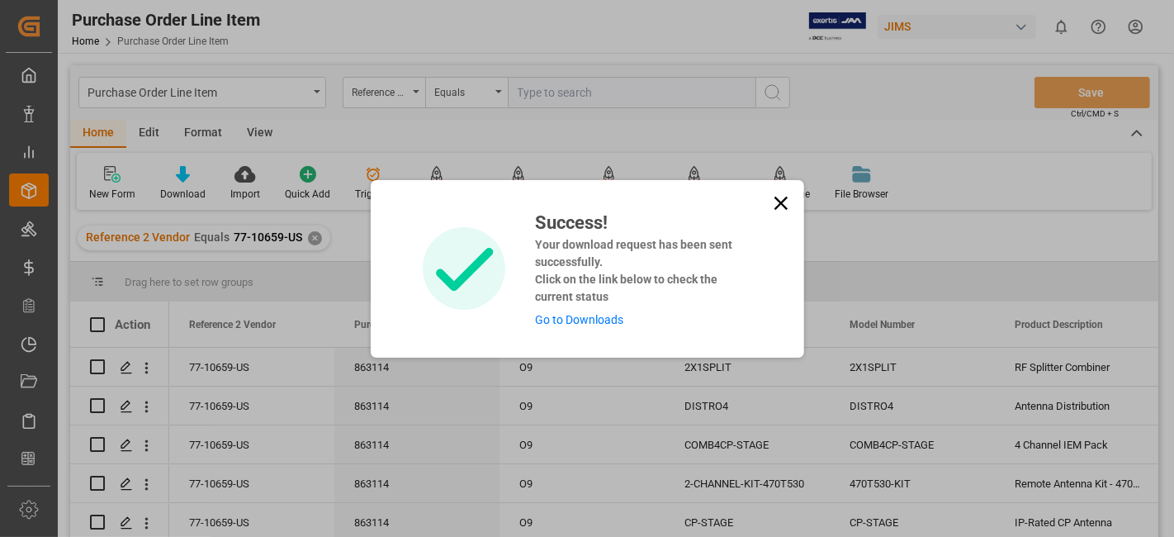
click at [582, 320] on link "Go to Downloads" at bounding box center [579, 319] width 88 height 13
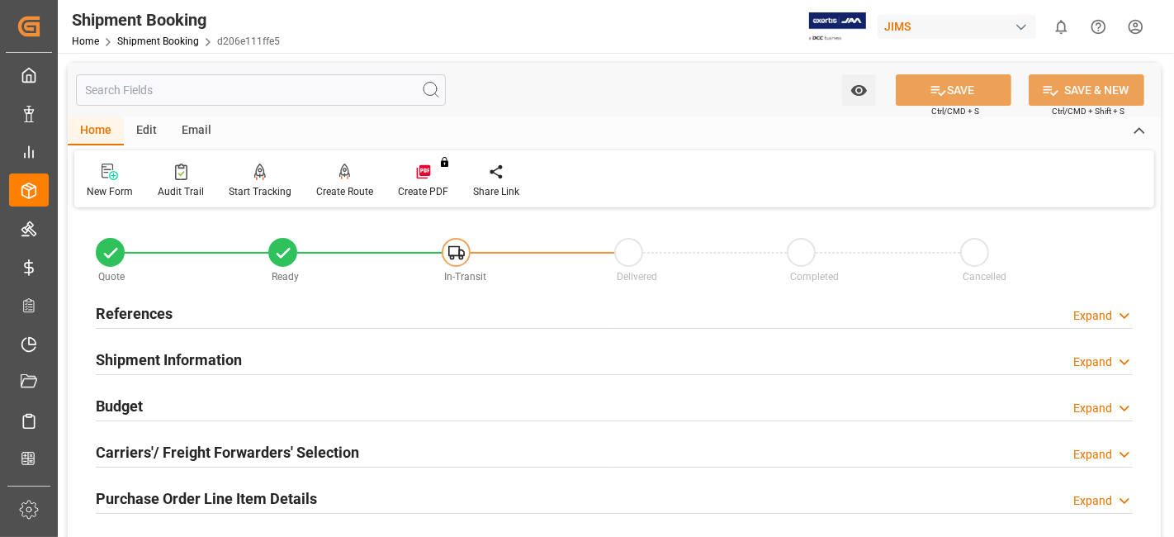
click at [290, 438] on div "Carriers'/ Freight Forwarders' Selection" at bounding box center [227, 450] width 263 height 31
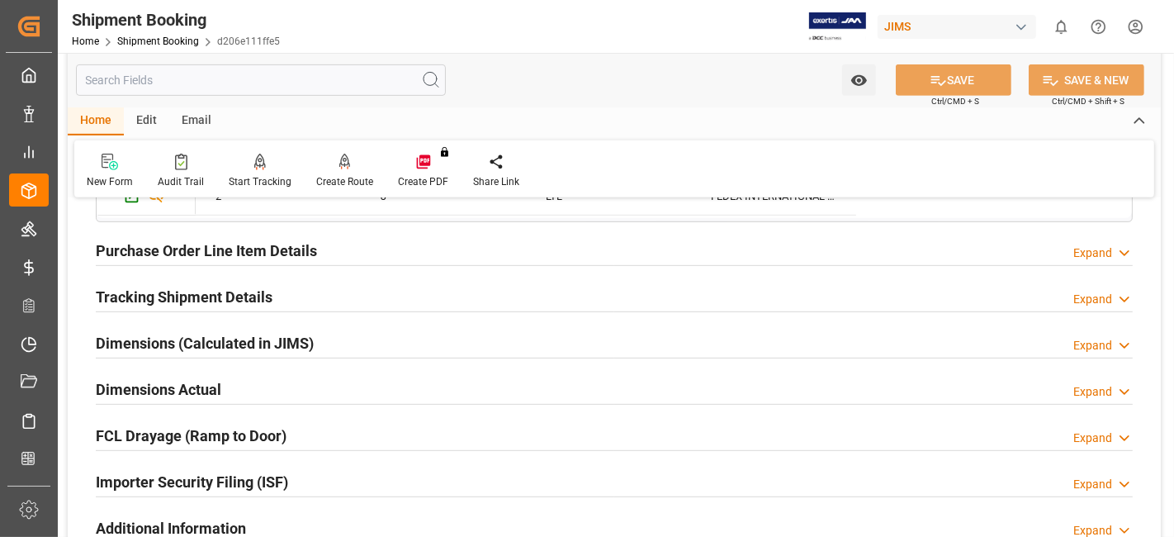
click at [245, 387] on div "Dimensions Actual Expand" at bounding box center [614, 387] width 1037 height 31
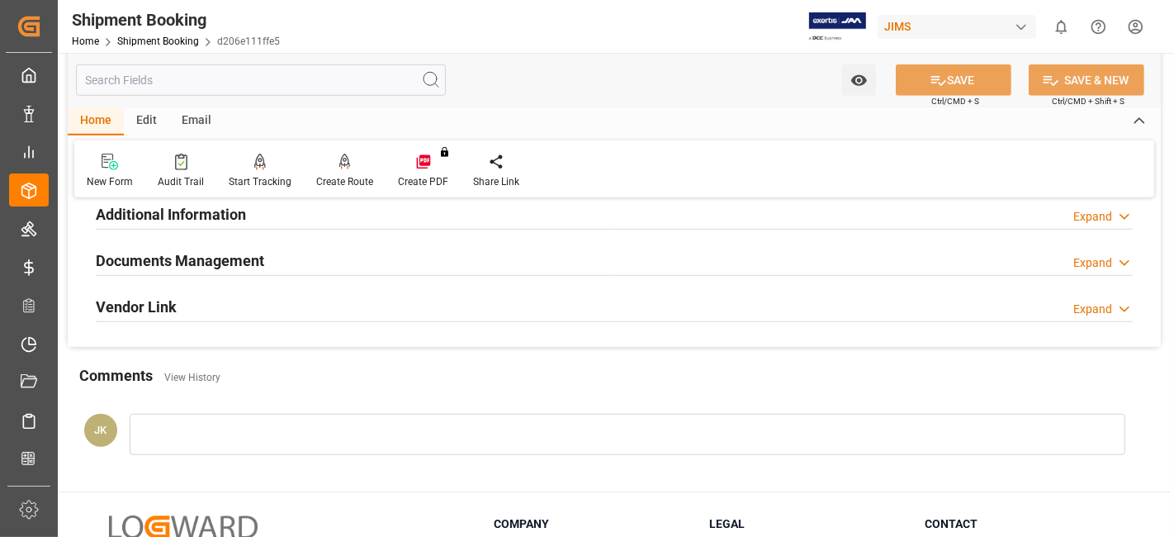
scroll to position [1174, 0]
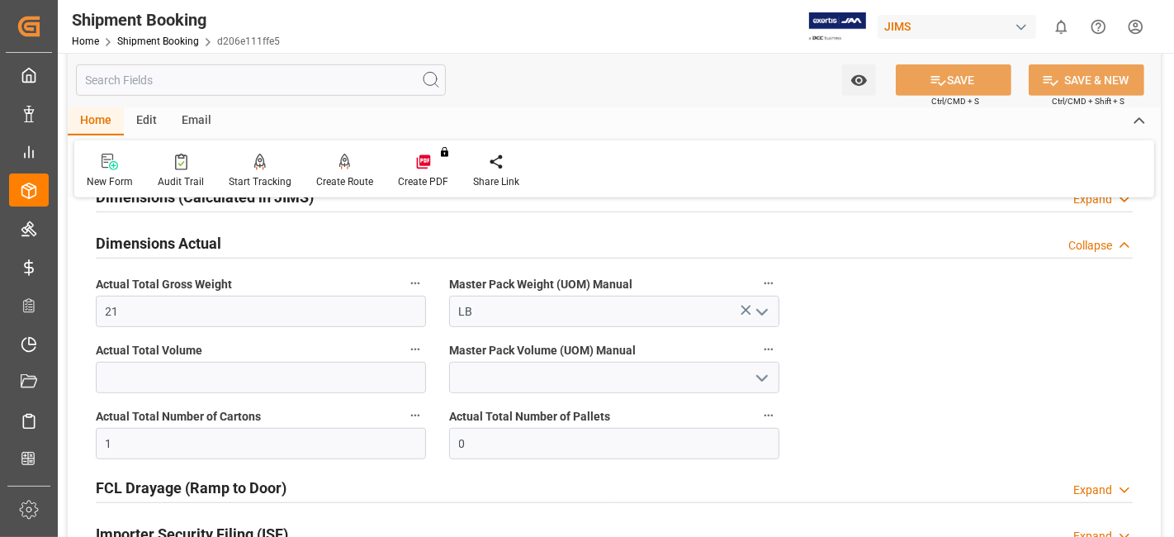
click at [149, 244] on h2 "Dimensions Actual" at bounding box center [159, 243] width 126 height 22
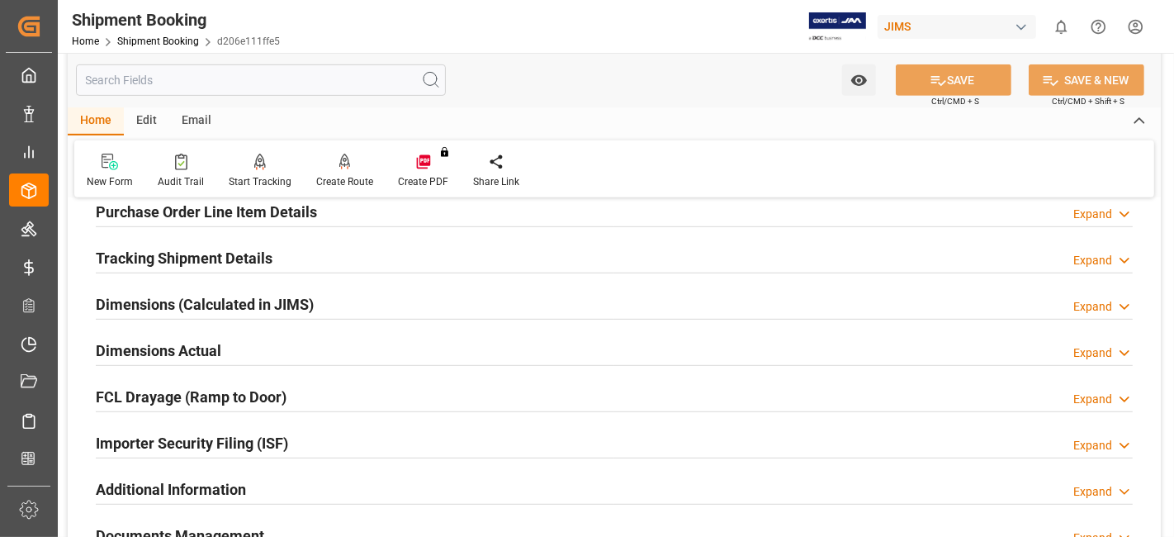
scroll to position [697, 0]
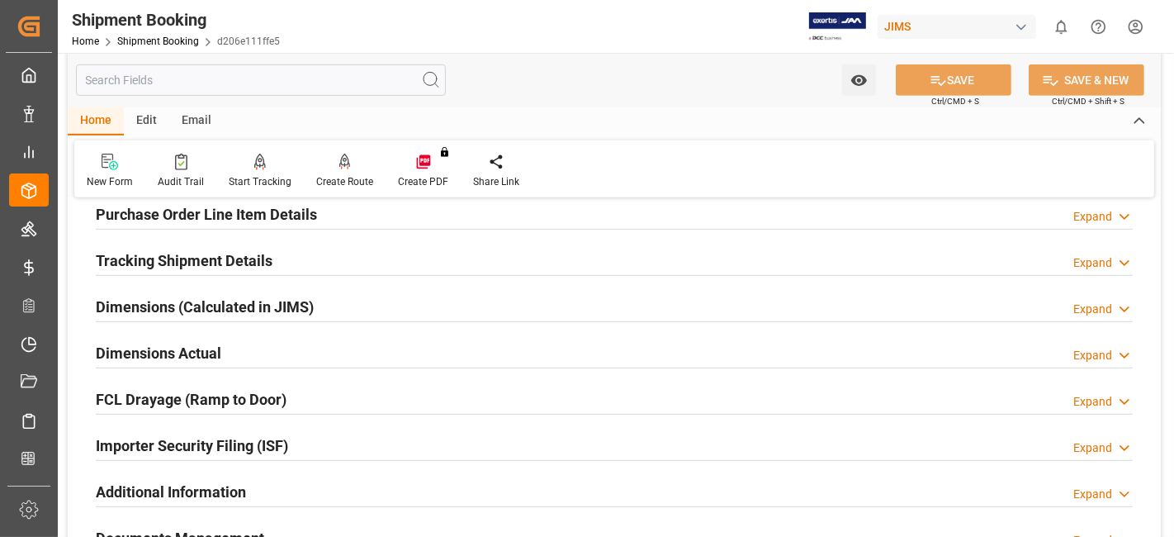
click at [149, 256] on h2 "Tracking Shipment Details" at bounding box center [184, 260] width 177 height 22
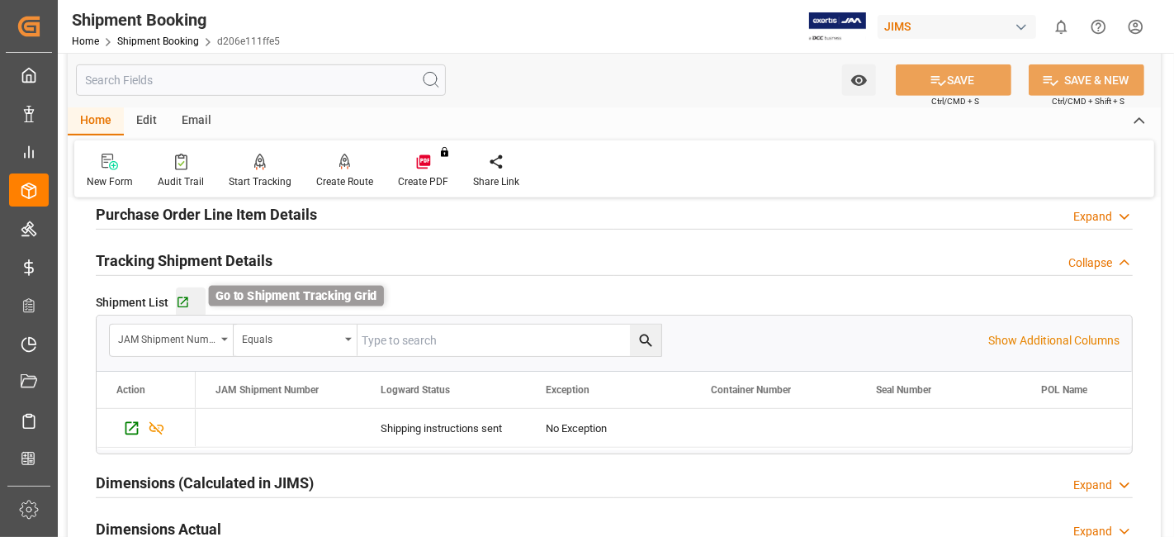
click at [182, 297] on icon "button" at bounding box center [183, 302] width 11 height 11
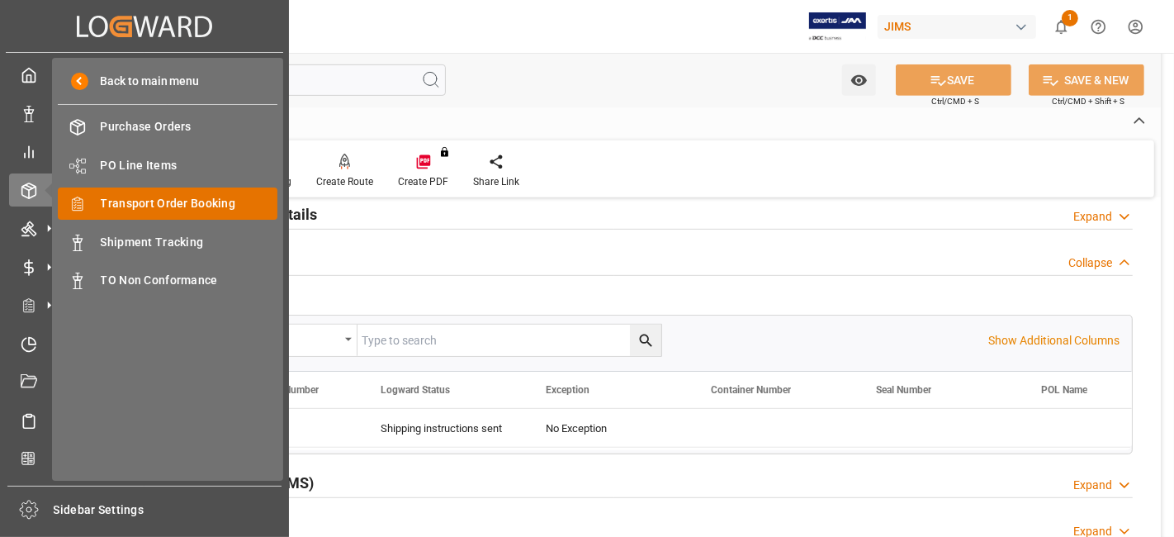
click at [216, 203] on span "Transport Order Booking" at bounding box center [190, 203] width 178 height 17
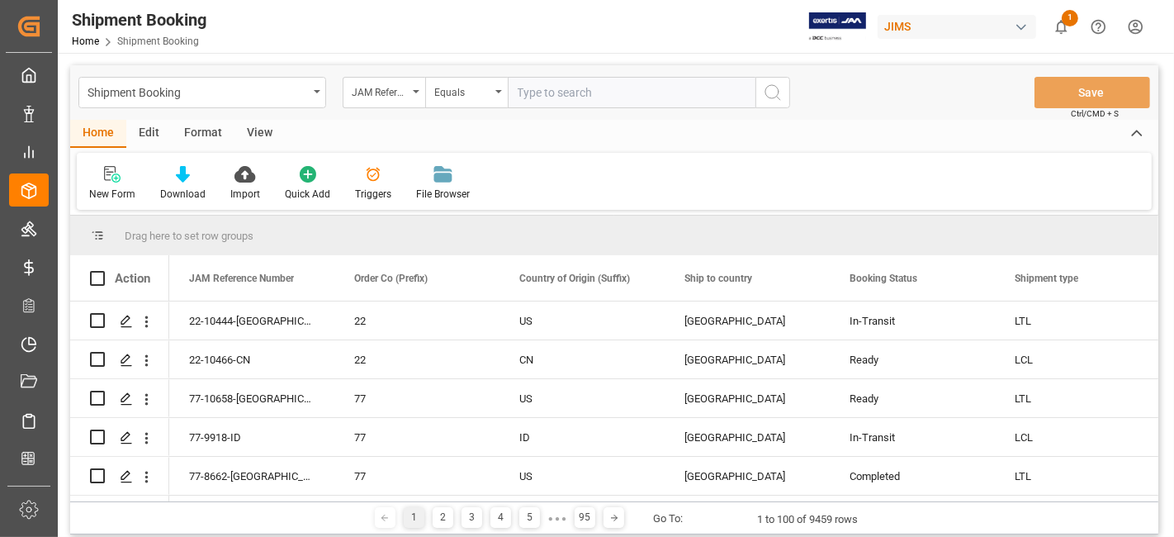
click at [543, 91] on input "text" at bounding box center [632, 92] width 248 height 31
type input "77-10659-US"
click at [772, 89] on icon "search button" at bounding box center [773, 93] width 20 height 20
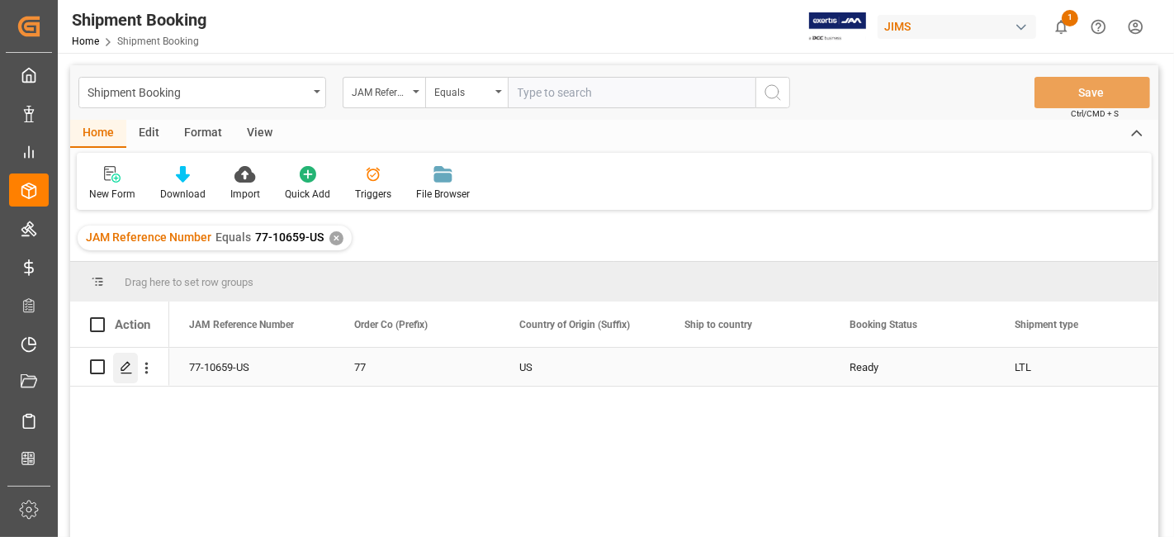
click at [123, 367] on icon "Press SPACE to select this row." at bounding box center [126, 367] width 13 height 13
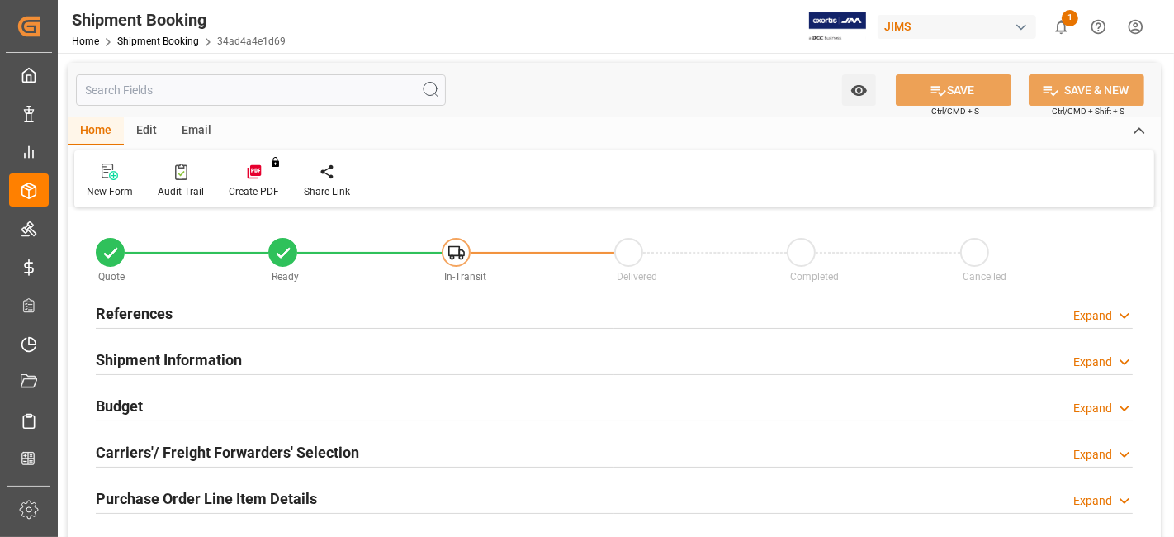
type input "0"
type input "[DATE]"
click at [173, 311] on div "References Expand" at bounding box center [614, 311] width 1037 height 31
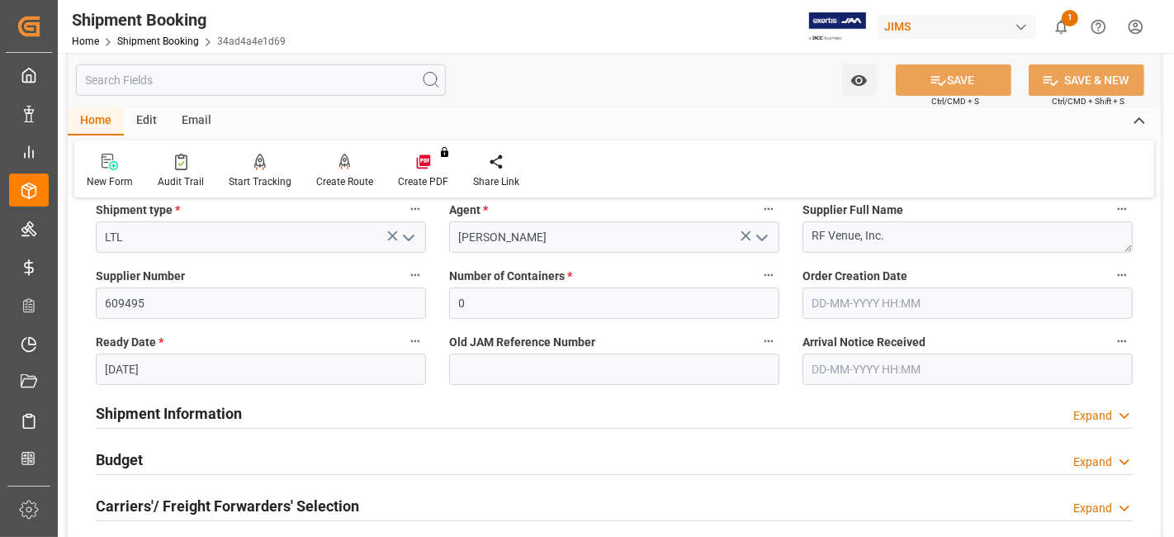
scroll to position [424, 0]
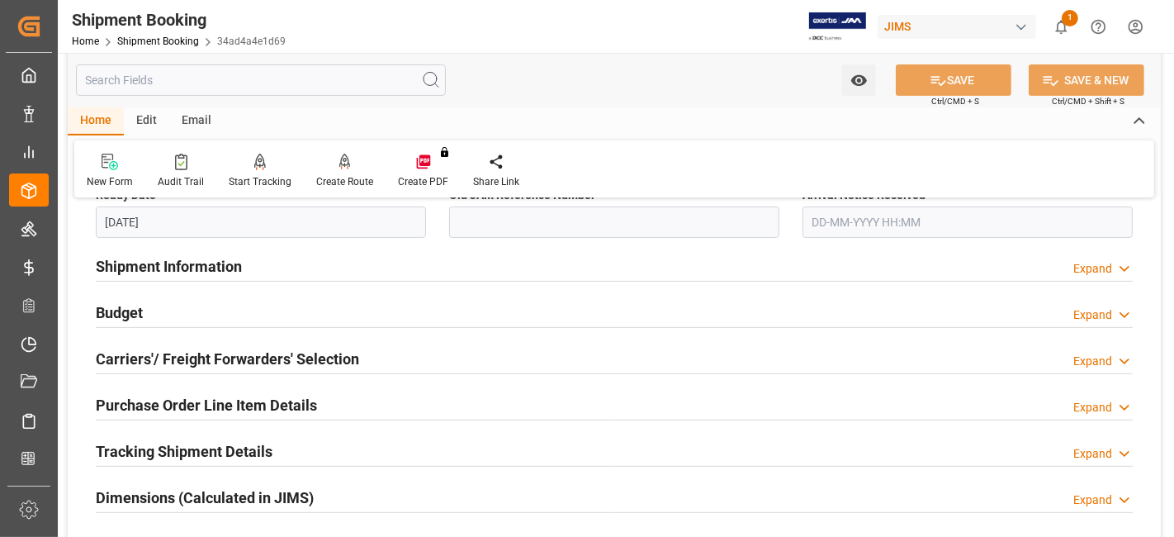
click at [202, 255] on h2 "Shipment Information" at bounding box center [169, 266] width 146 height 22
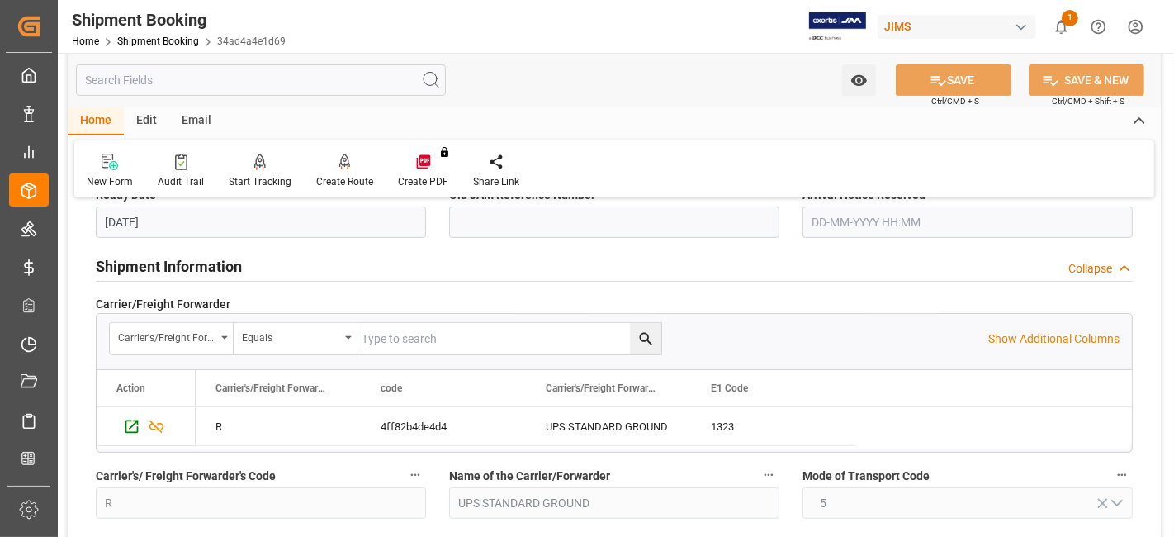
click at [202, 255] on h2 "Shipment Information" at bounding box center [169, 266] width 146 height 22
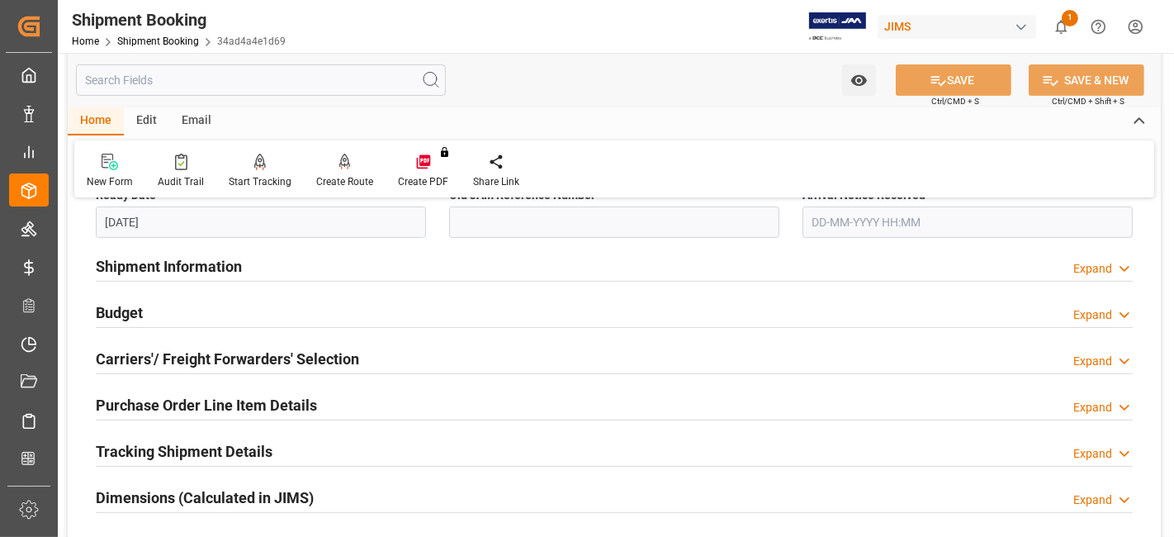
click at [160, 304] on div "Budget Expand" at bounding box center [614, 311] width 1037 height 31
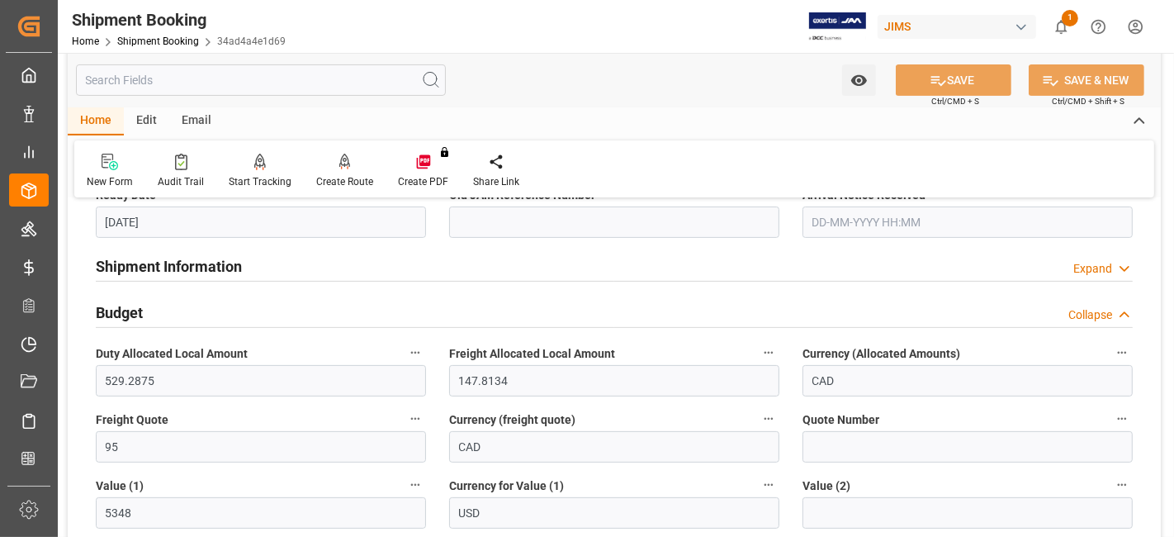
click at [174, 315] on div "Budget Collapse" at bounding box center [614, 311] width 1037 height 31
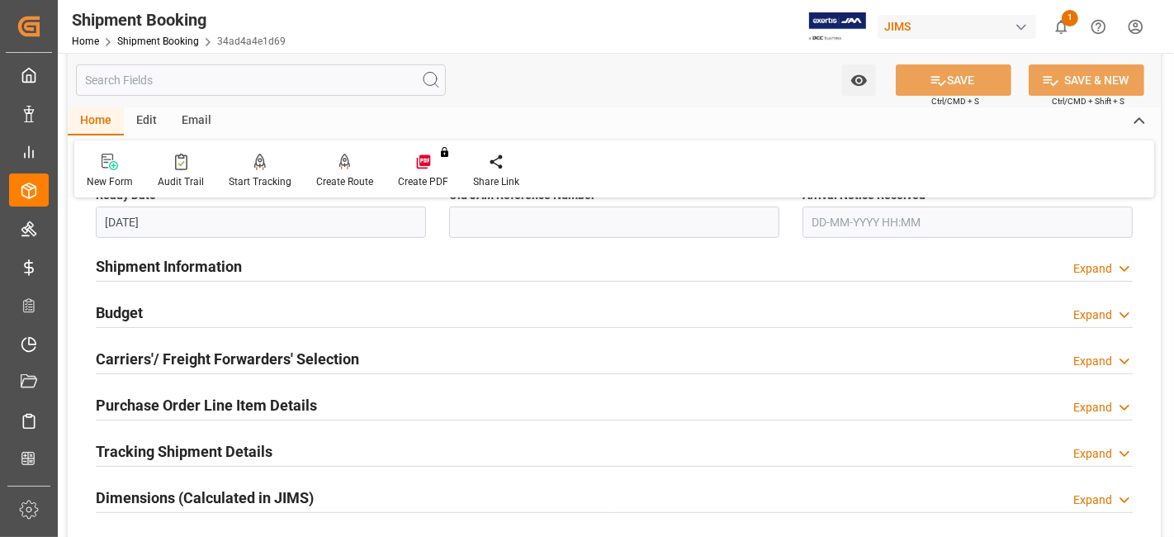
click at [196, 355] on h2 "Carriers'/ Freight Forwarders' Selection" at bounding box center [227, 359] width 263 height 22
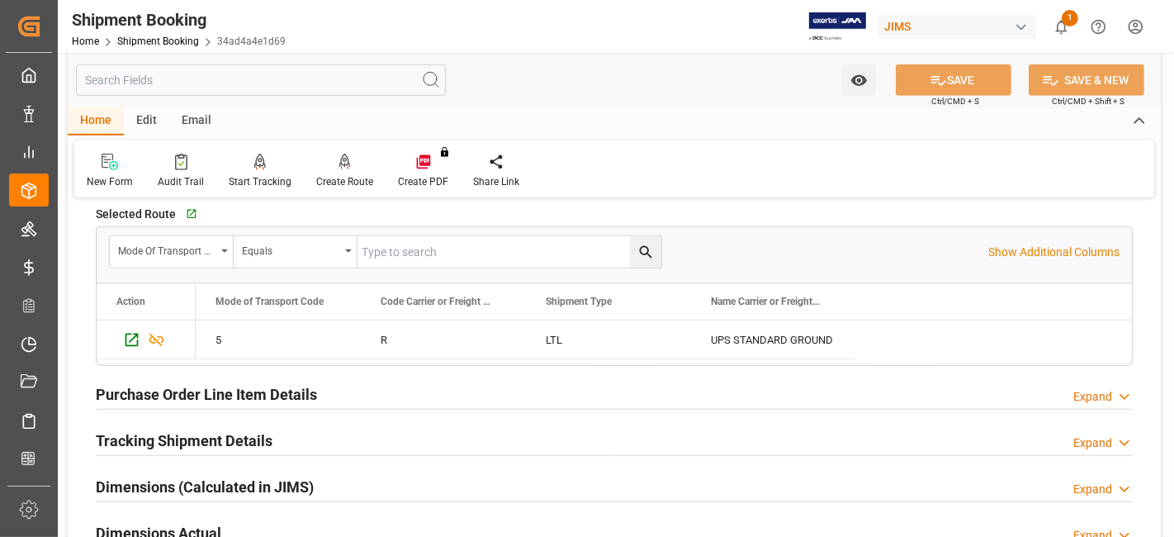
scroll to position [1272, 0]
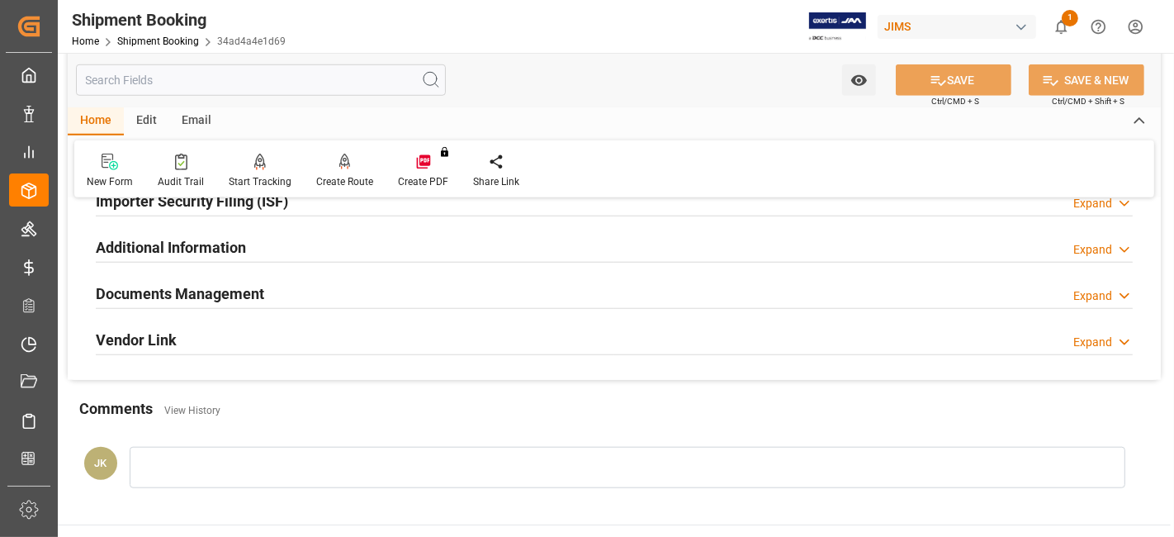
click at [189, 289] on h2 "Documents Management" at bounding box center [180, 293] width 168 height 22
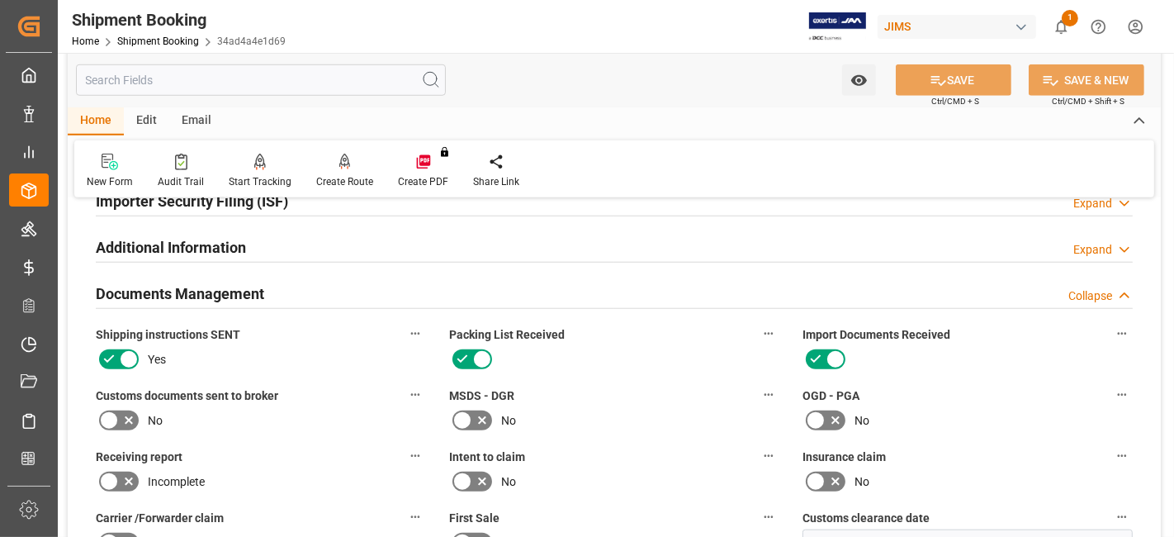
click at [129, 417] on icon at bounding box center [129, 420] width 20 height 20
click at [0, 0] on input "checkbox" at bounding box center [0, 0] width 0 height 0
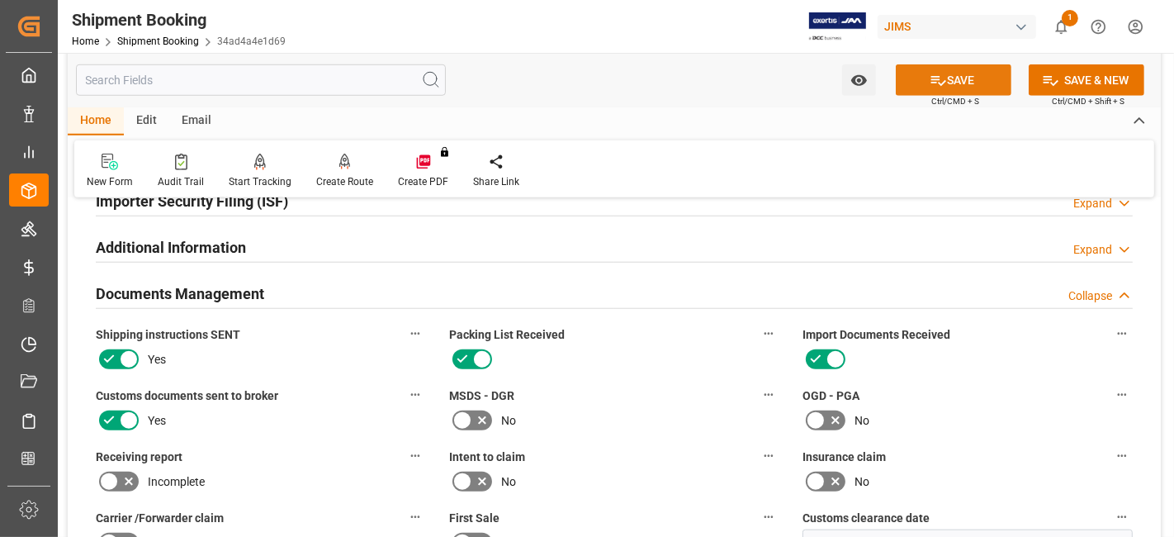
click at [956, 80] on button "SAVE" at bounding box center [954, 79] width 116 height 31
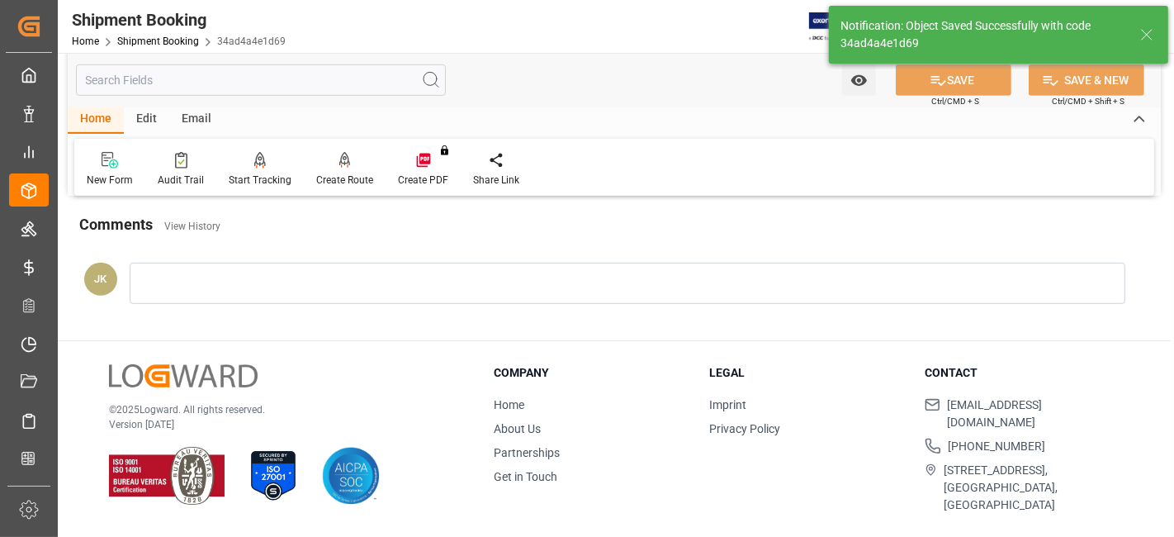
scroll to position [531, 0]
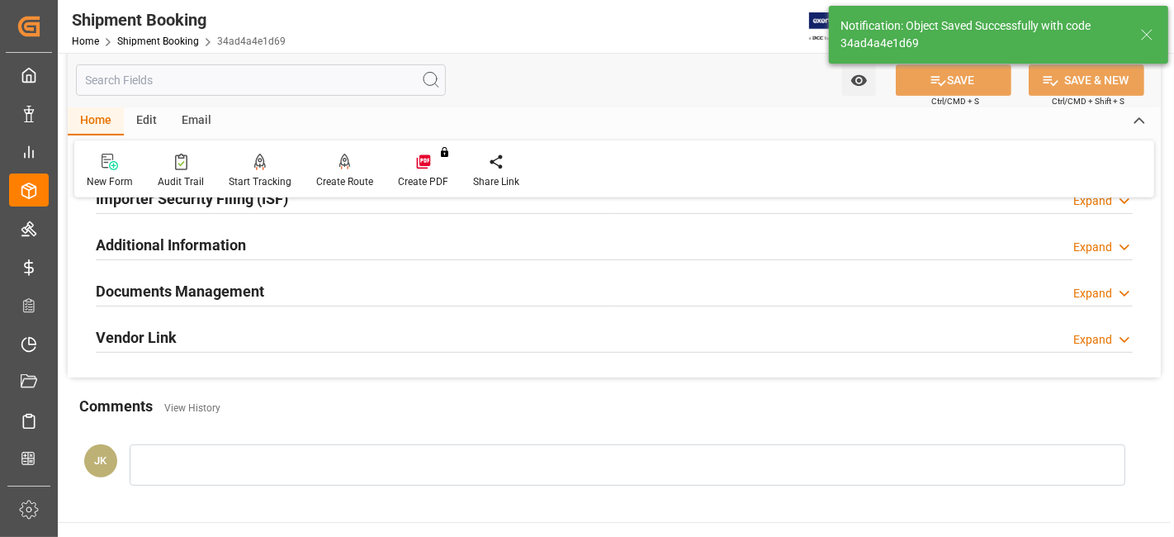
click at [305, 286] on div "Documents Management Expand" at bounding box center [614, 289] width 1037 height 31
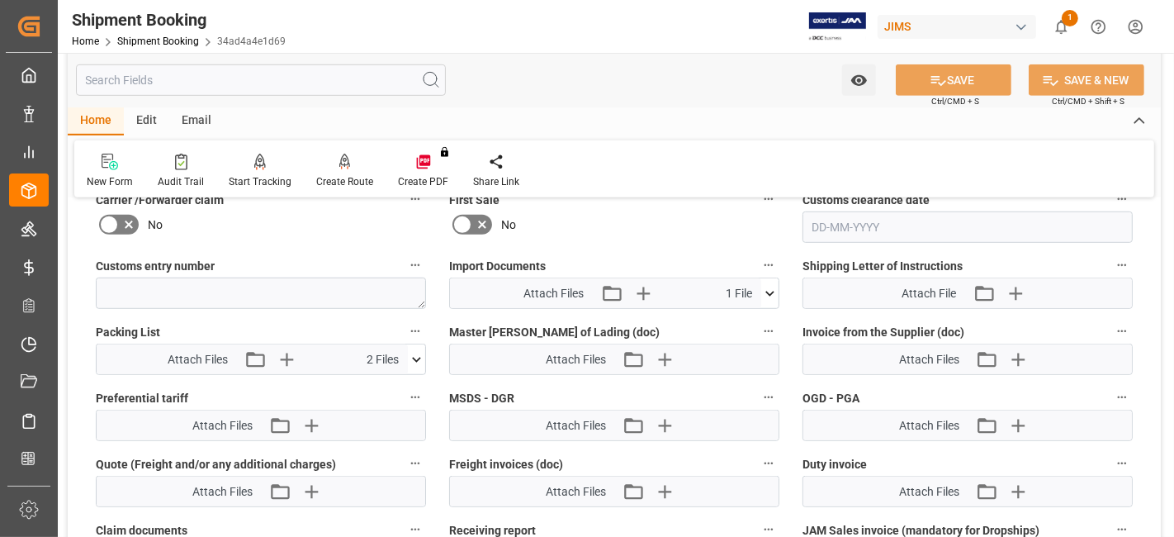
scroll to position [845, 0]
click at [642, 293] on icon "button" at bounding box center [643, 295] width 16 height 16
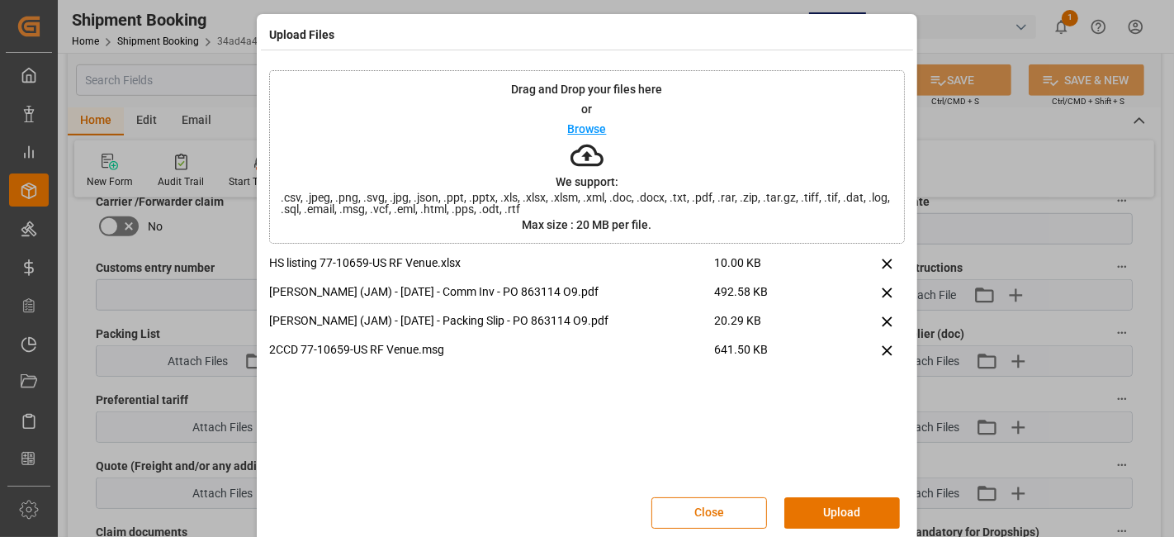
click at [845, 510] on button "Upload" at bounding box center [843, 512] width 116 height 31
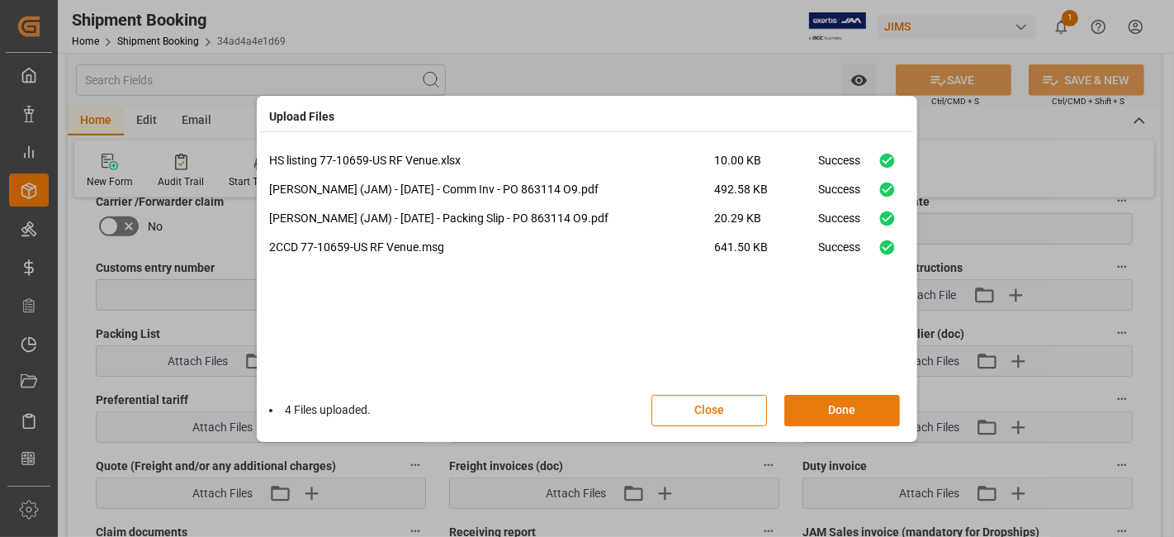
click at [830, 406] on button "Done" at bounding box center [843, 410] width 116 height 31
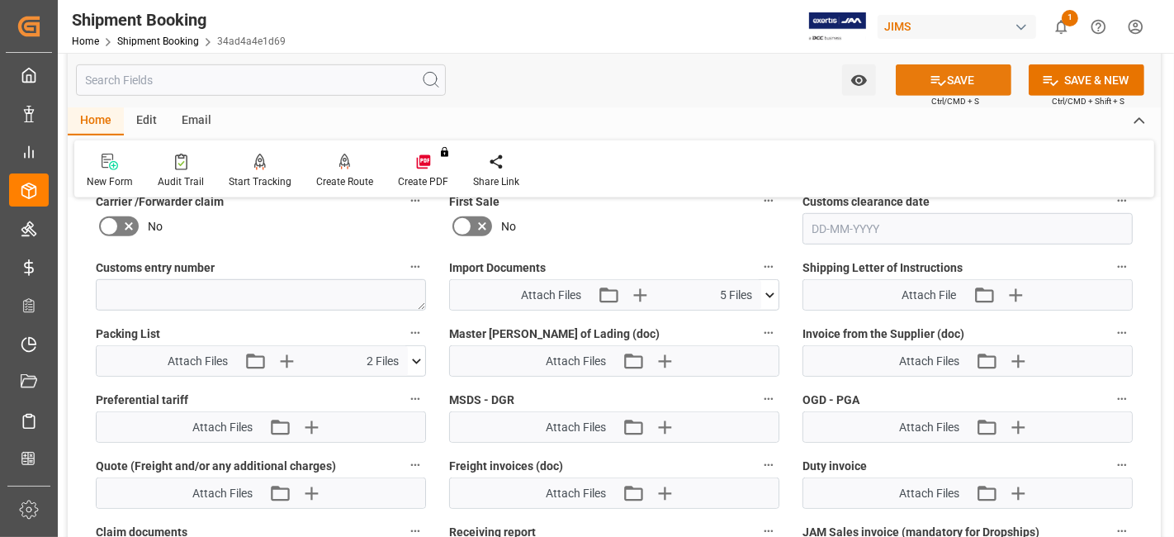
click at [932, 72] on icon at bounding box center [938, 80] width 17 height 17
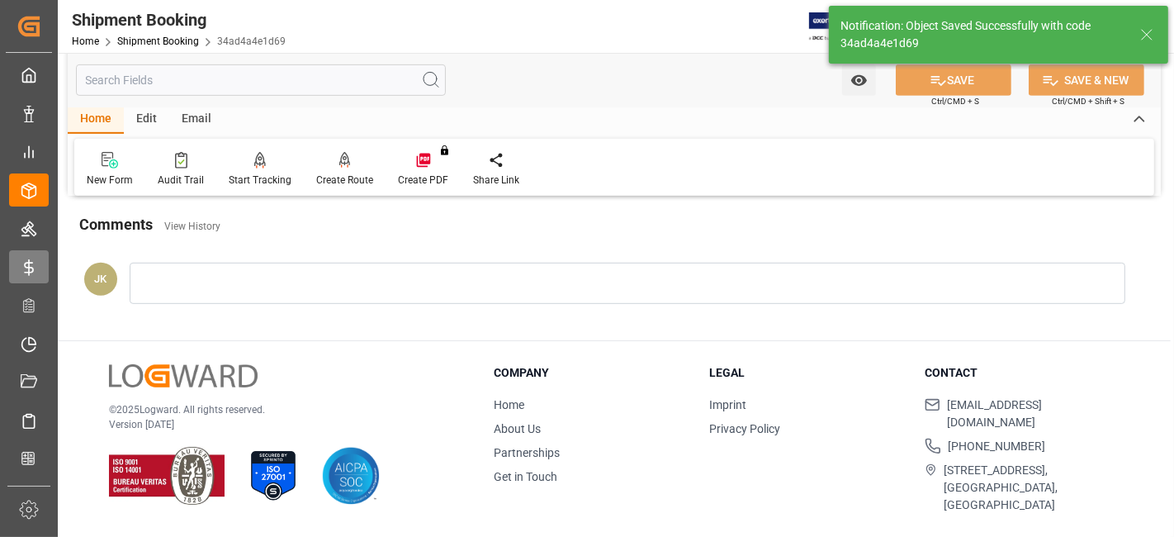
scroll to position [699, 0]
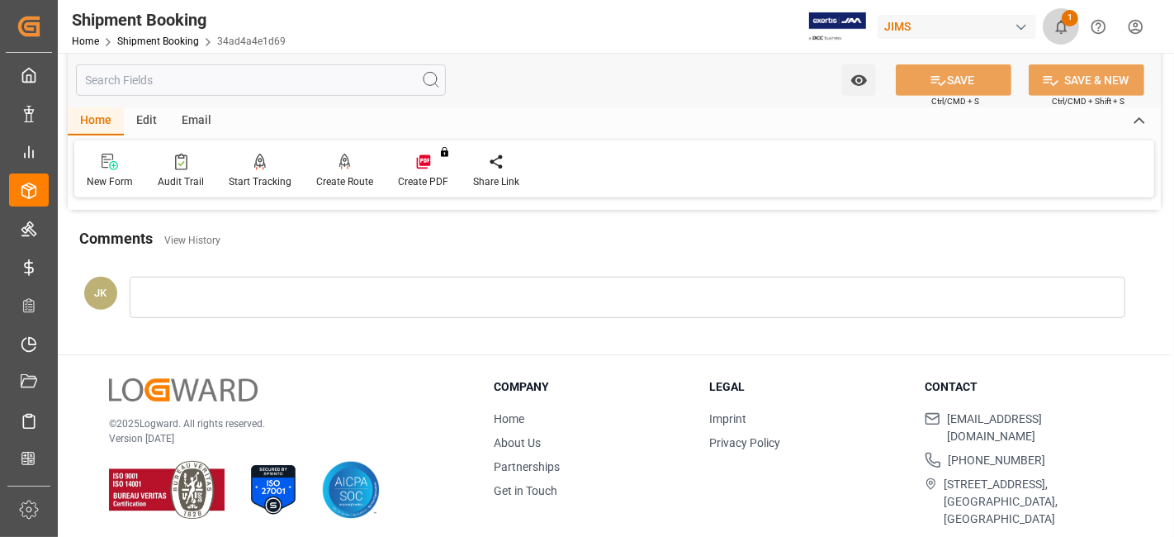
click at [1069, 20] on span "1" at bounding box center [1070, 18] width 17 height 17
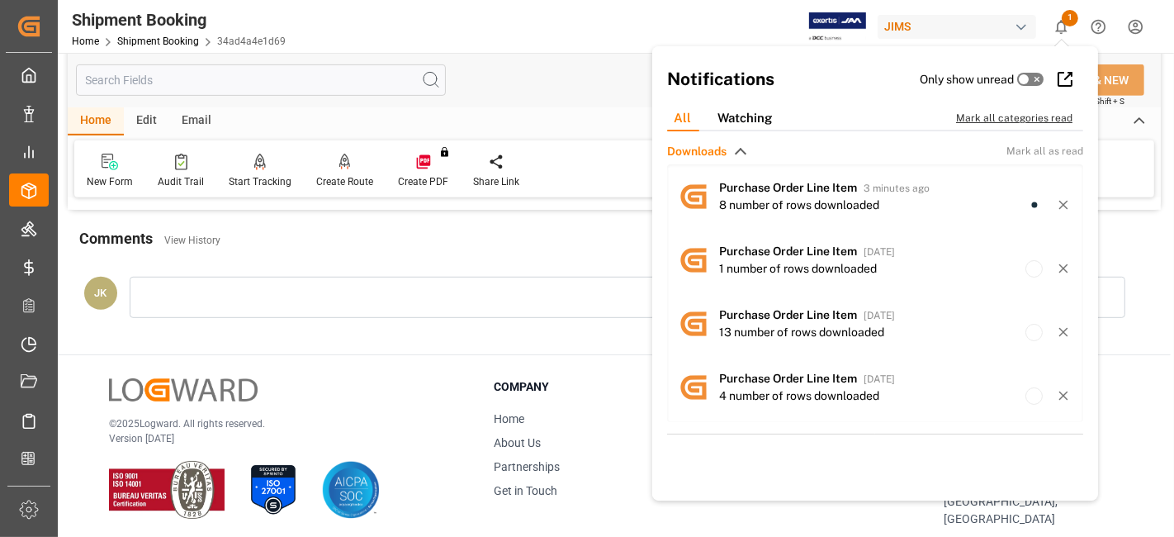
click at [989, 116] on div "Mark all categories read" at bounding box center [1023, 118] width 134 height 15
click at [538, 24] on div "Shipment Booking Home Shipment Booking 34ad4a4e1d69 JIMS 0 Notifications Only s…" at bounding box center [610, 26] width 1128 height 53
click at [556, 70] on div "Shipment Booking Home Shipment Booking 34ad4a4e1d69 JIMS 0 Notifications Only s…" at bounding box center [614, 268] width 1113 height 537
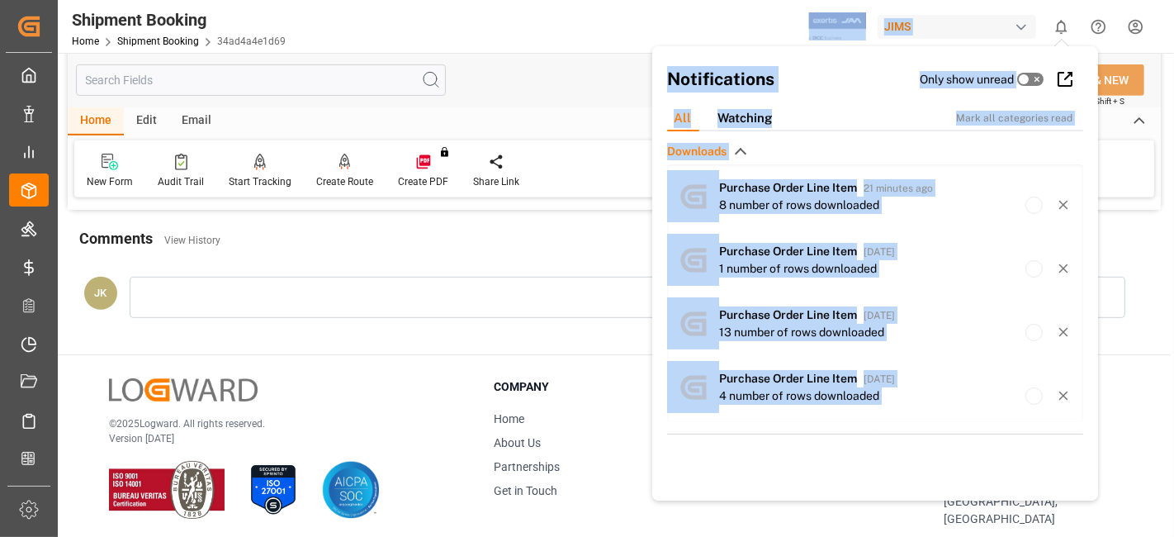
scroll to position [691, 0]
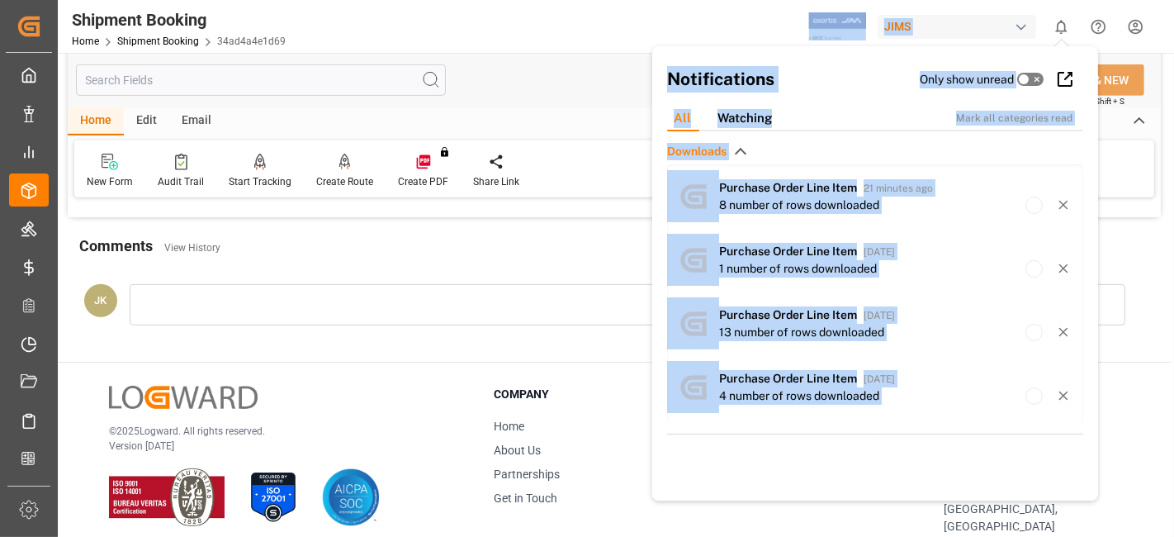
click at [537, 43] on div "Shipment Booking Home Shipment Booking 34ad4a4e1d69 JIMS 0 Notifications Only s…" at bounding box center [610, 26] width 1128 height 53
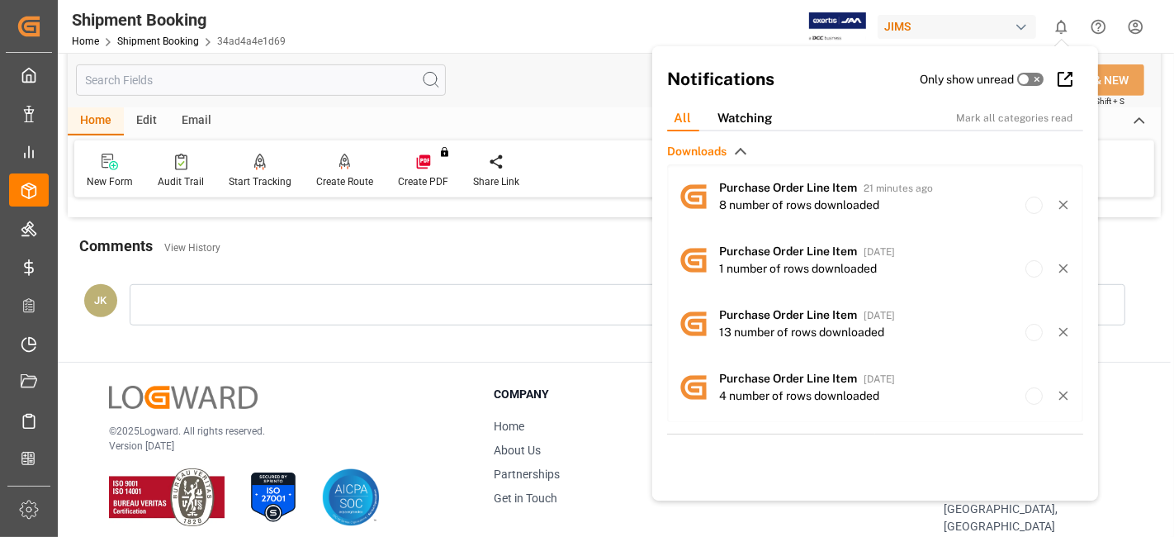
click at [586, 254] on div "Comments View History" at bounding box center [614, 249] width 1070 height 28
click at [1108, 320] on div at bounding box center [628, 304] width 996 height 41
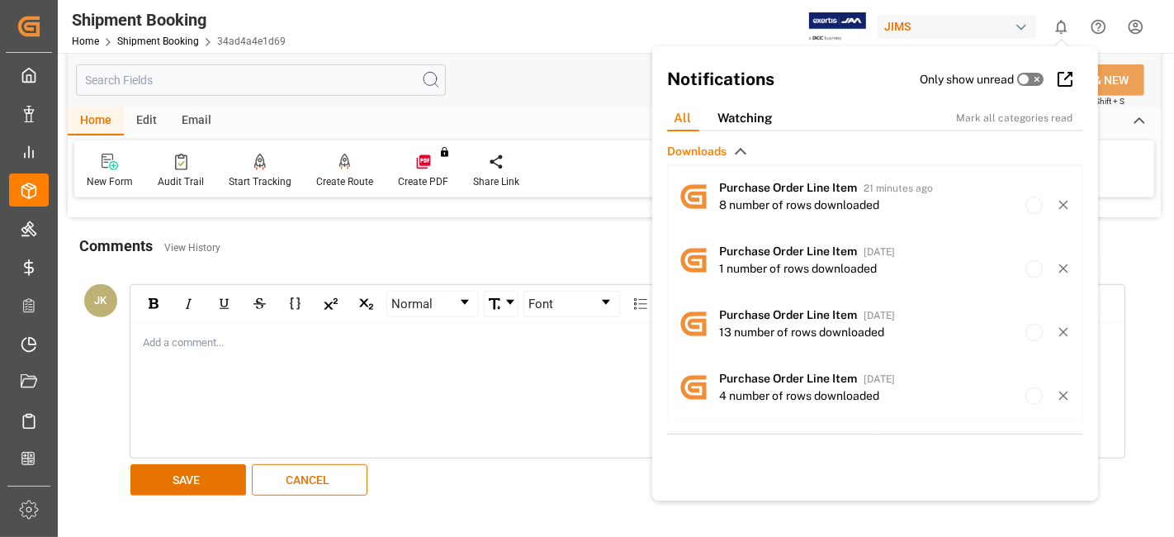
click at [1108, 323] on div "Add a comment..." at bounding box center [627, 390] width 993 height 135
click at [276, 478] on button "CANCEL" at bounding box center [310, 479] width 116 height 31
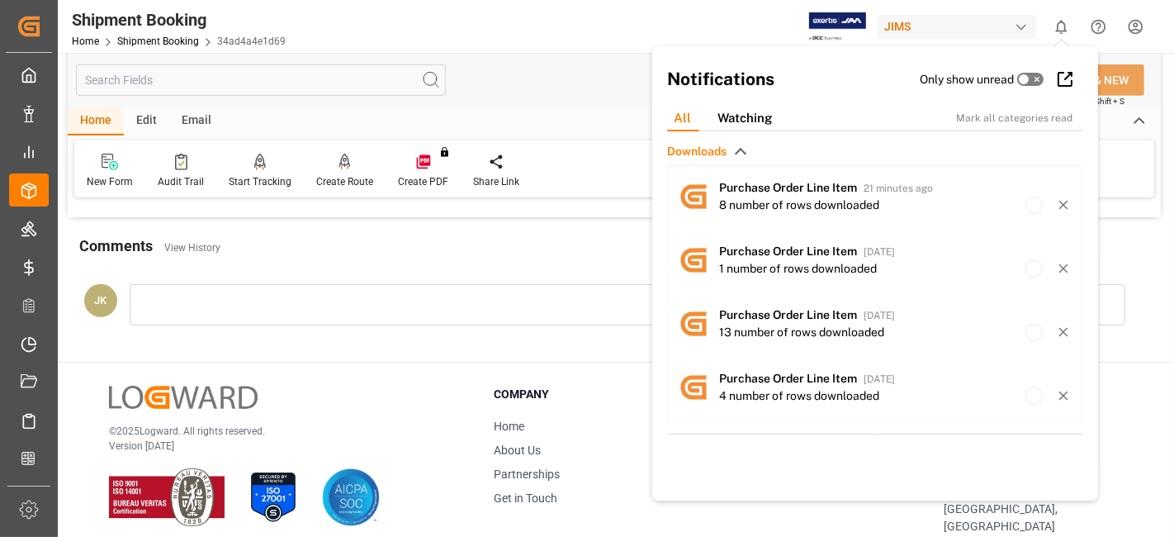
click at [1160, 341] on div "JK" at bounding box center [614, 309] width 1093 height 86
click at [1064, 26] on icon "show 0 new notifications" at bounding box center [1061, 26] width 17 height 17
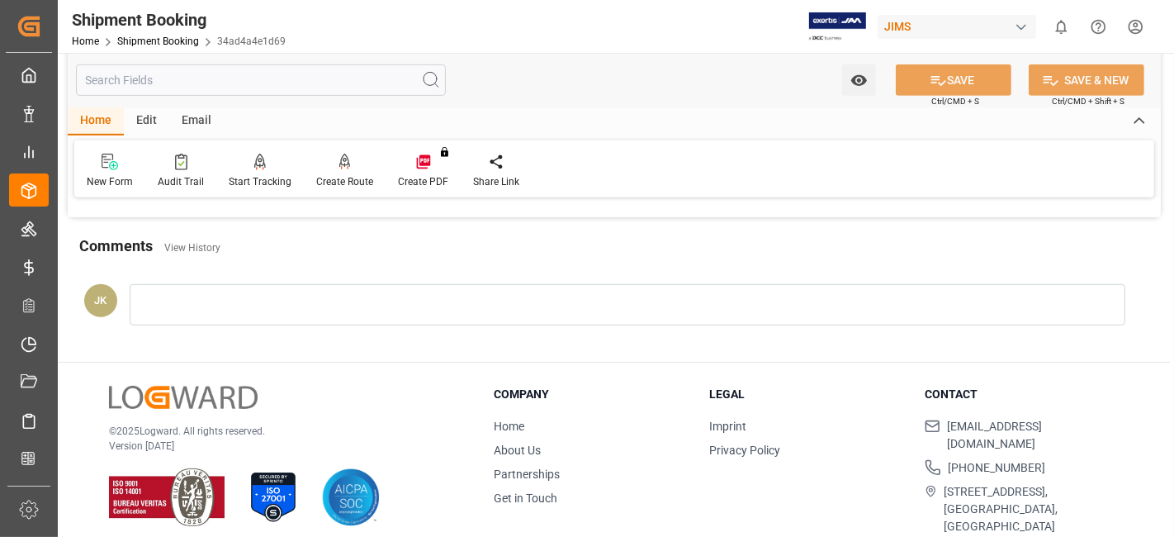
click at [654, 430] on ul "Home About Us Partnerships Get in Touch" at bounding box center [591, 462] width 195 height 89
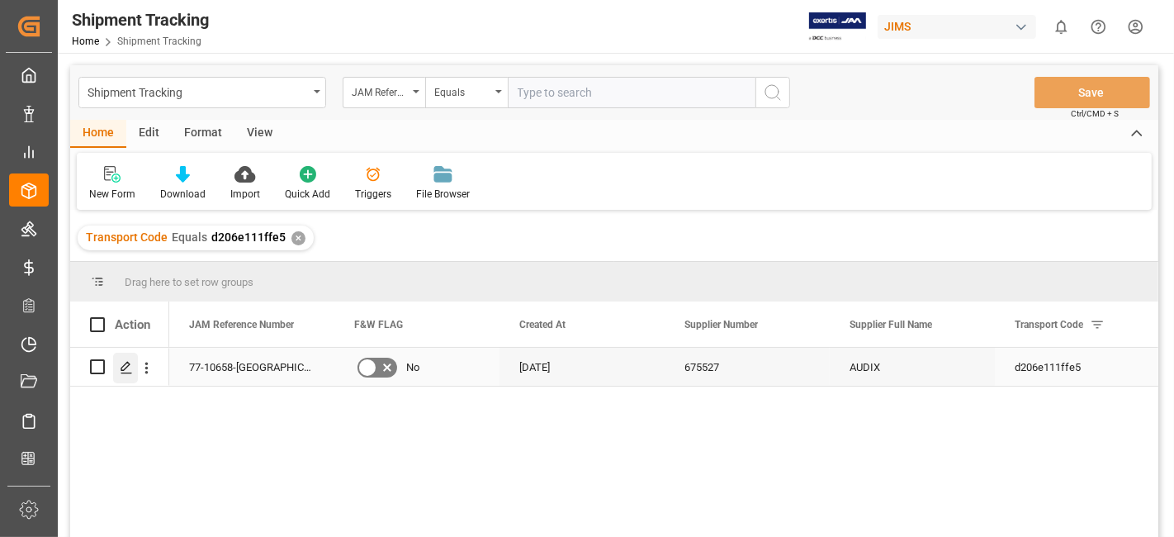
click at [122, 363] on icon "Press SPACE to select this row." at bounding box center [126, 367] width 13 height 13
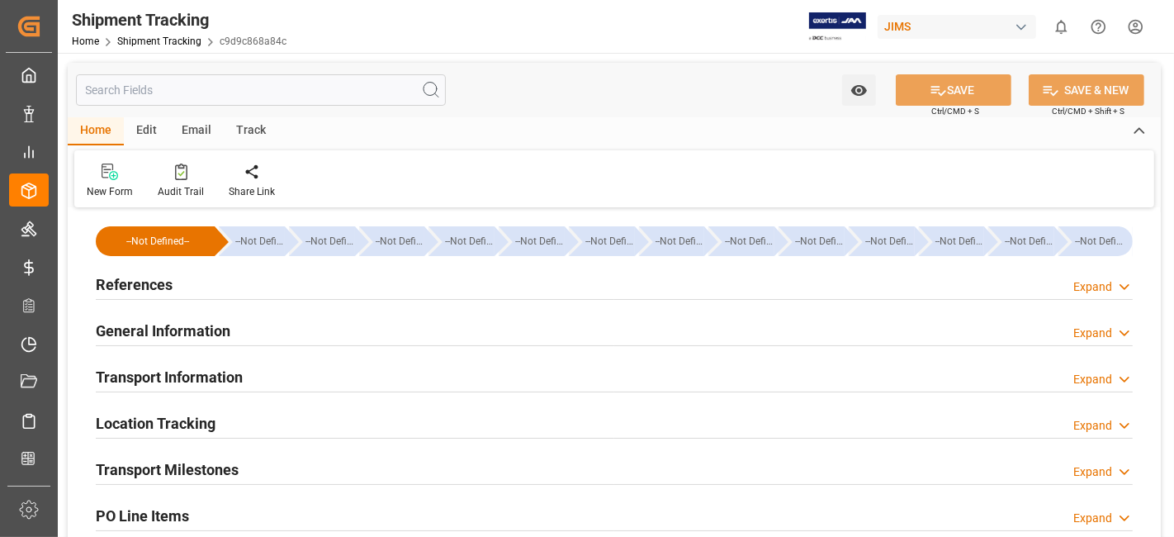
type input "[DATE]"
click at [198, 287] on div "References Expand" at bounding box center [614, 283] width 1037 height 31
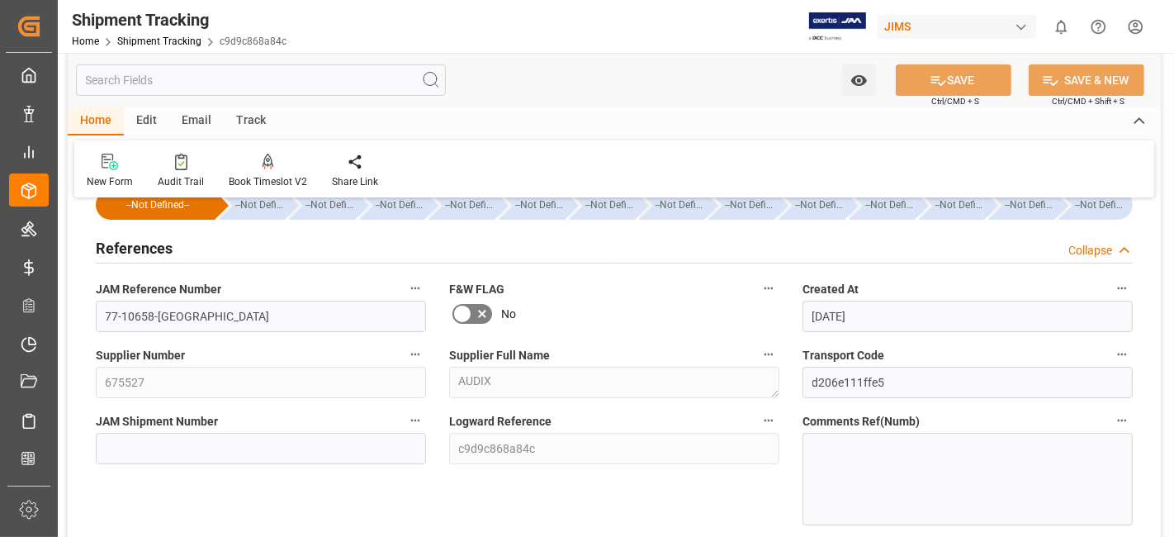
scroll to position [73, 0]
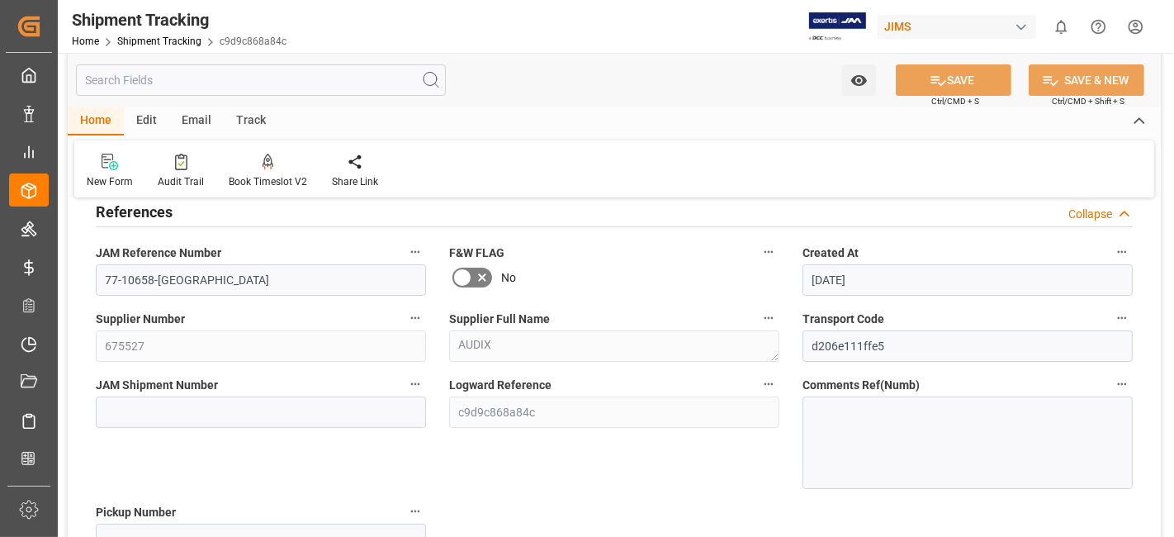
click at [177, 216] on div "References Collapse" at bounding box center [614, 210] width 1037 height 31
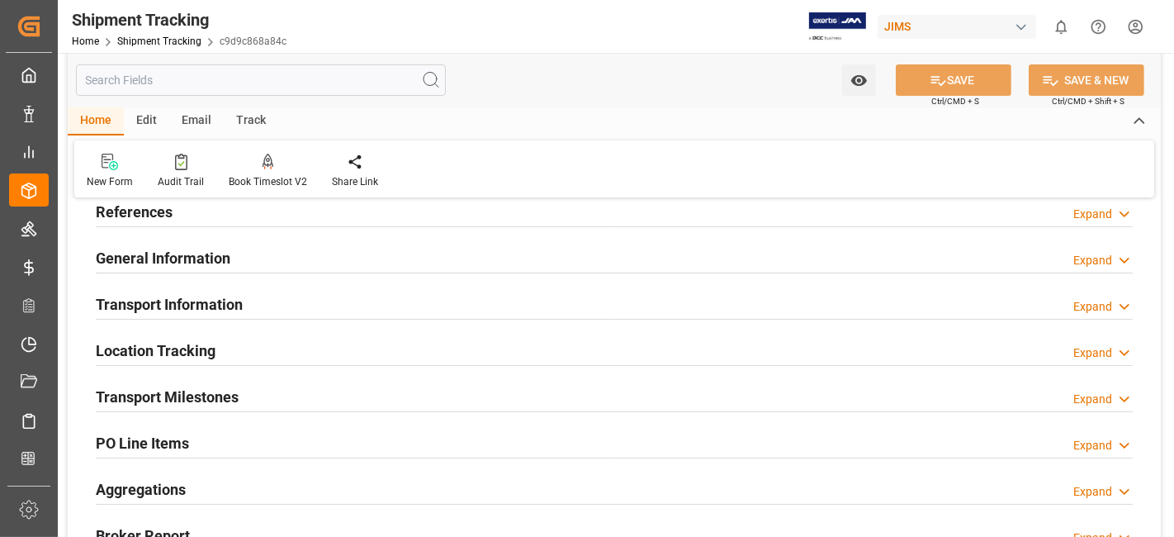
click at [218, 262] on h2 "General Information" at bounding box center [163, 258] width 135 height 22
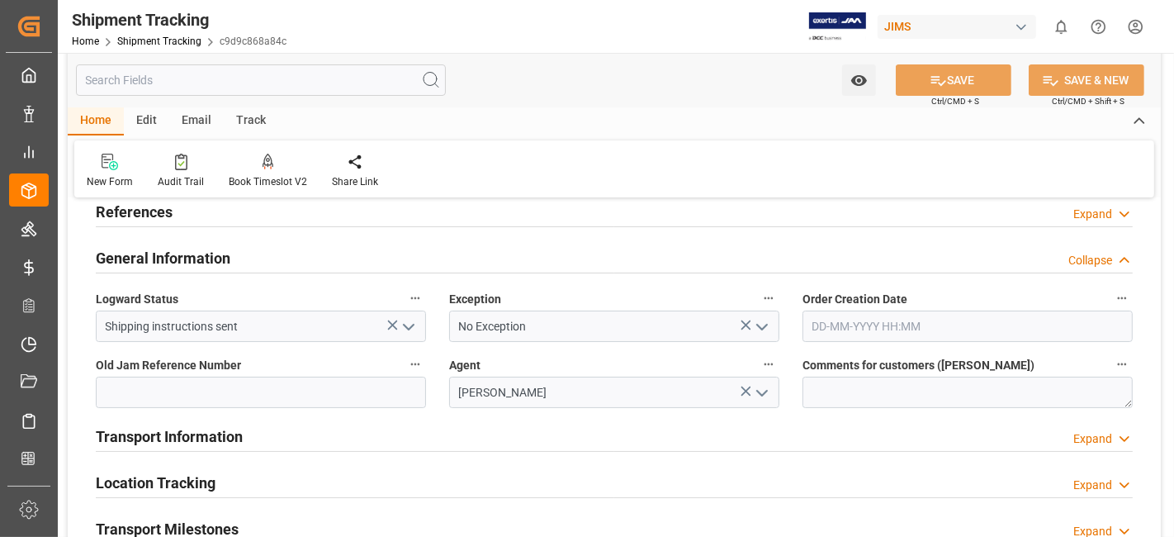
click at [218, 262] on h2 "General Information" at bounding box center [163, 258] width 135 height 22
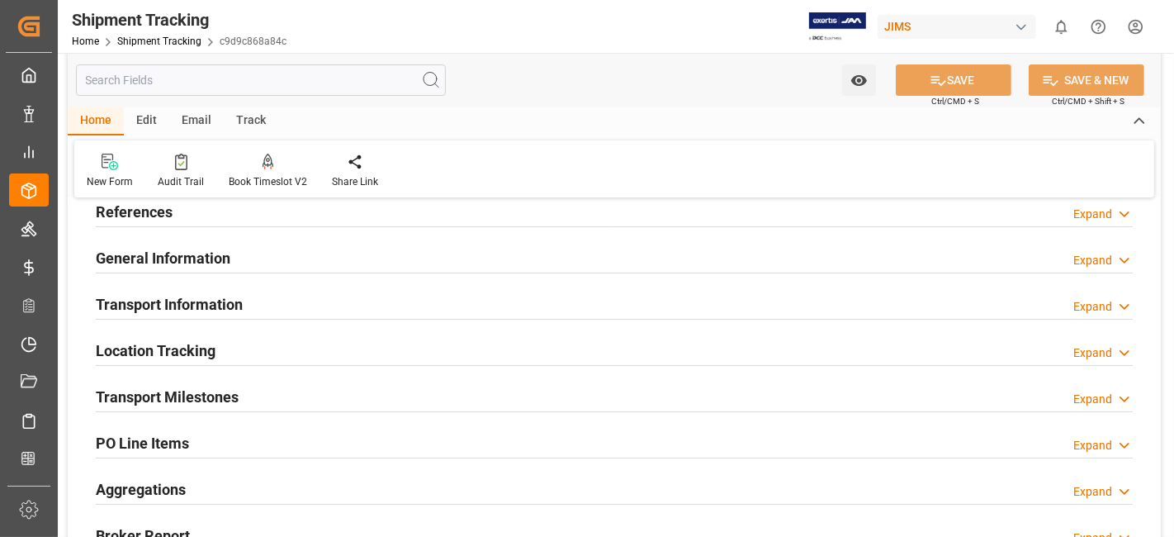
click at [218, 298] on h2 "Transport Information" at bounding box center [169, 304] width 147 height 22
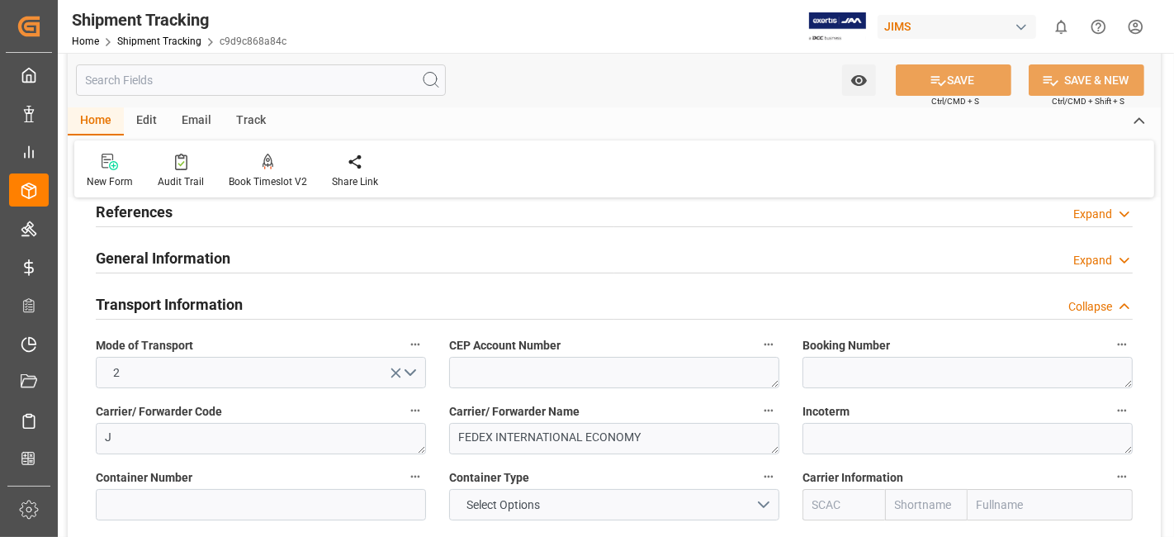
click at [218, 298] on h2 "Transport Information" at bounding box center [169, 304] width 147 height 22
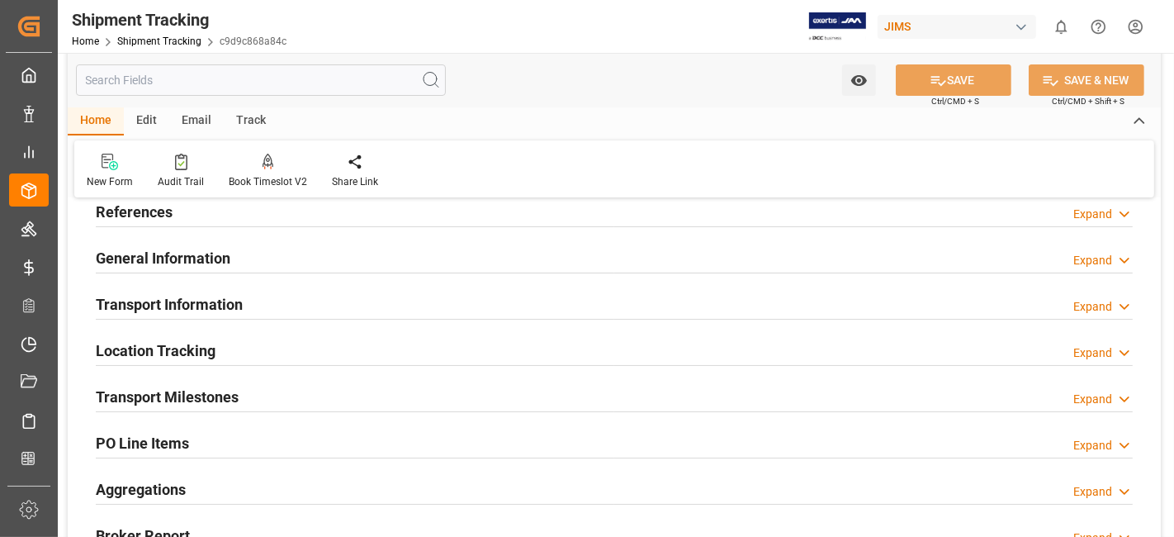
click at [218, 298] on h2 "Transport Information" at bounding box center [169, 304] width 147 height 22
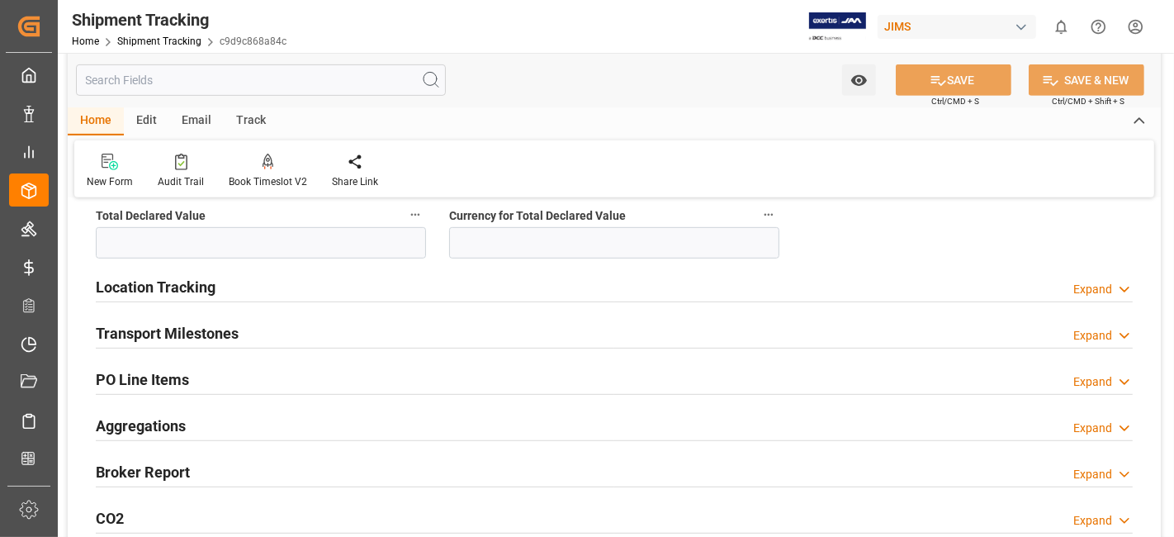
scroll to position [733, 0]
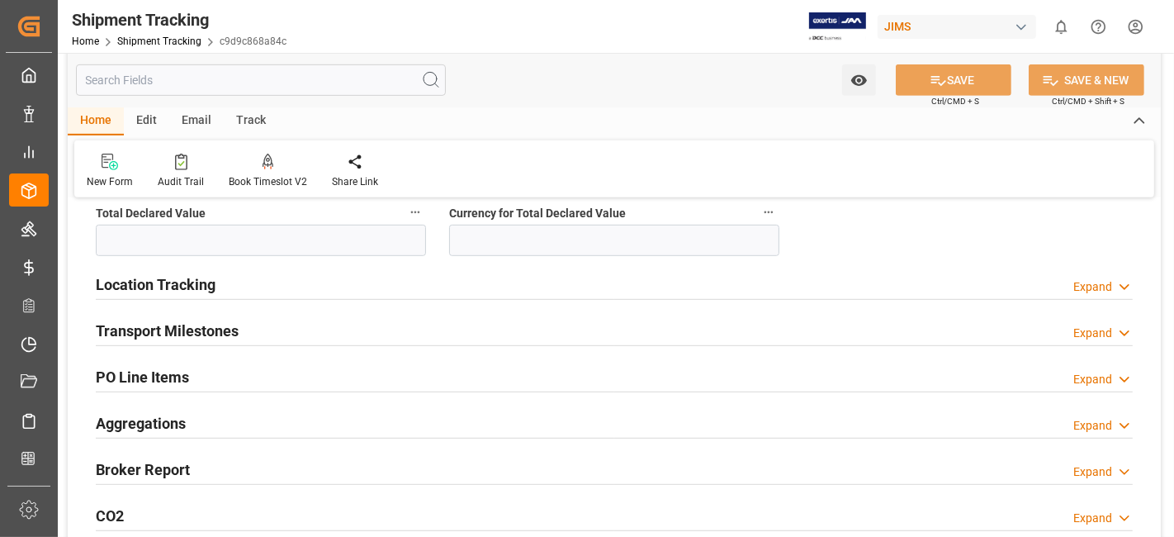
click at [211, 334] on h2 "Transport Milestones" at bounding box center [167, 331] width 143 height 22
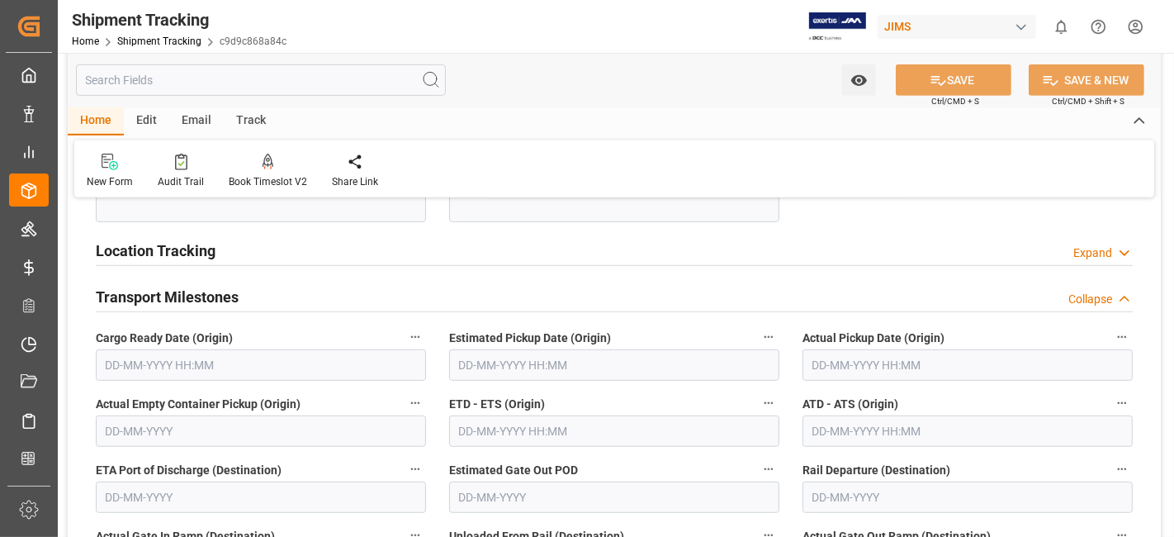
scroll to position [771, 0]
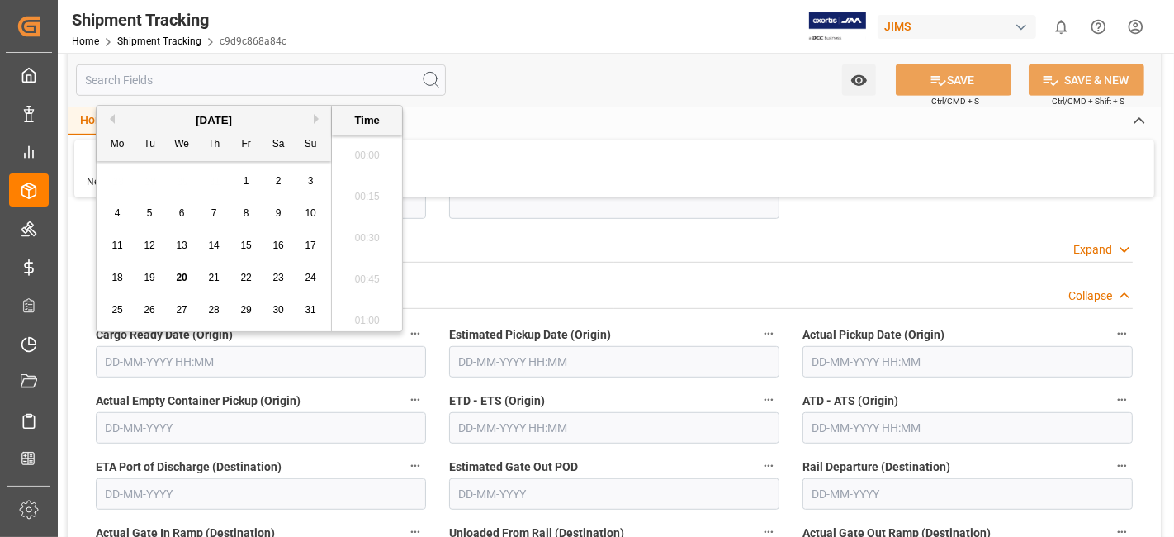
click at [191, 354] on input "text" at bounding box center [261, 361] width 330 height 31
click at [145, 277] on span "19" at bounding box center [149, 278] width 11 height 12
type input "19-08-2025 00:00"
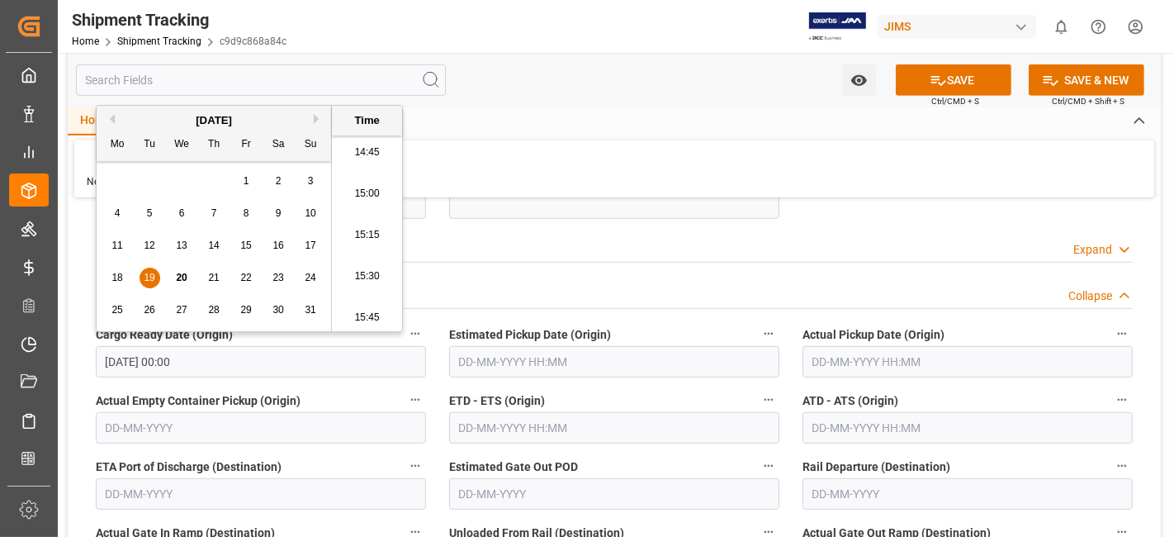
click at [624, 362] on input "text" at bounding box center [614, 361] width 330 height 31
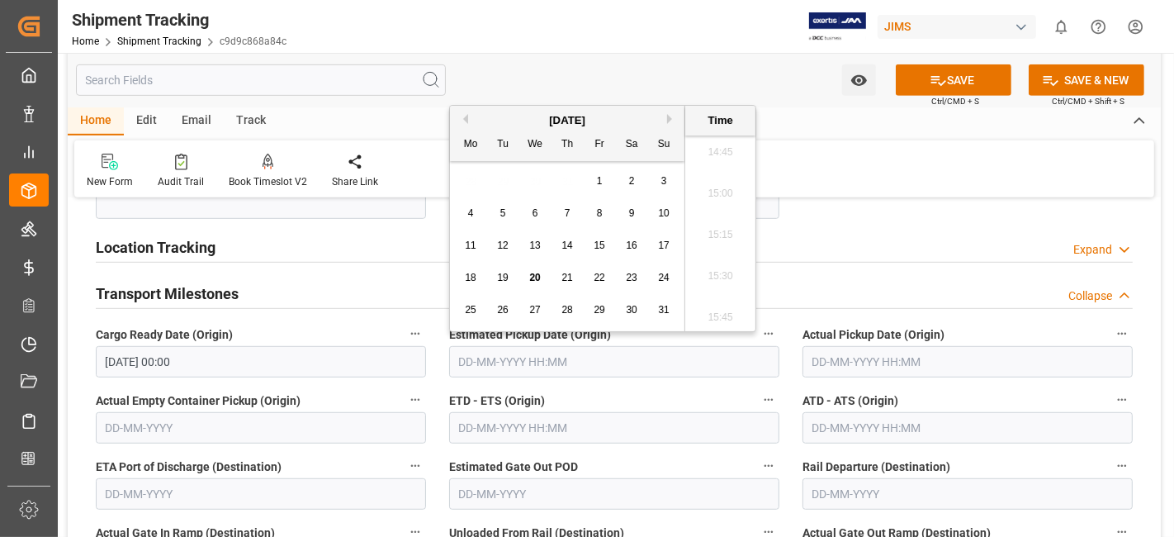
click at [534, 279] on span "20" at bounding box center [534, 278] width 11 height 12
type input "20-08-2025 00:00"
click at [644, 389] on label "ETD - ETS (Origin)" at bounding box center [614, 400] width 330 height 23
click at [758, 389] on button "ETD - ETS (Origin)" at bounding box center [768, 399] width 21 height 21
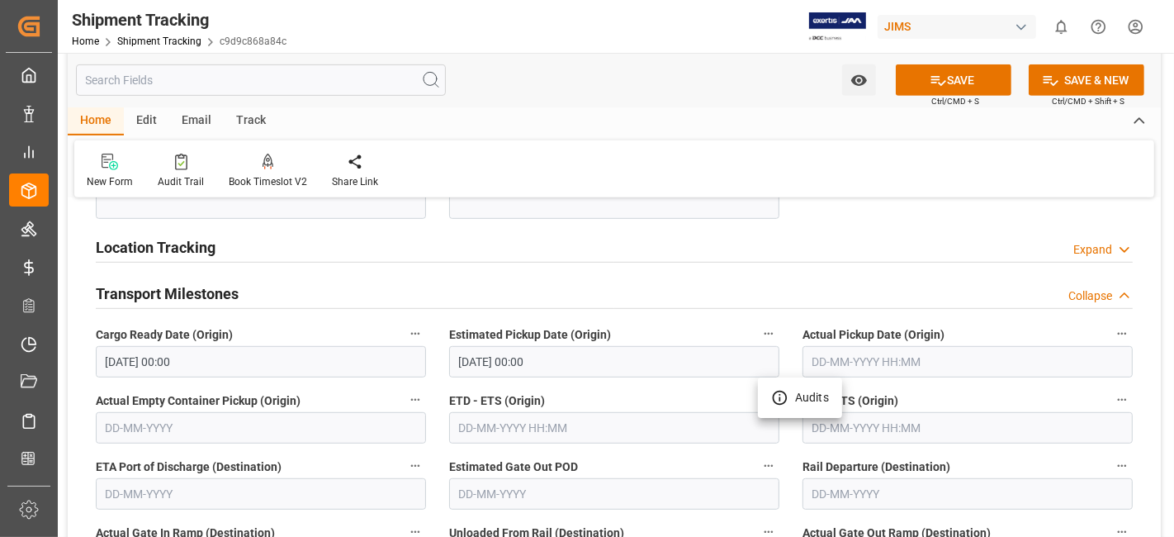
click at [483, 423] on div at bounding box center [587, 268] width 1174 height 537
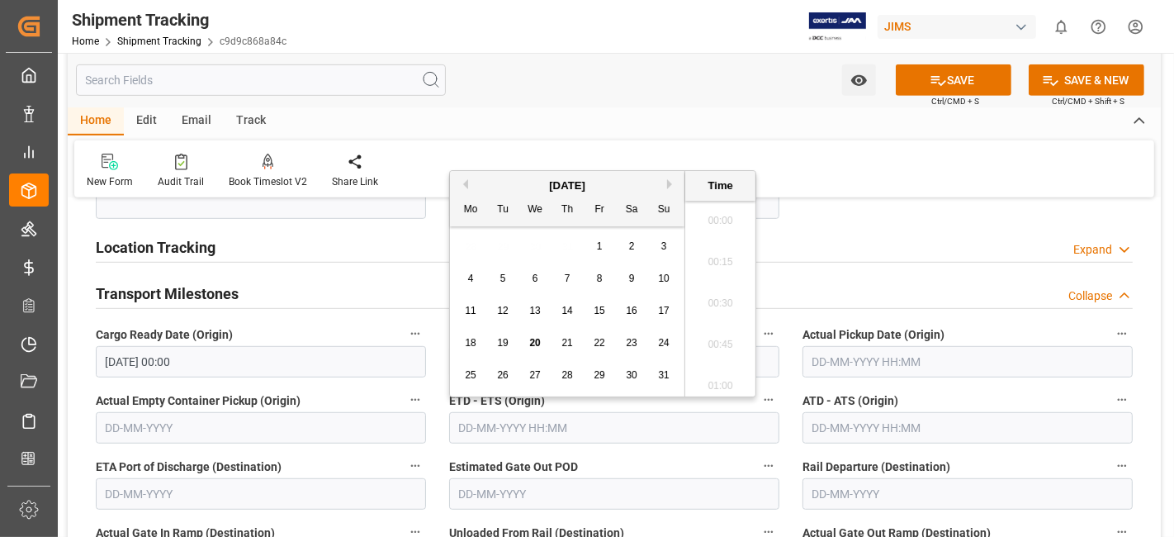
click at [469, 421] on input "text" at bounding box center [614, 427] width 330 height 31
click at [533, 344] on span "20" at bounding box center [534, 343] width 11 height 12
type input "20-08-2025 00:00"
click at [431, 457] on div "ETA Port of Discharge (Destination)" at bounding box center [260, 482] width 353 height 66
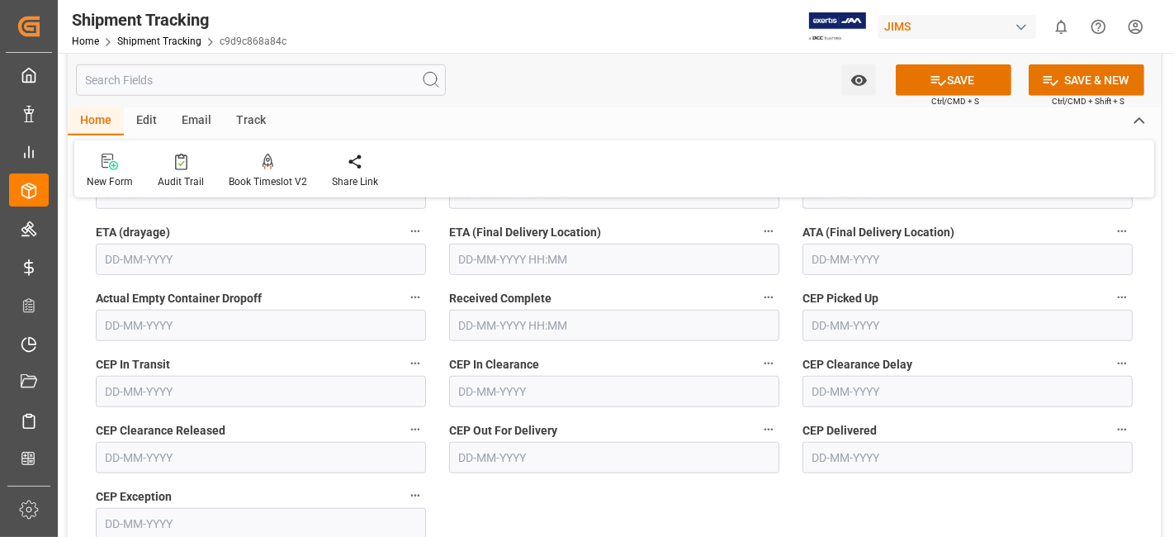
scroll to position [1101, 0]
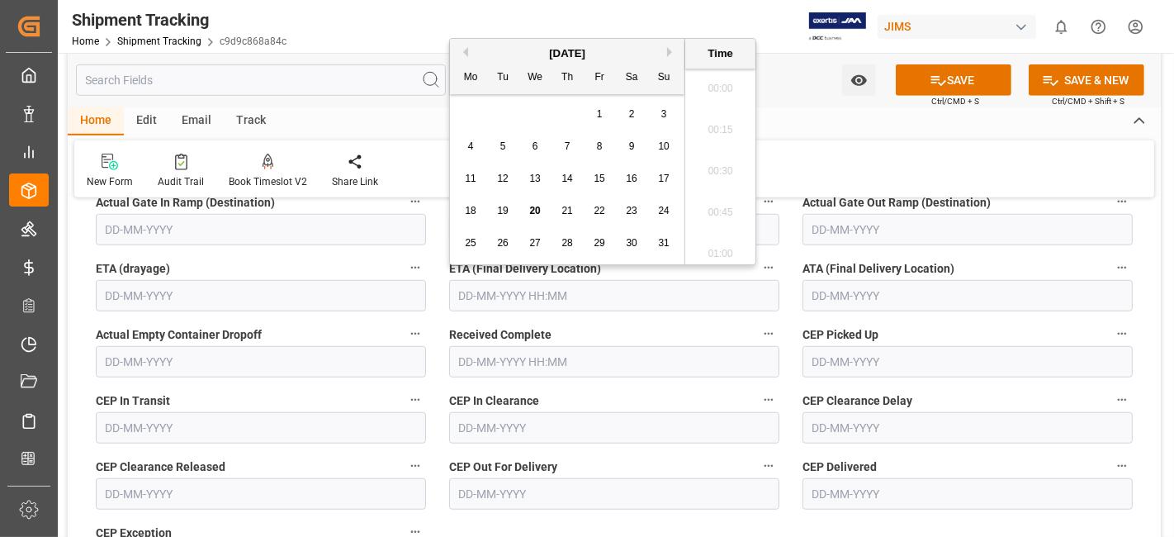
click at [501, 291] on input "text" at bounding box center [614, 295] width 330 height 31
click at [599, 216] on div "22" at bounding box center [600, 212] width 21 height 20
type input "22-08-2025 00:00"
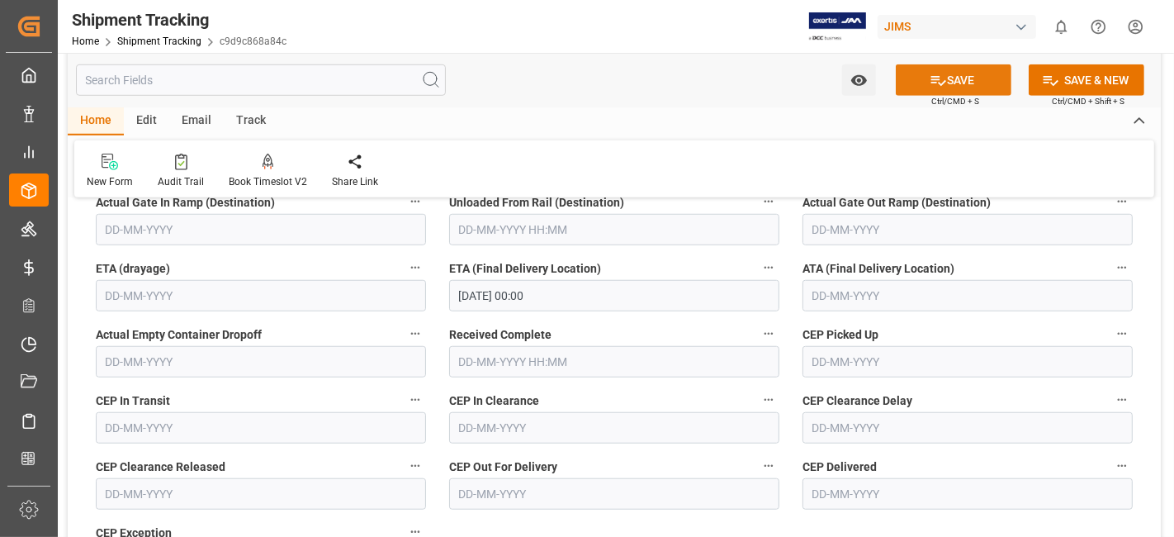
click at [946, 78] on button "SAVE" at bounding box center [954, 79] width 116 height 31
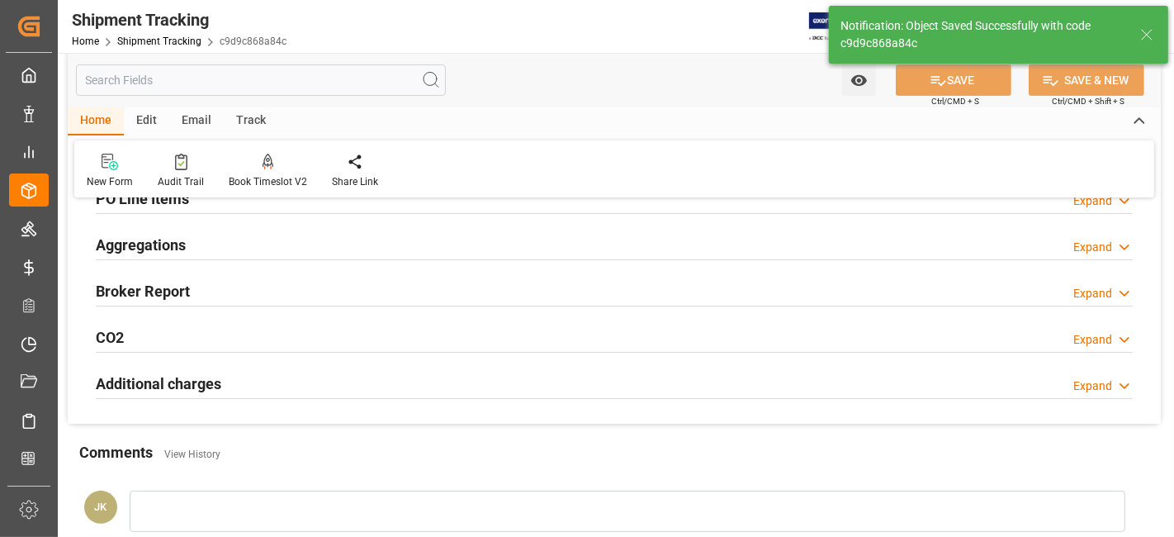
scroll to position [312, 0]
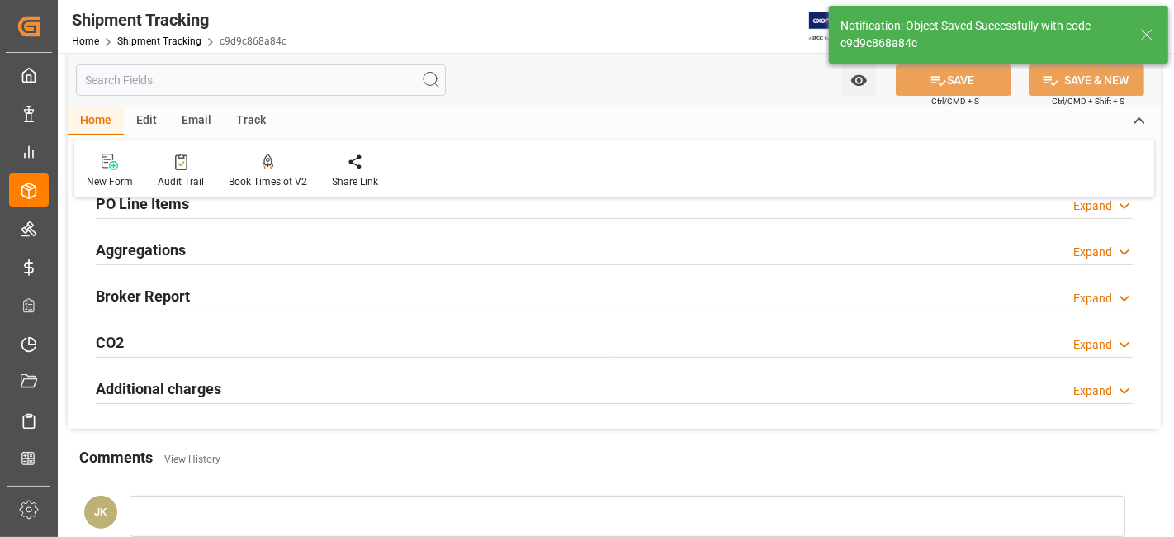
click at [212, 256] on div "Aggregations Expand" at bounding box center [614, 248] width 1037 height 31
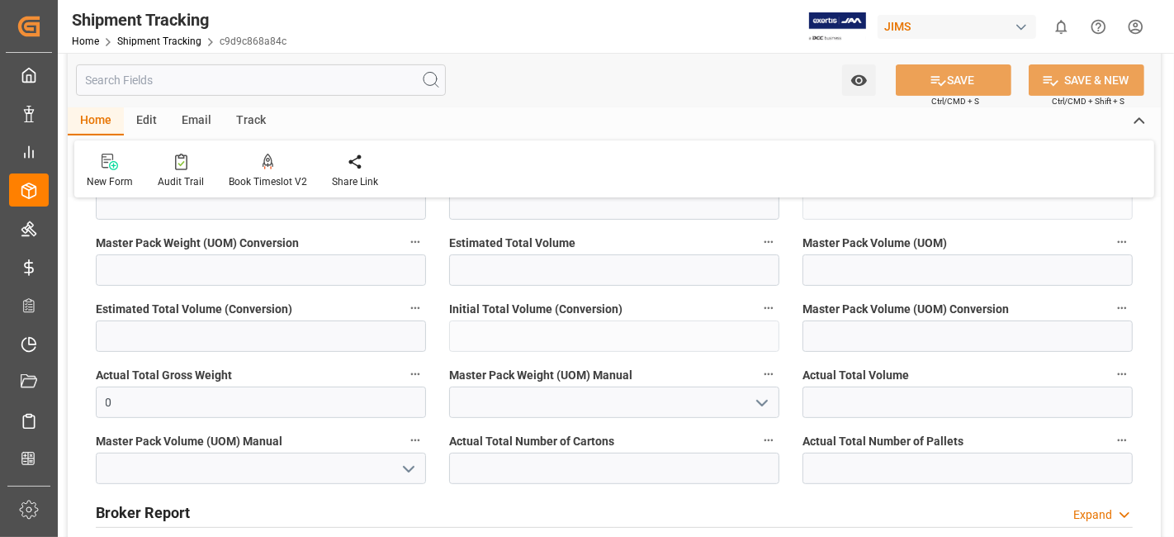
scroll to position [496, 0]
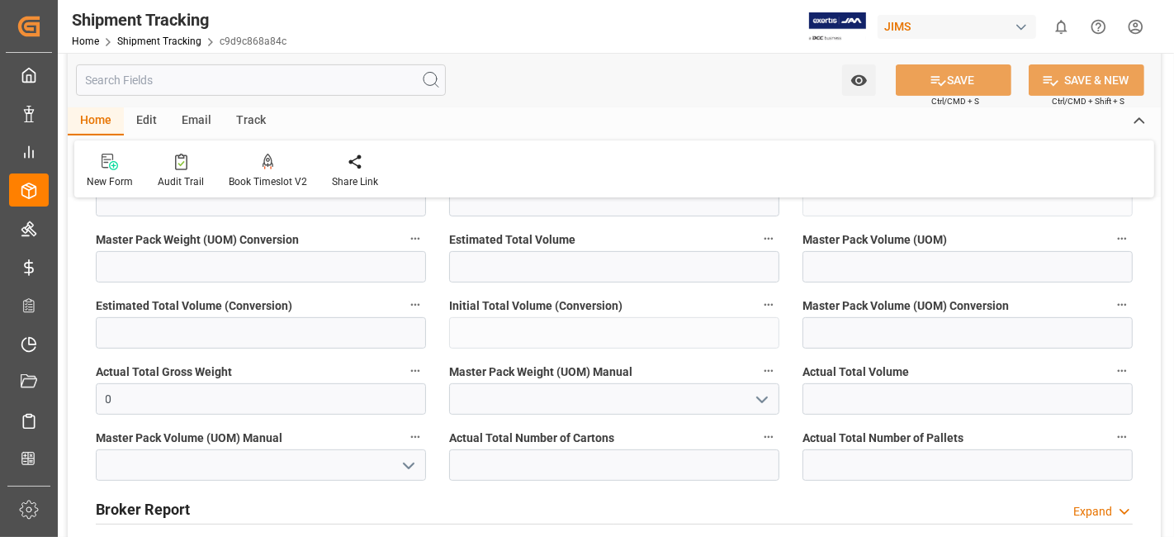
drag, startPoint x: 142, startPoint y: 411, endPoint x: 183, endPoint y: 412, distance: 41.3
click at [90, 410] on div "Actual Total Gross Weight 0" at bounding box center [260, 387] width 353 height 66
drag, startPoint x: 158, startPoint y: 412, endPoint x: 153, endPoint y: 397, distance: 15.7
click at [113, 402] on div "Actual Total Gross Weight 0" at bounding box center [260, 387] width 353 height 66
drag, startPoint x: 116, startPoint y: 401, endPoint x: 89, endPoint y: 405, distance: 26.6
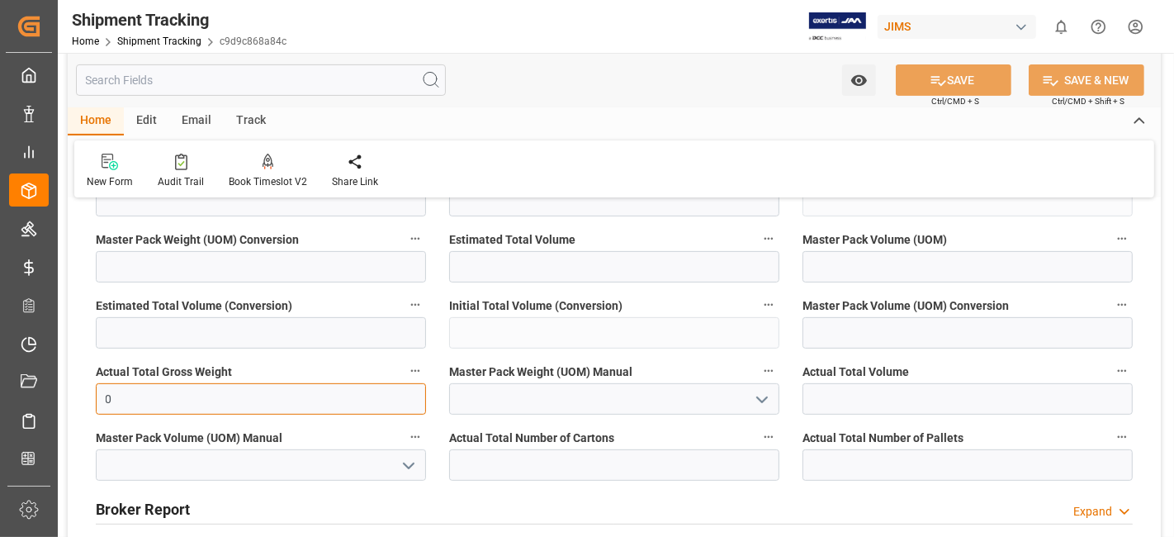
click at [89, 405] on div "Actual Total Gross Weight 0" at bounding box center [260, 387] width 353 height 66
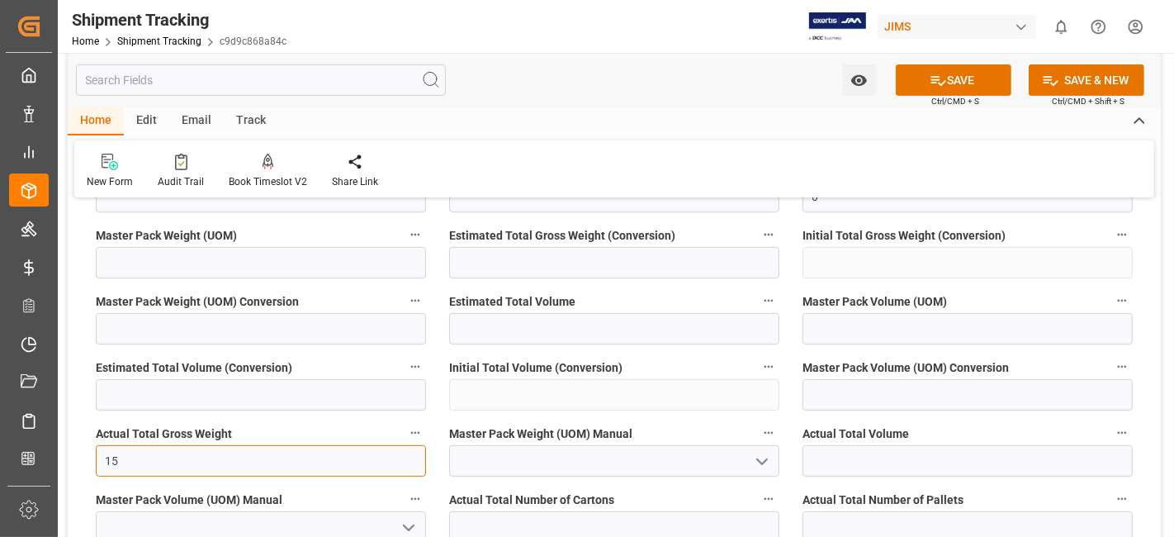
scroll to position [404, 0]
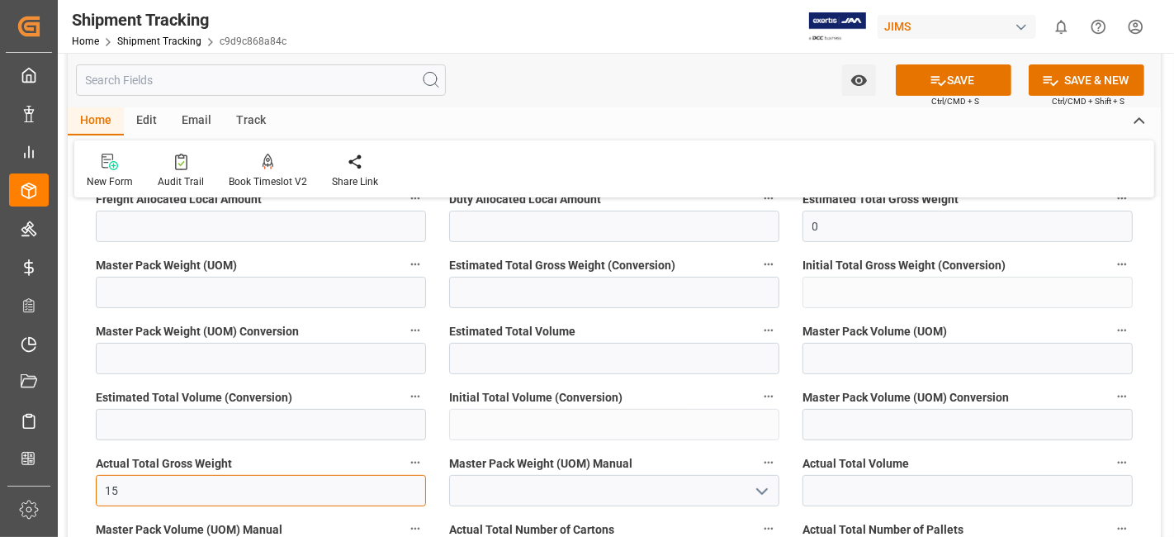
type input "15"
click at [755, 487] on icon "open menu" at bounding box center [762, 491] width 20 height 20
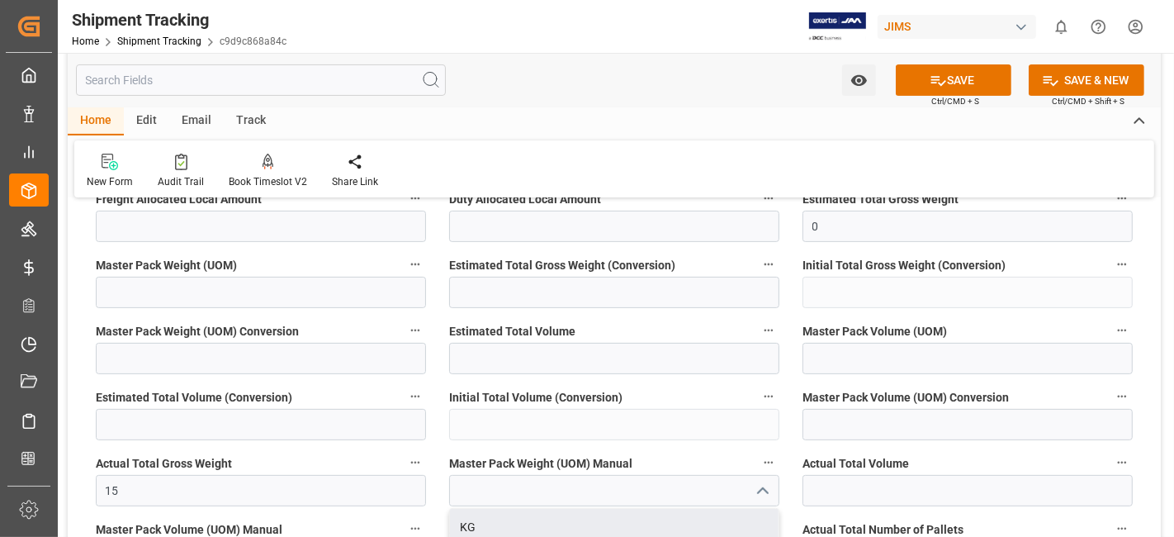
click at [1020, 462] on label "Actual Total Volume" at bounding box center [968, 463] width 330 height 23
click at [1112, 462] on button "Actual Total Volume" at bounding box center [1122, 462] width 21 height 21
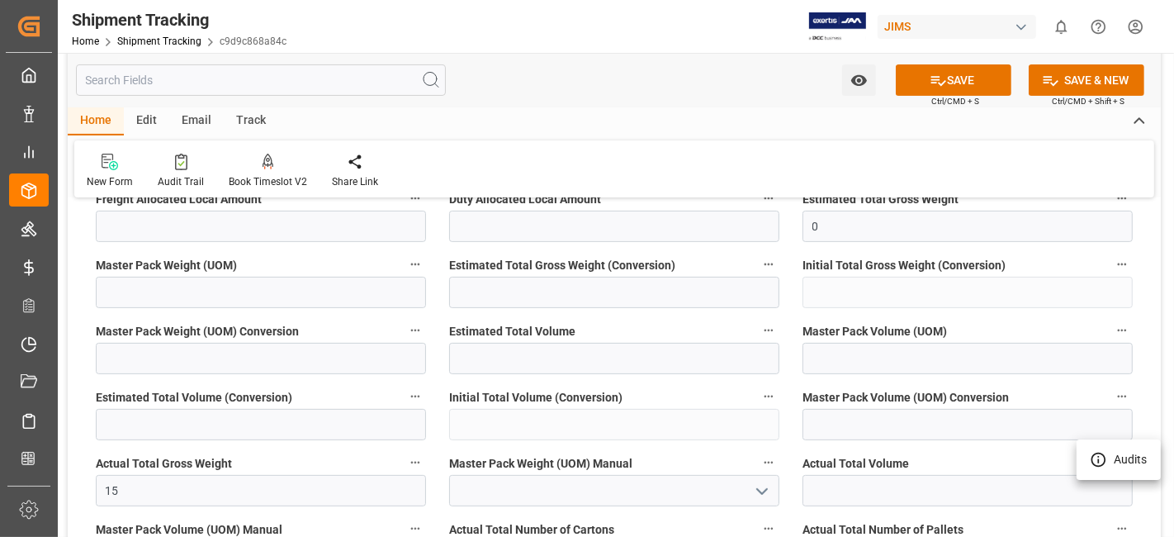
click at [705, 448] on div at bounding box center [587, 268] width 1174 height 537
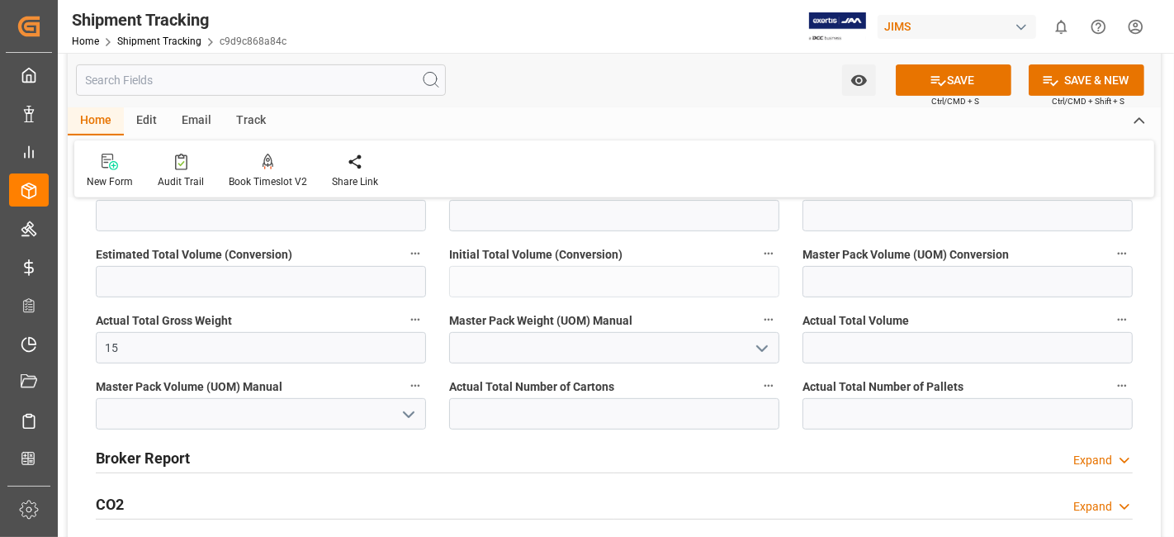
scroll to position [551, 0]
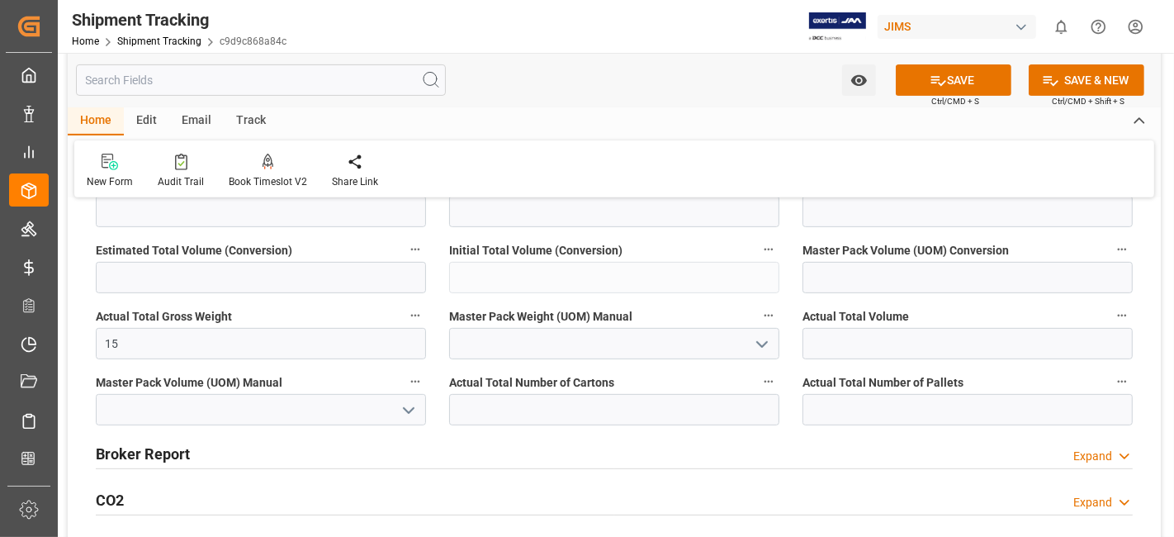
click at [761, 336] on icon "open menu" at bounding box center [762, 344] width 20 height 20
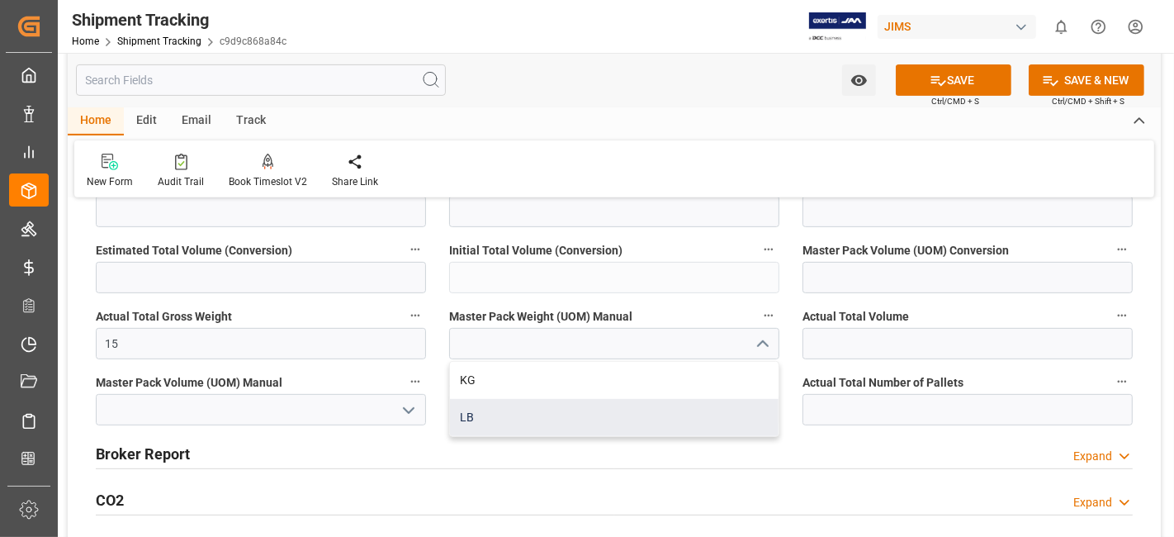
click at [630, 409] on div "LB" at bounding box center [614, 417] width 329 height 37
type input "LB"
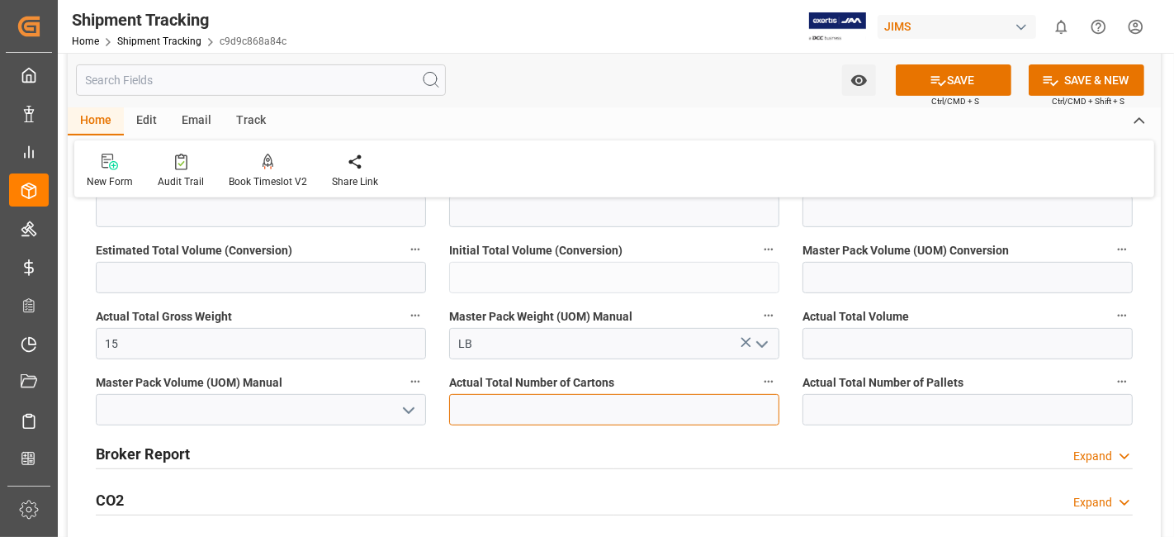
click at [624, 410] on input "text" at bounding box center [614, 409] width 330 height 31
type input "1"
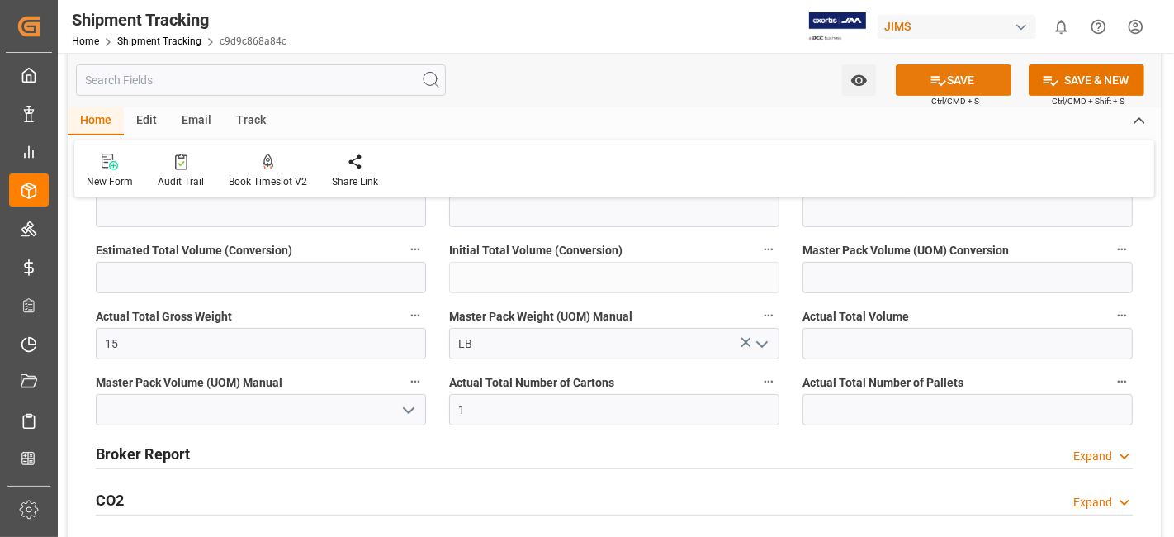
click at [938, 83] on icon at bounding box center [938, 80] width 17 height 17
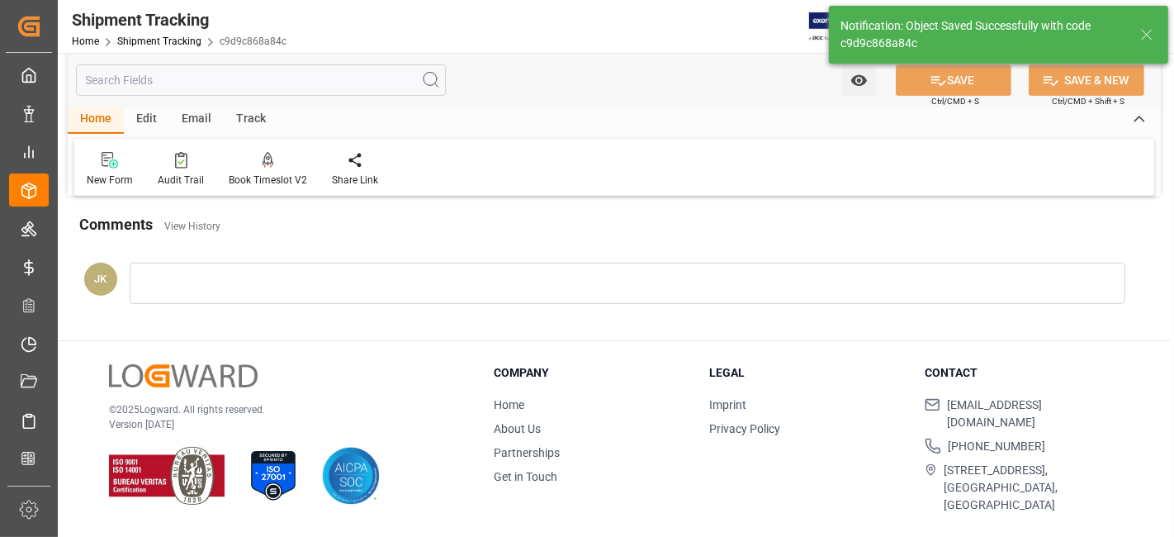
scroll to position [155, 0]
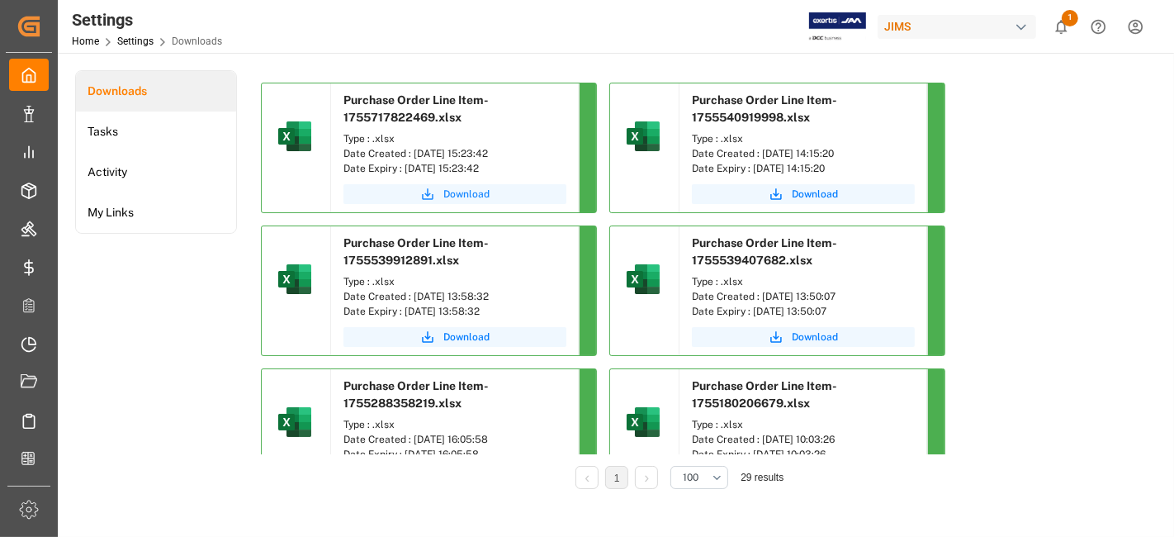
click at [439, 187] on button "Download" at bounding box center [455, 194] width 223 height 20
click at [136, 139] on li "Tasks" at bounding box center [156, 131] width 160 height 40
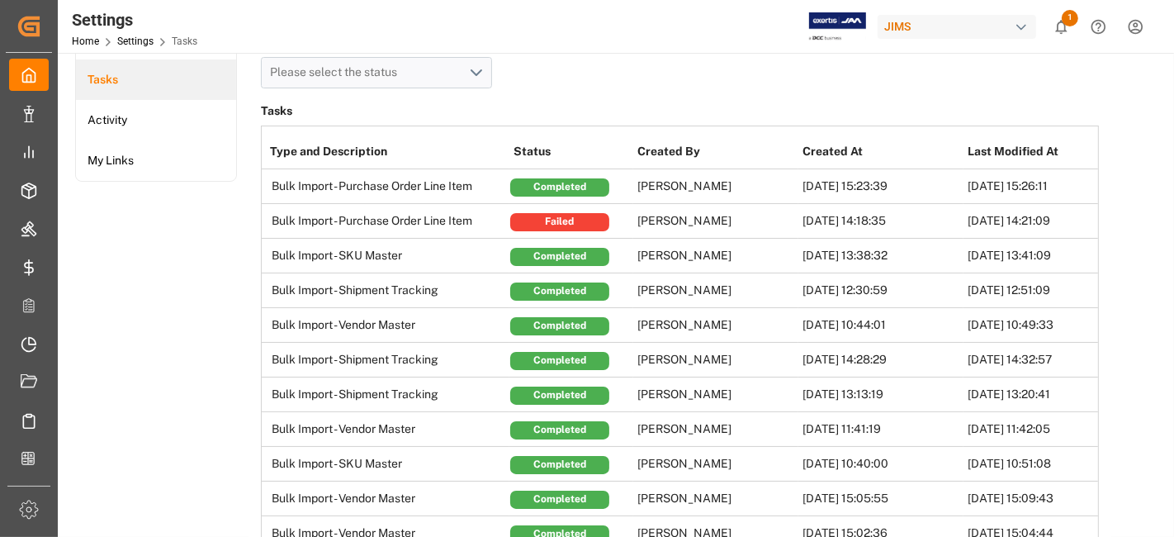
scroll to position [92, 0]
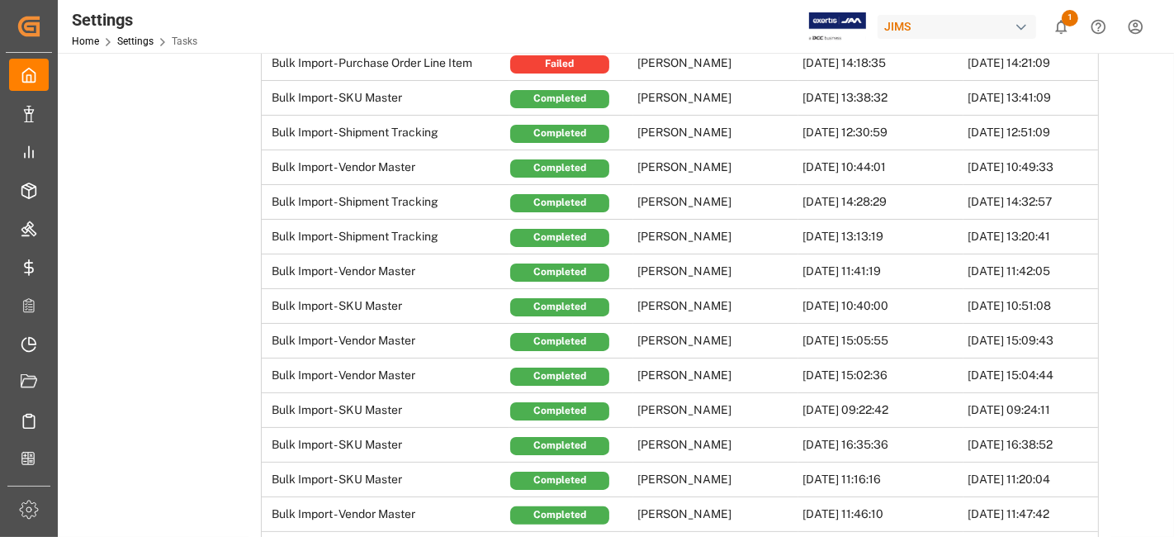
scroll to position [183, 0]
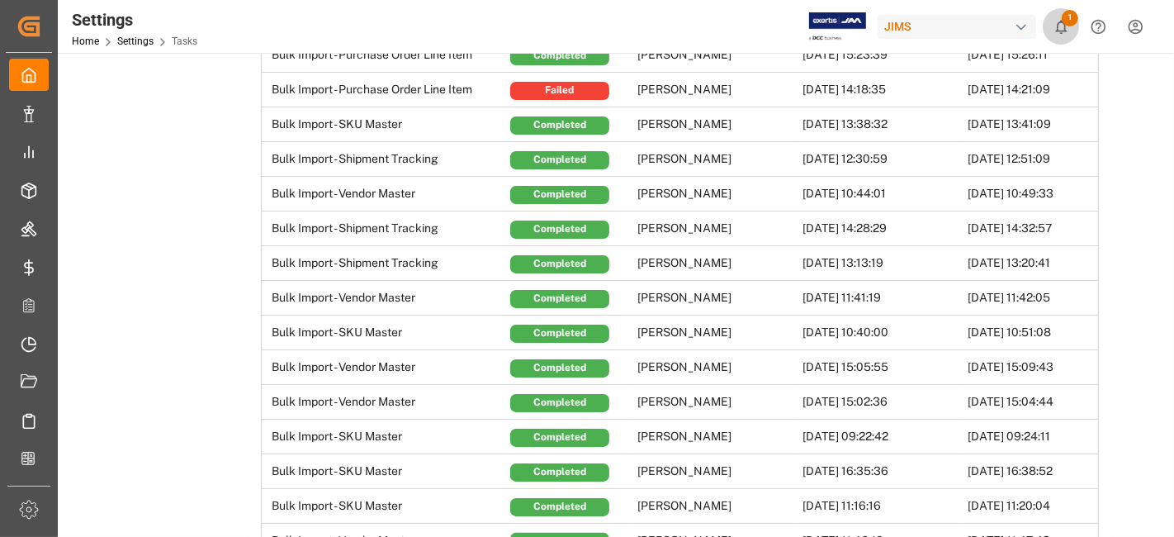
click at [1063, 23] on icon "show 1 new notifications" at bounding box center [1061, 26] width 17 height 17
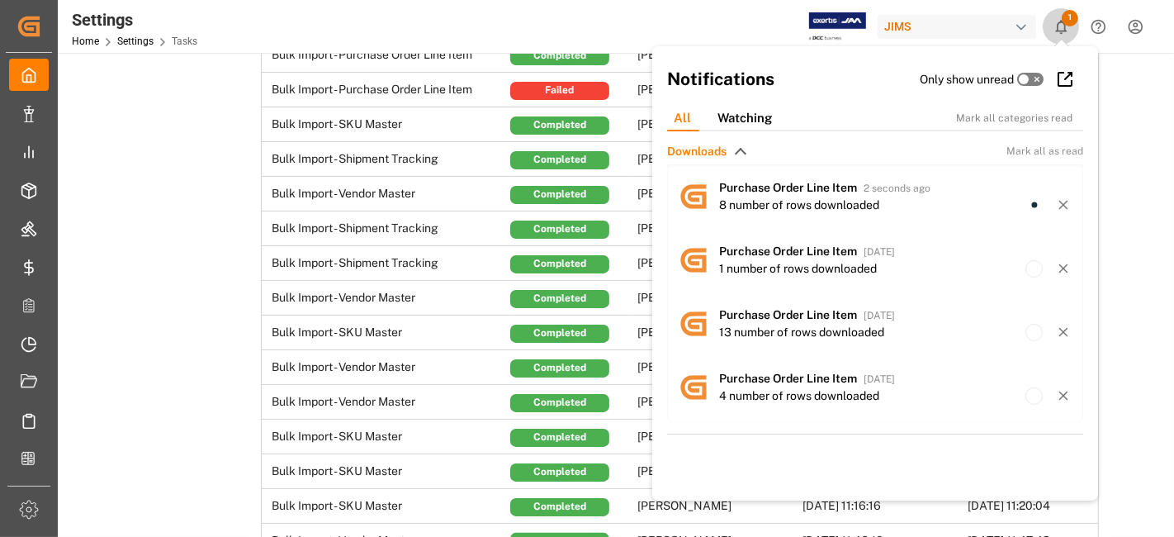
click at [1063, 23] on icon "show 1 new notifications" at bounding box center [1061, 26] width 17 height 17
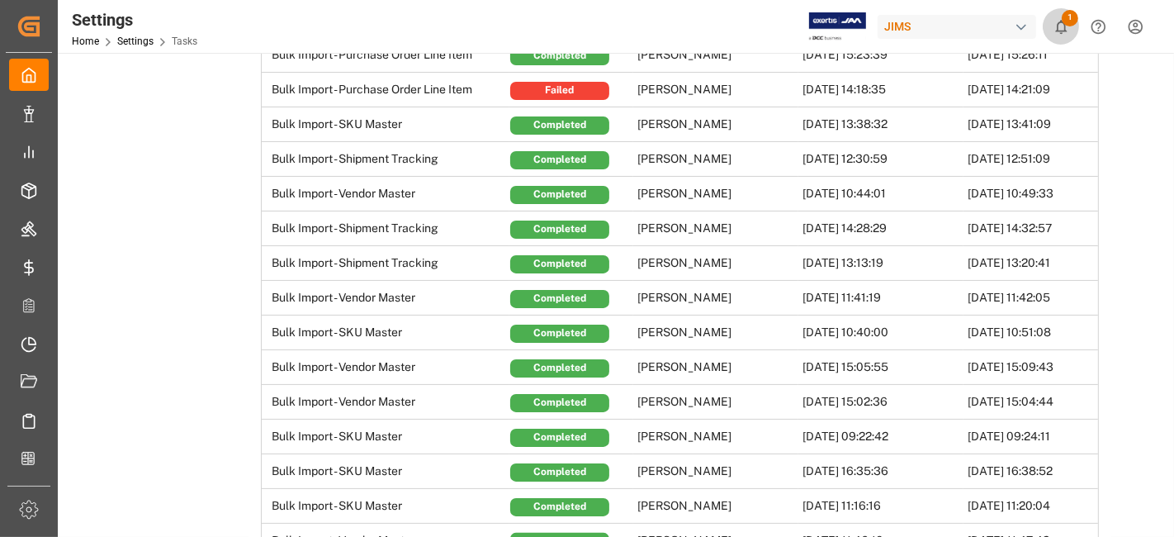
click at [1063, 23] on icon "show 1 new notifications" at bounding box center [1061, 26] width 17 height 17
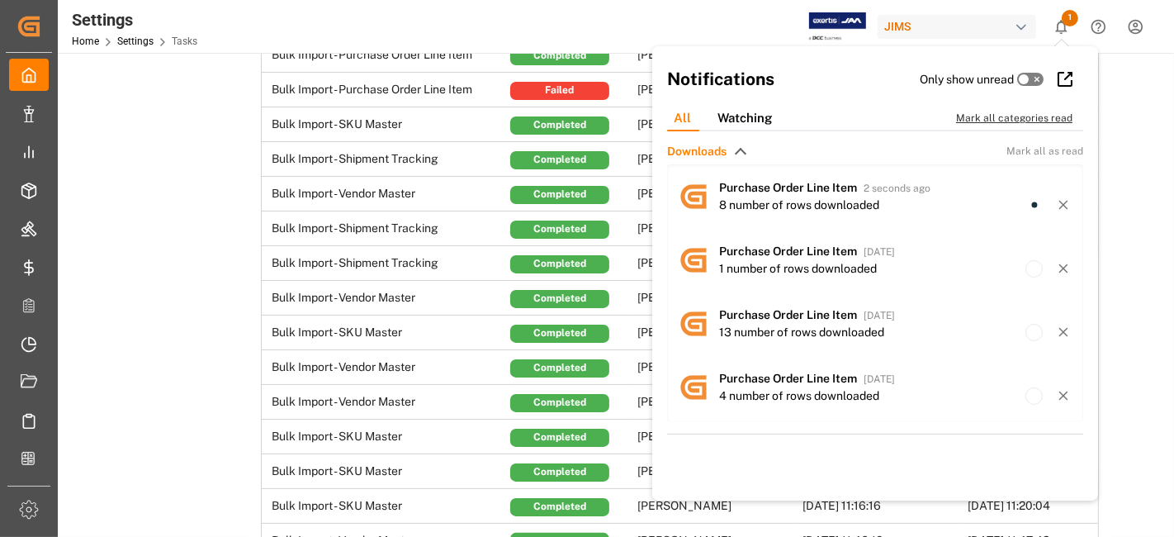
click at [1043, 113] on div "Mark all categories read" at bounding box center [1023, 118] width 134 height 15
click at [760, 111] on div "Watching" at bounding box center [744, 119] width 81 height 26
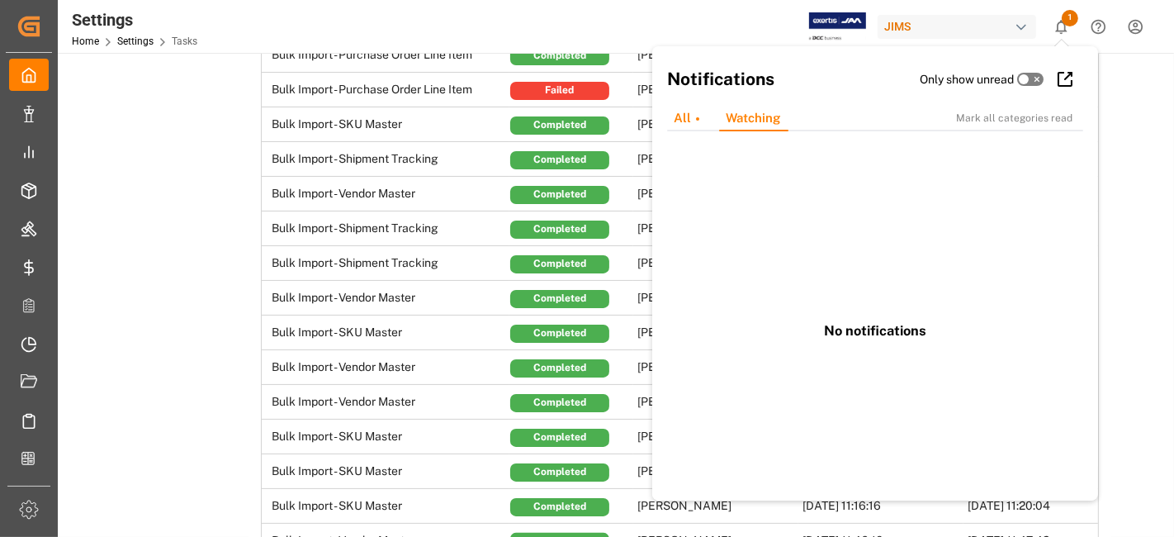
click at [687, 111] on div "All" at bounding box center [687, 119] width 52 height 26
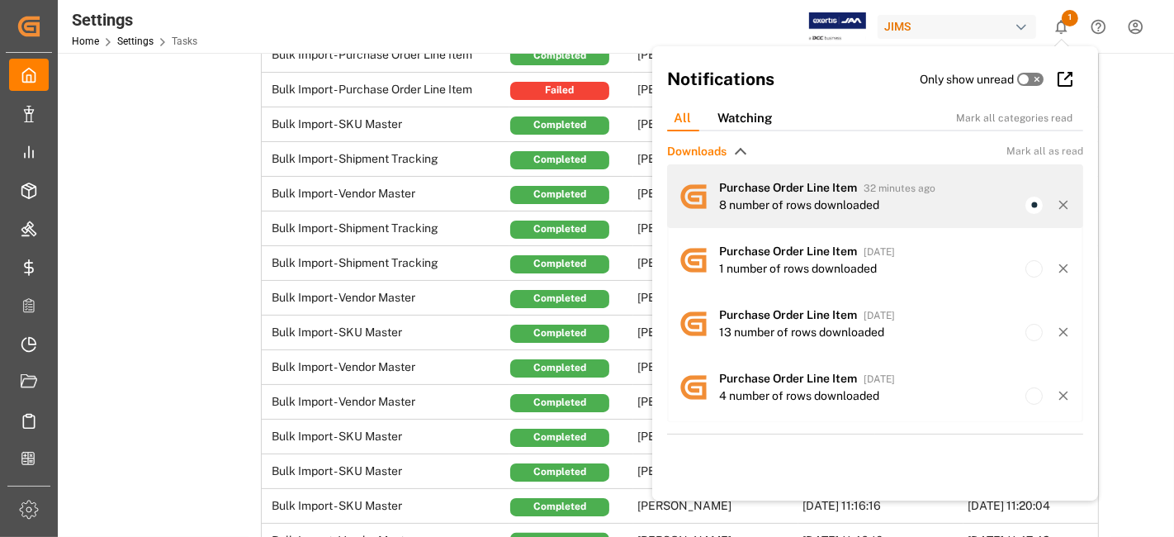
click at [851, 189] on span "Purchase Order Line Item" at bounding box center [788, 187] width 138 height 13
